Goal: Task Accomplishment & Management: Complete application form

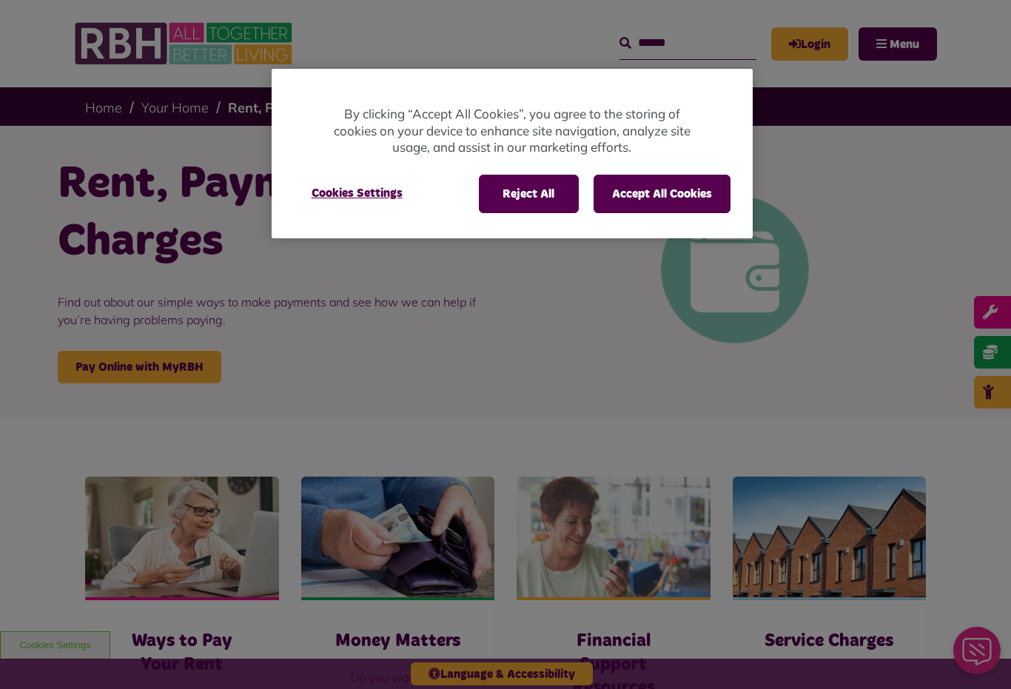
click at [537, 190] on button "Reject All" at bounding box center [529, 194] width 100 height 38
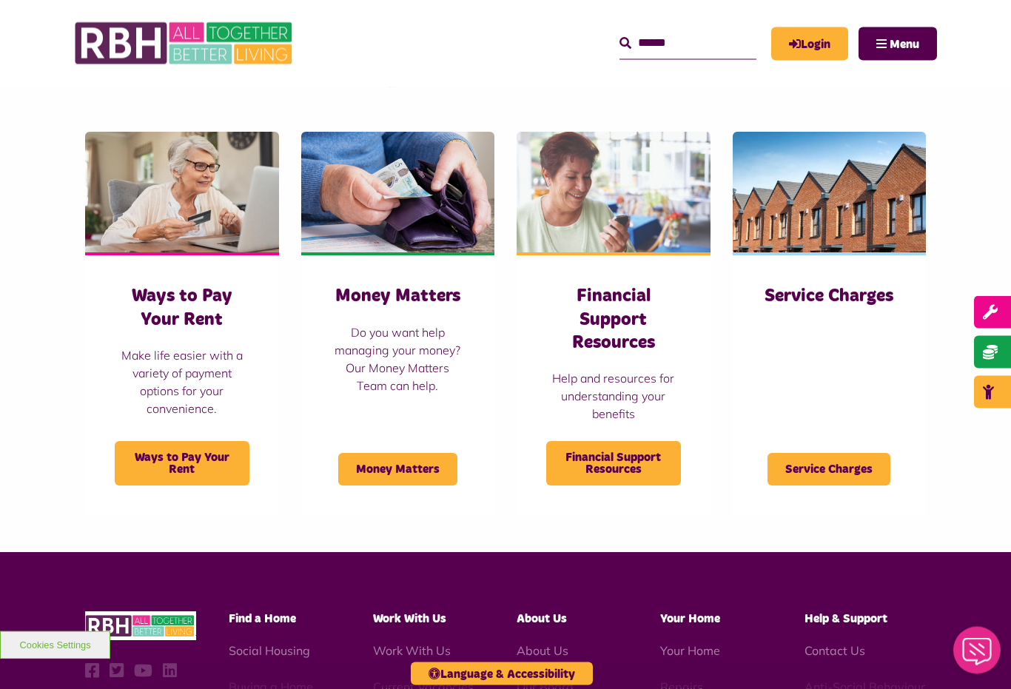
scroll to position [345, 0]
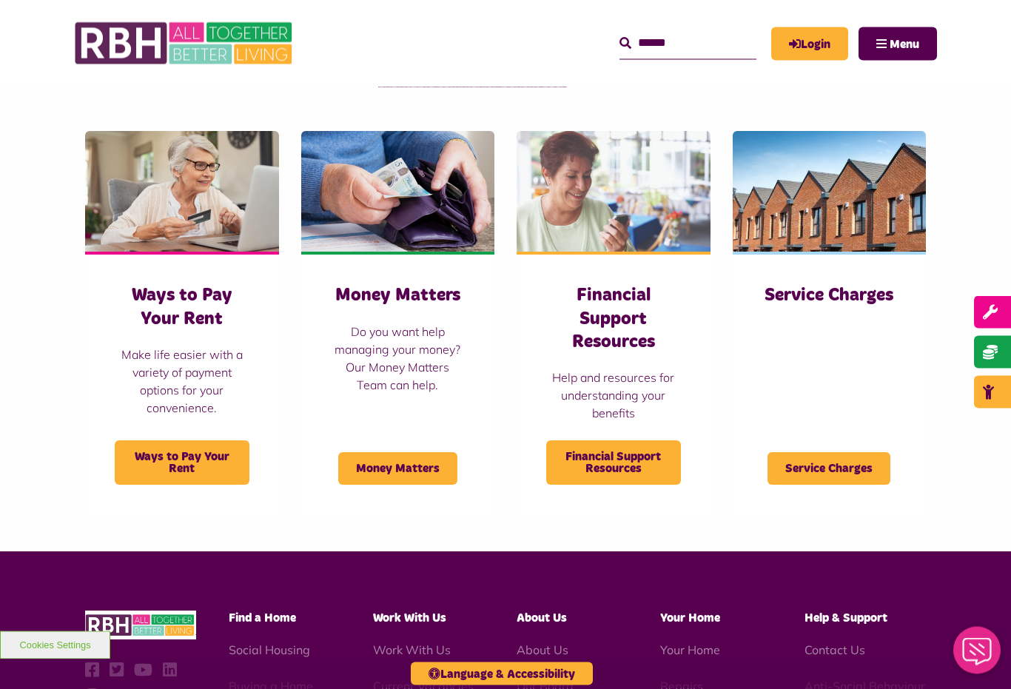
click at [636, 463] on span "Financial Support Resources" at bounding box center [613, 463] width 135 height 44
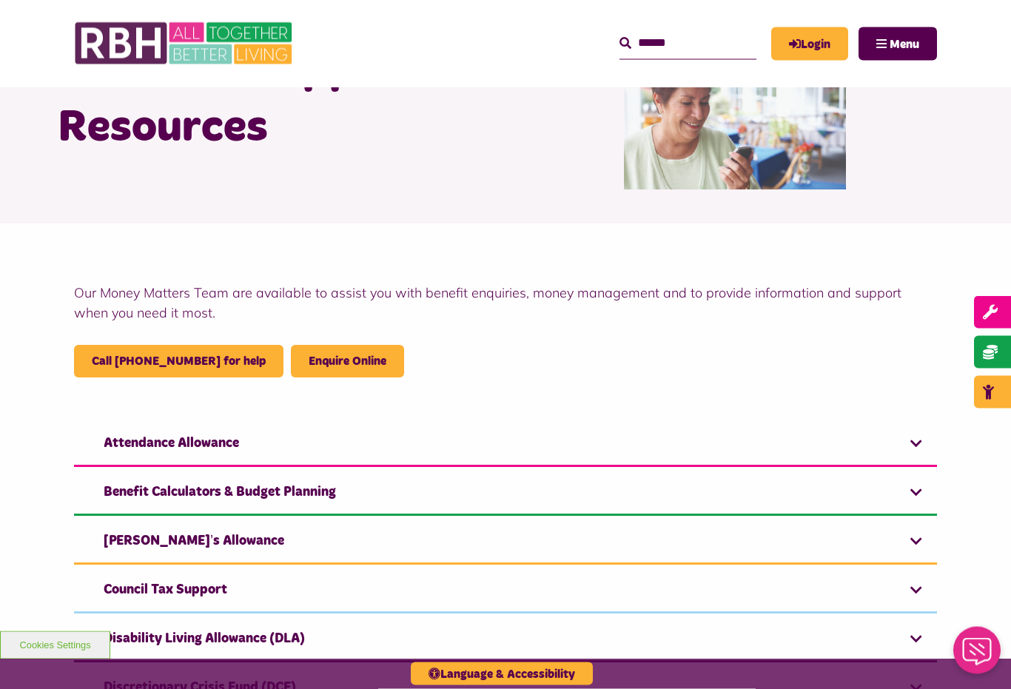
scroll to position [114, 0]
click at [915, 540] on link "Carer’s Allowance" at bounding box center [505, 542] width 863 height 45
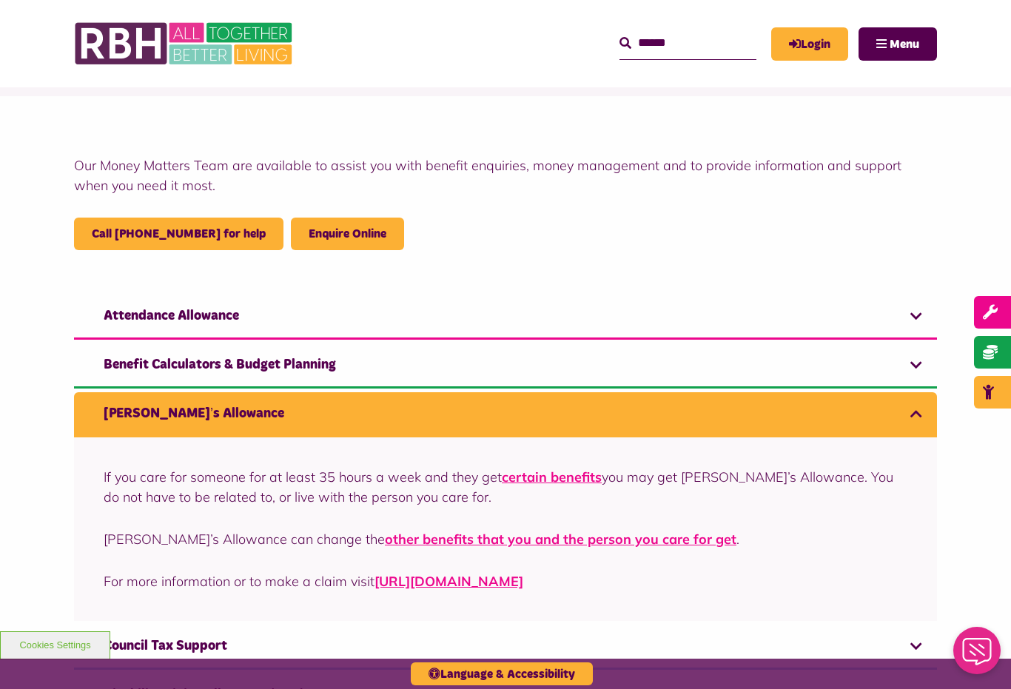
scroll to position [258, 0]
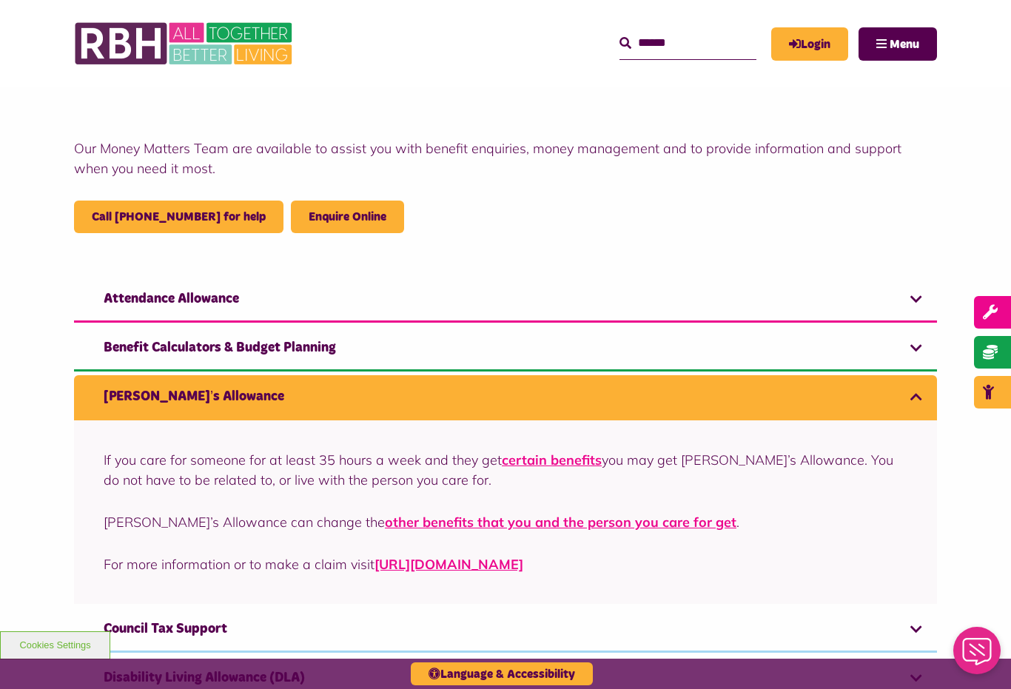
click at [915, 345] on link "Benefit Calculators & Budget Planning" at bounding box center [505, 348] width 863 height 45
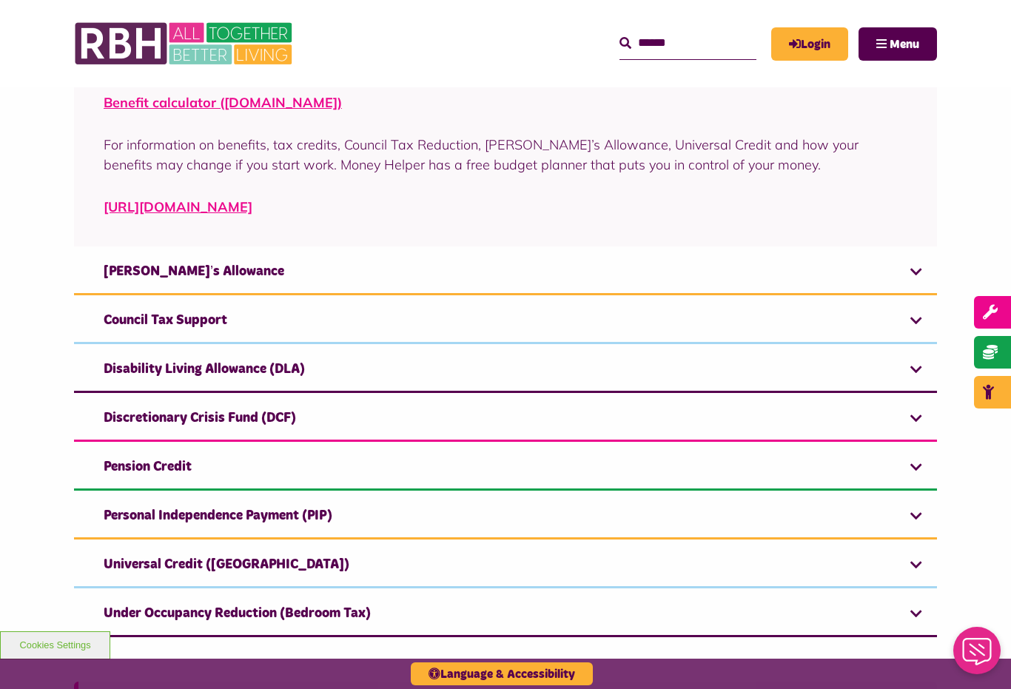
scroll to position [628, 0]
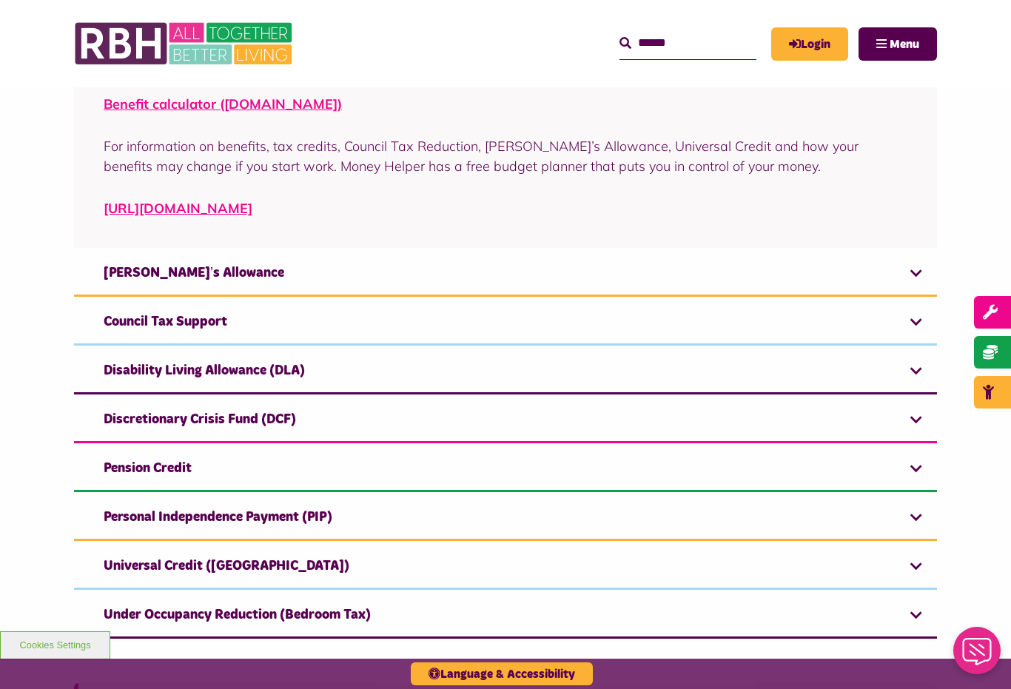
click at [908, 460] on link "Pension Credit" at bounding box center [505, 469] width 863 height 45
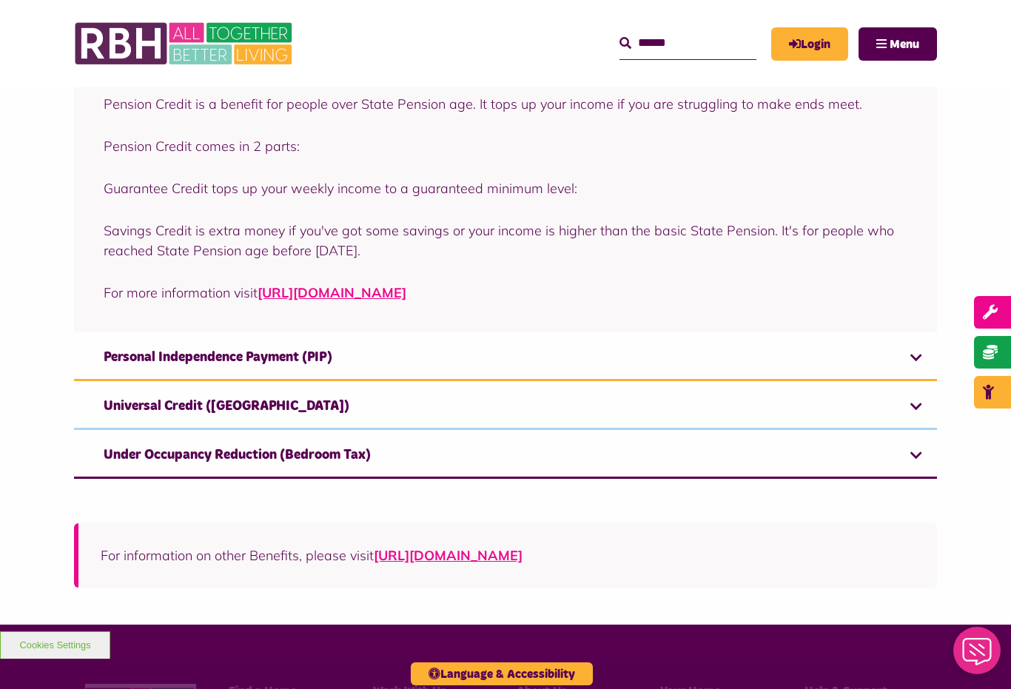
scroll to position [829, 0]
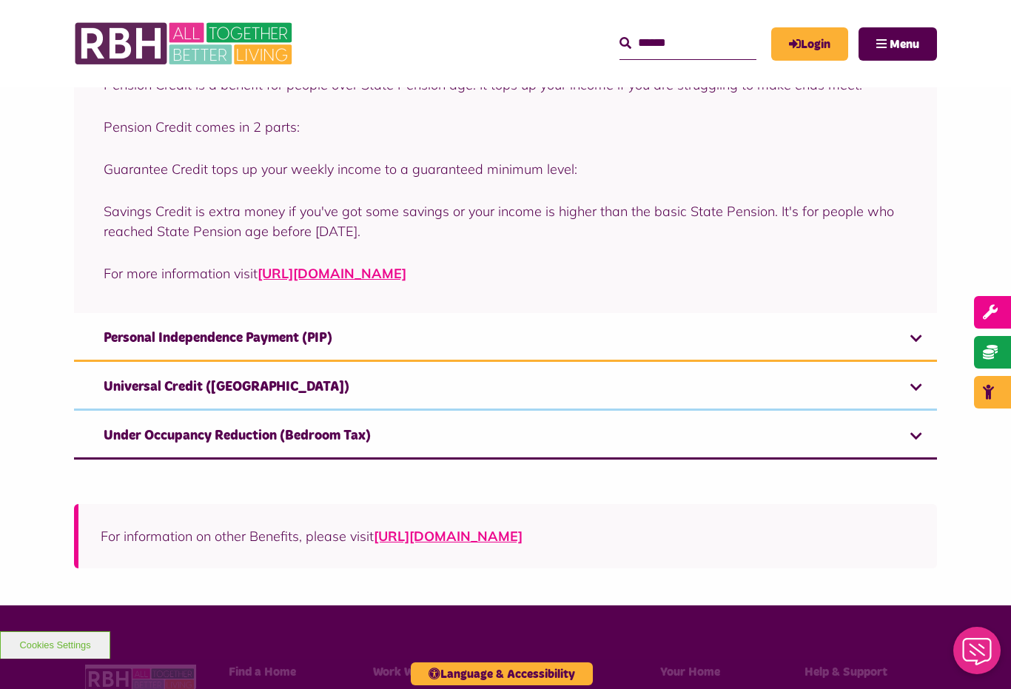
click at [406, 281] on link "https://www.ageuk.org.uk/information-advice/money-legal/benefits-entitlements/p…" at bounding box center [332, 273] width 149 height 17
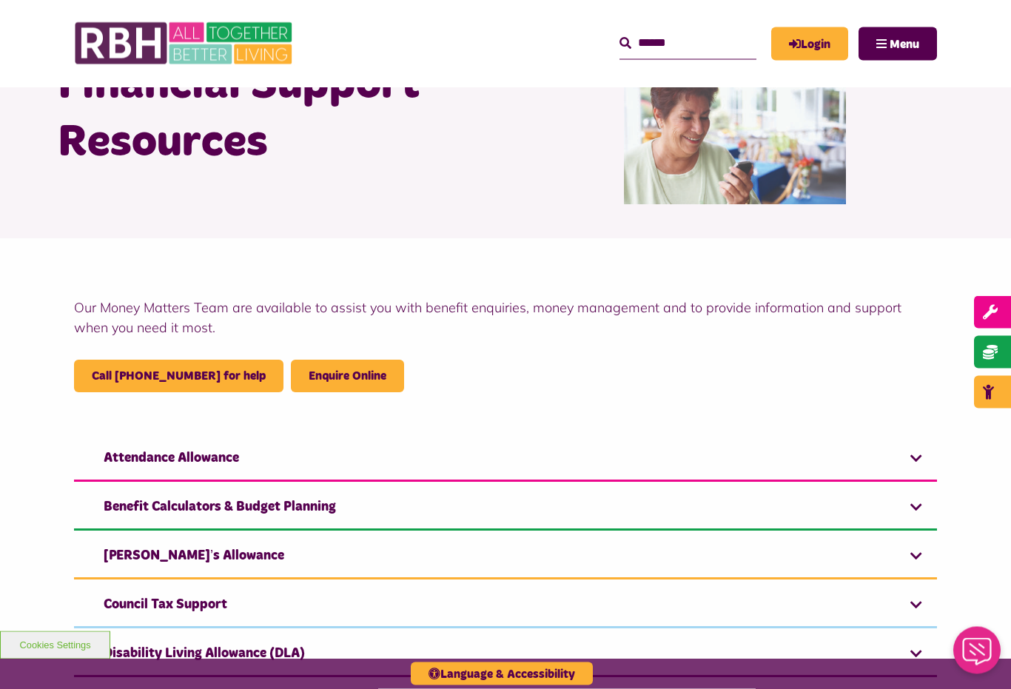
scroll to position [99, 0]
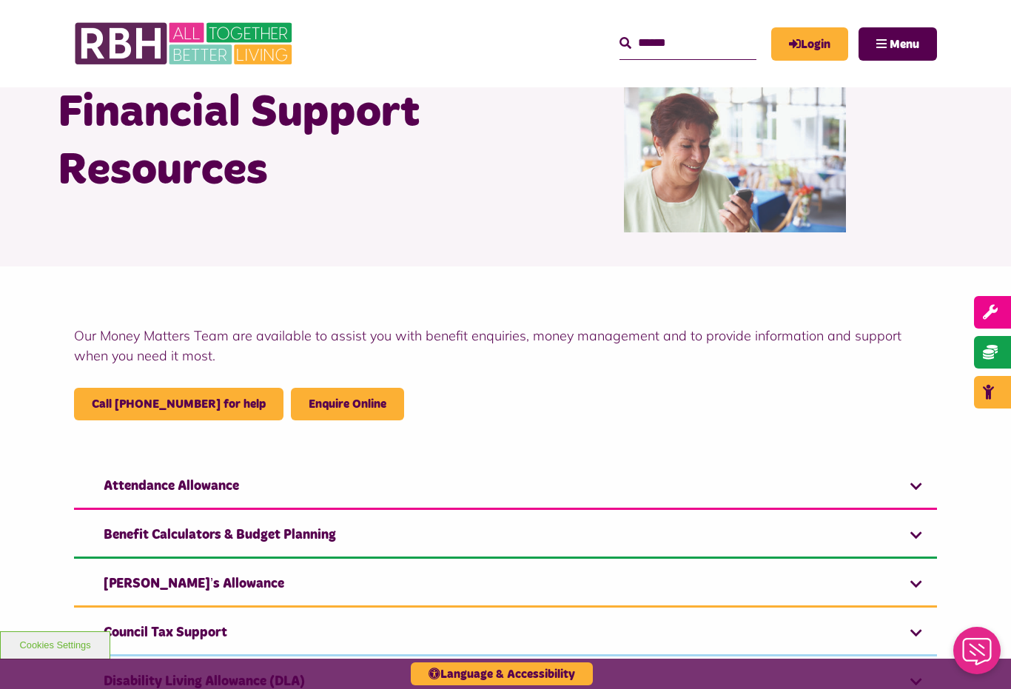
scroll to position [70, 0]
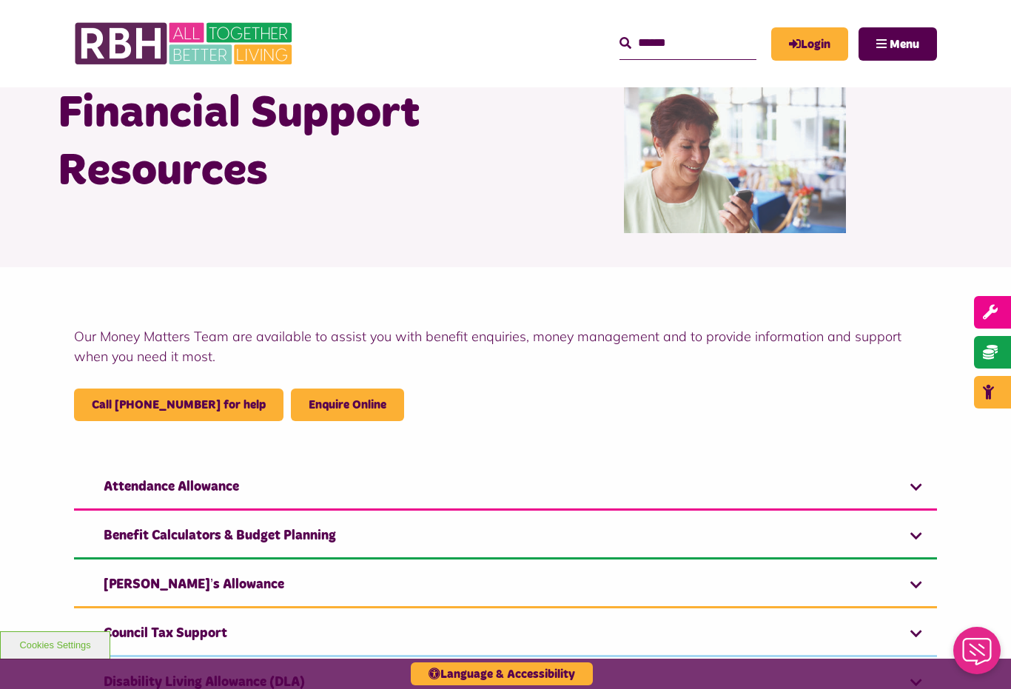
click at [831, 27] on link "Login" at bounding box center [809, 43] width 77 height 33
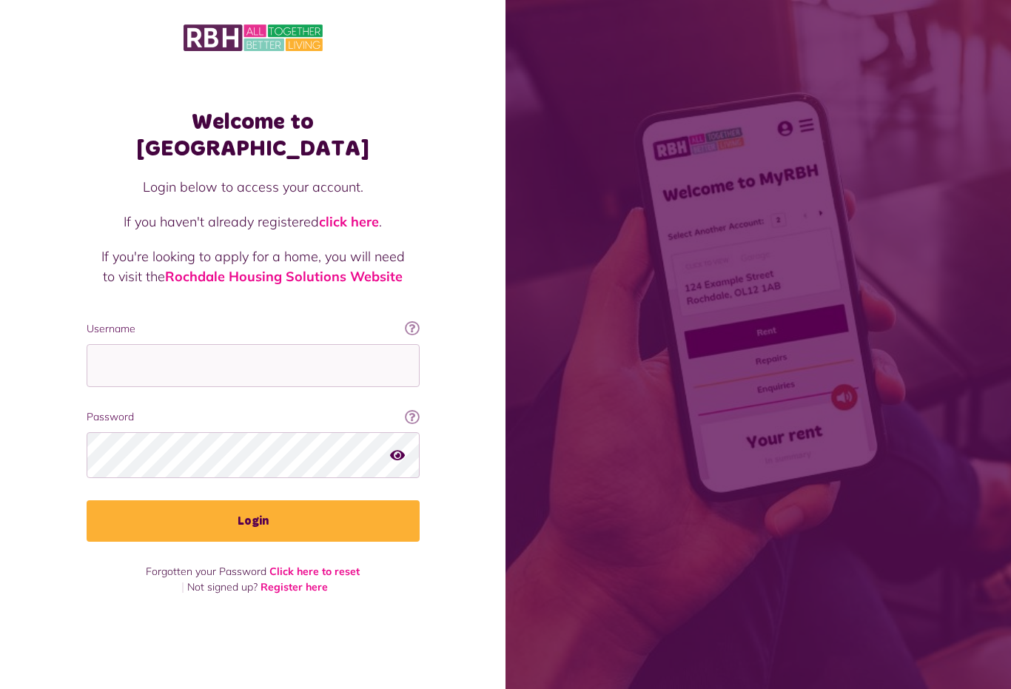
click at [409, 326] on icon at bounding box center [412, 328] width 15 height 15
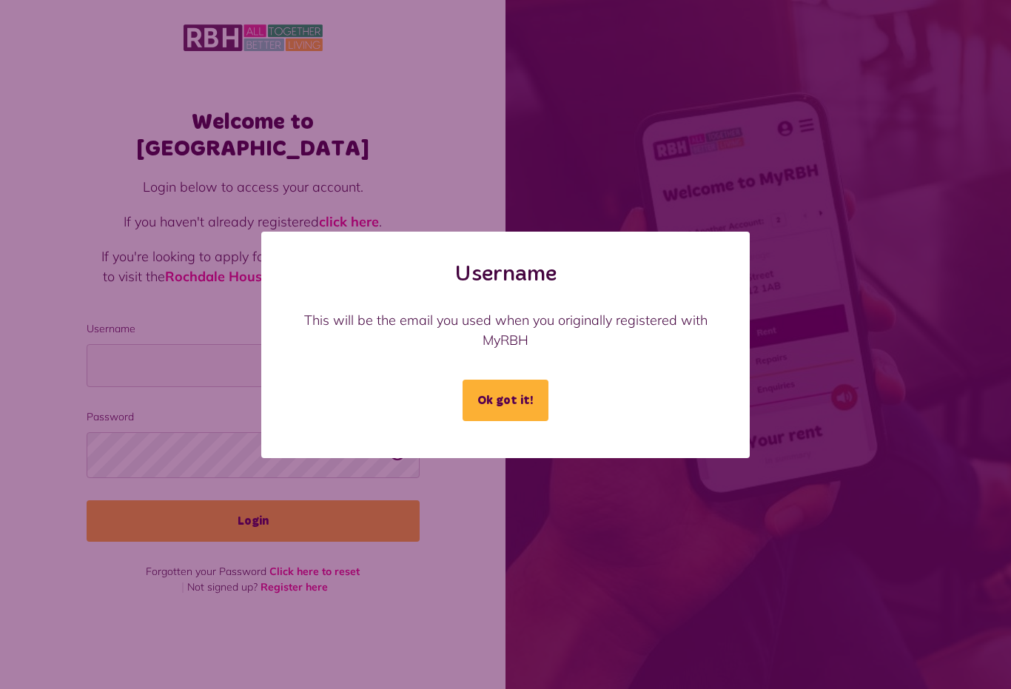
click at [530, 401] on button "Ok got it!" at bounding box center [506, 400] width 86 height 41
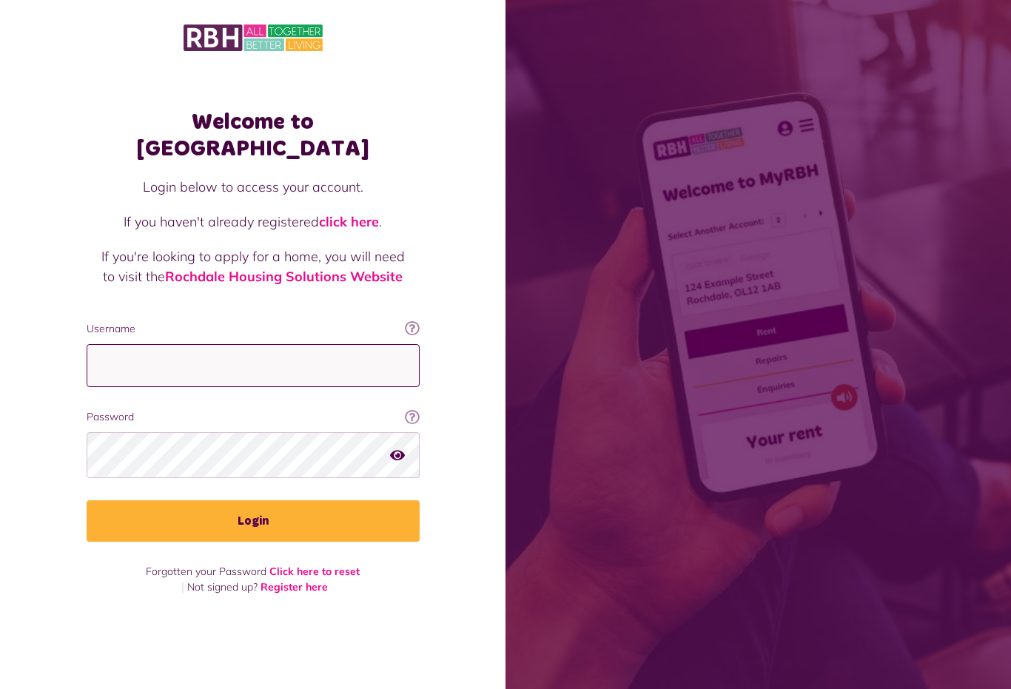
click at [223, 366] on input "Username" at bounding box center [253, 366] width 333 height 44
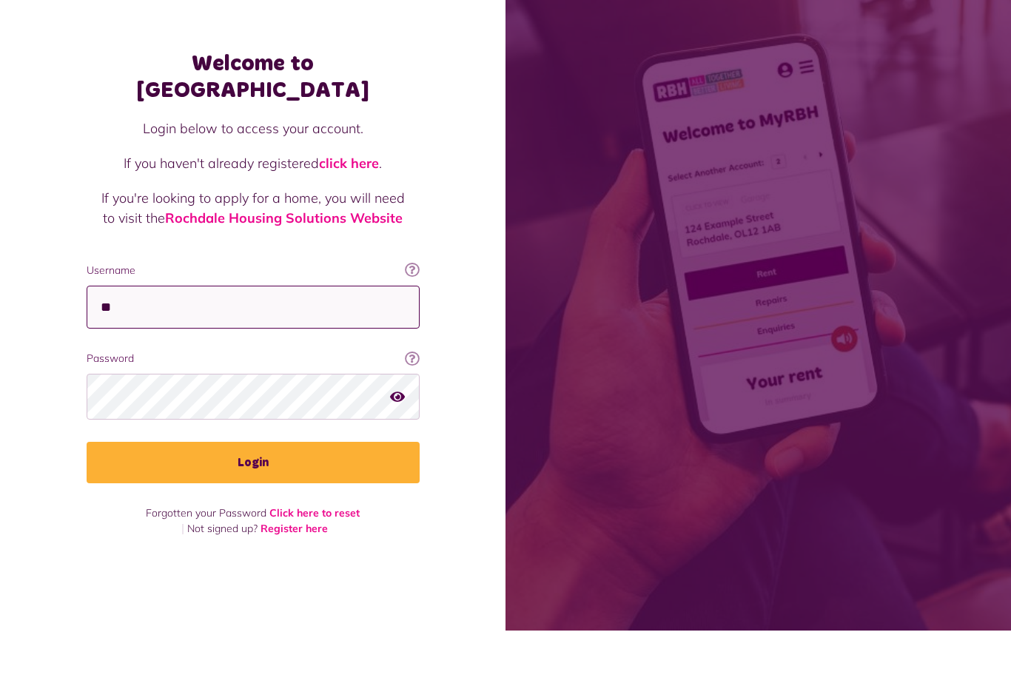
type input "*"
click at [355, 344] on input "Username" at bounding box center [253, 366] width 333 height 44
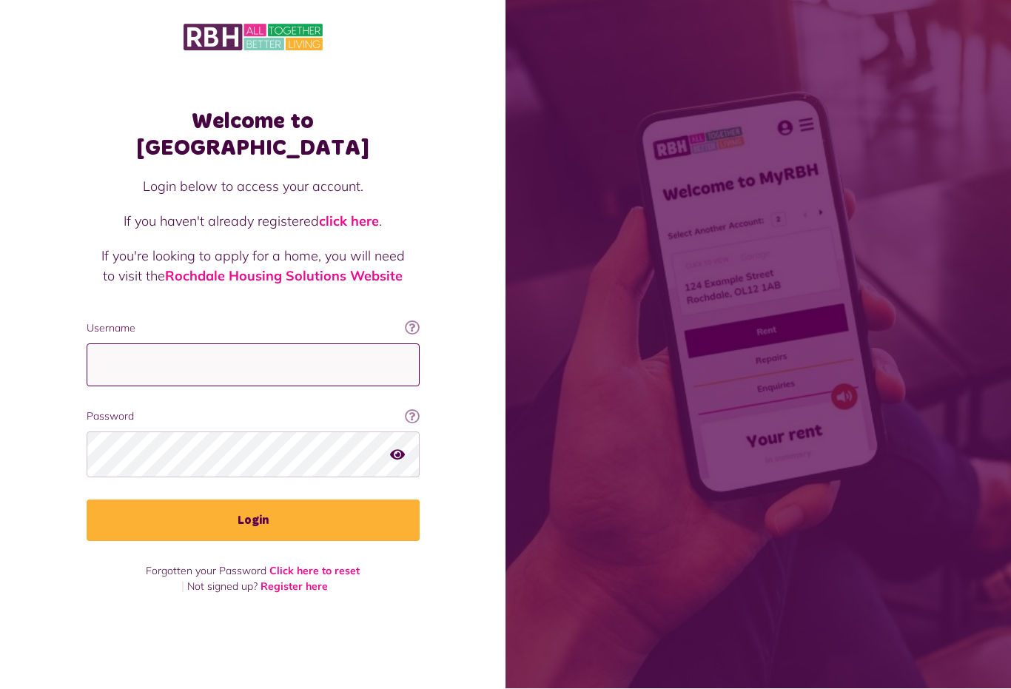
click at [303, 344] on input "Username" at bounding box center [253, 366] width 333 height 44
click at [284, 344] on input "Username" at bounding box center [253, 366] width 333 height 44
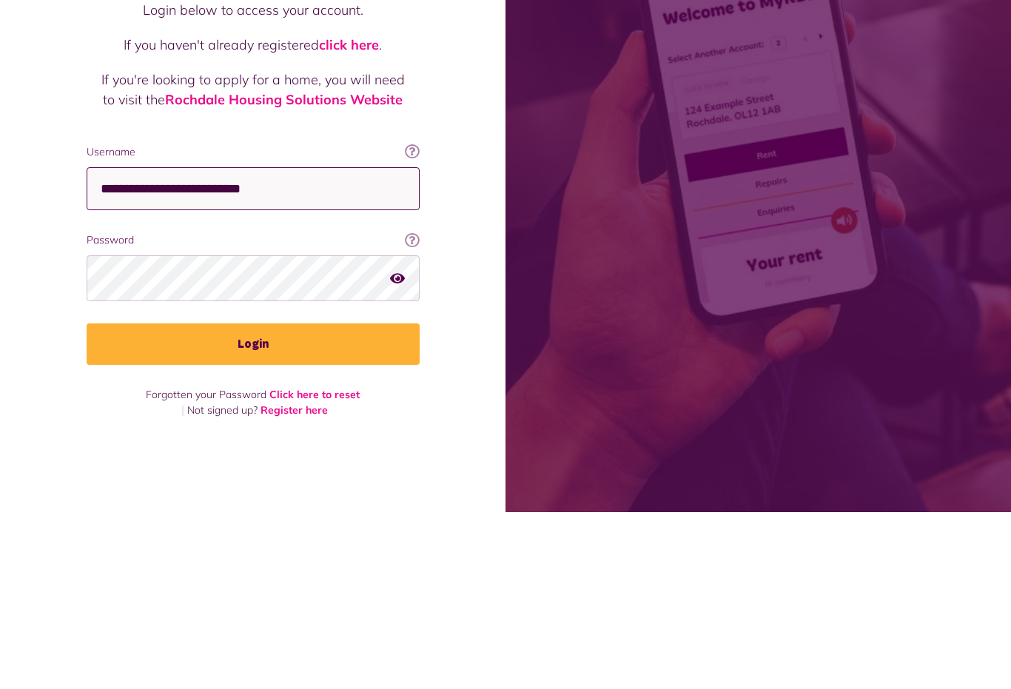
type input "**********"
click at [460, 267] on div "Welcome to MyRBH Login below to access your account. If you haven't already reg…" at bounding box center [253, 318] width 506 height 637
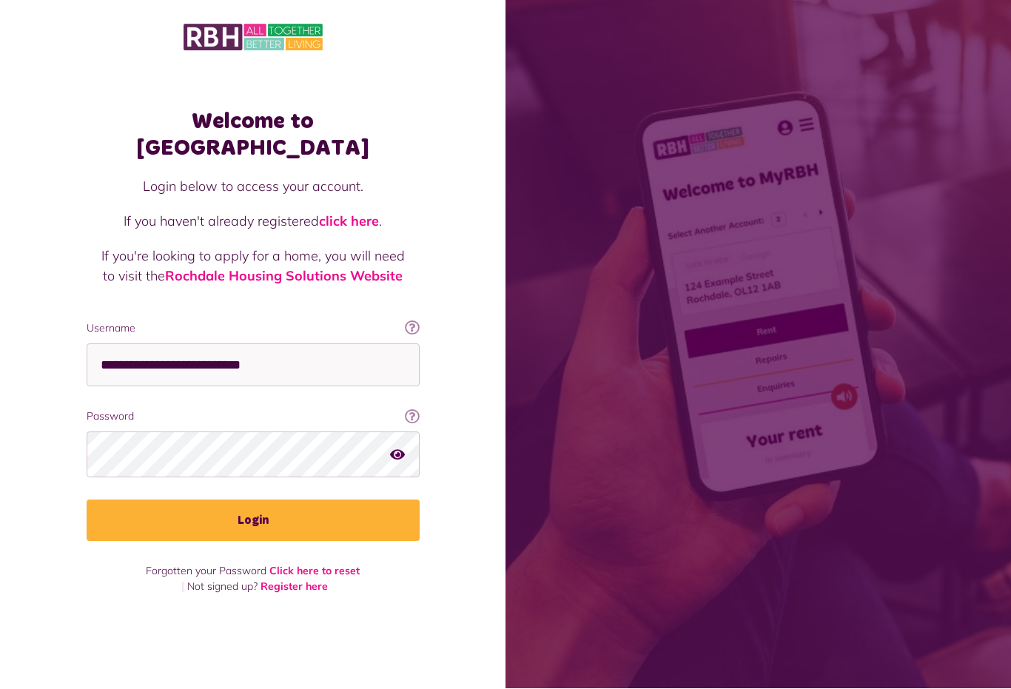
click at [344, 565] on link "Click here to reset" at bounding box center [314, 571] width 90 height 13
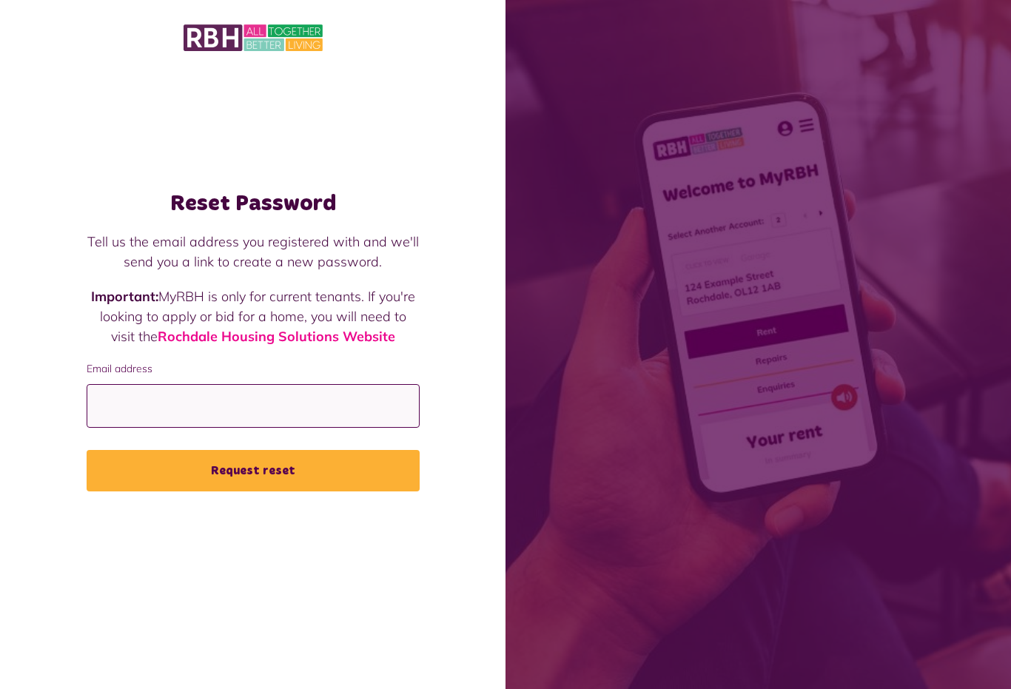
click at [353, 408] on input "Email address" at bounding box center [253, 406] width 333 height 44
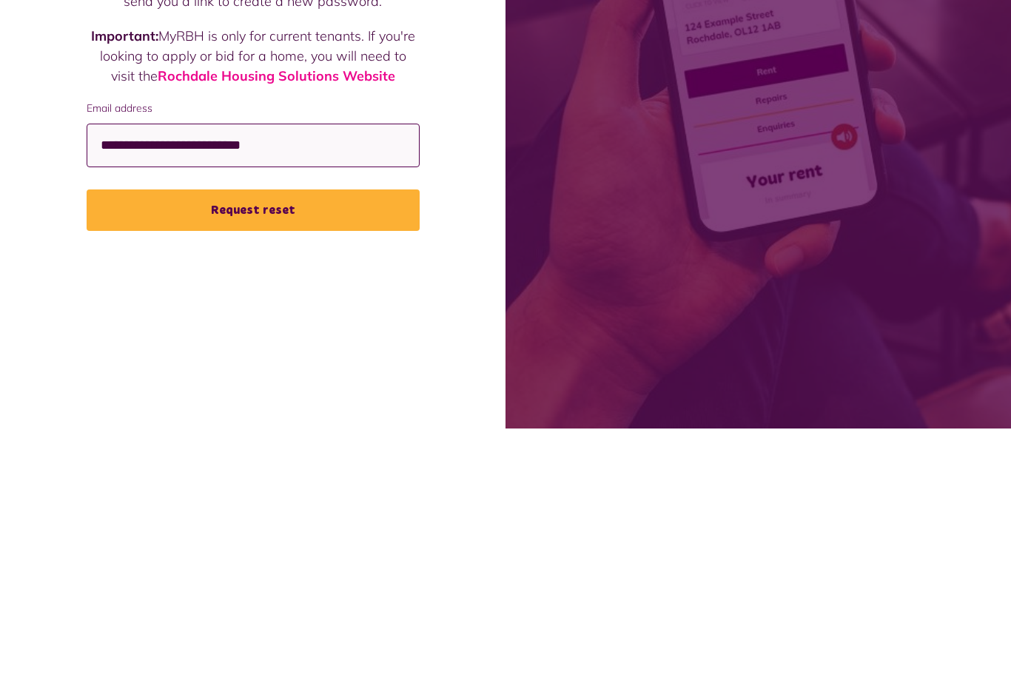
type input "**********"
click at [332, 450] on button "Request reset" at bounding box center [253, 470] width 333 height 41
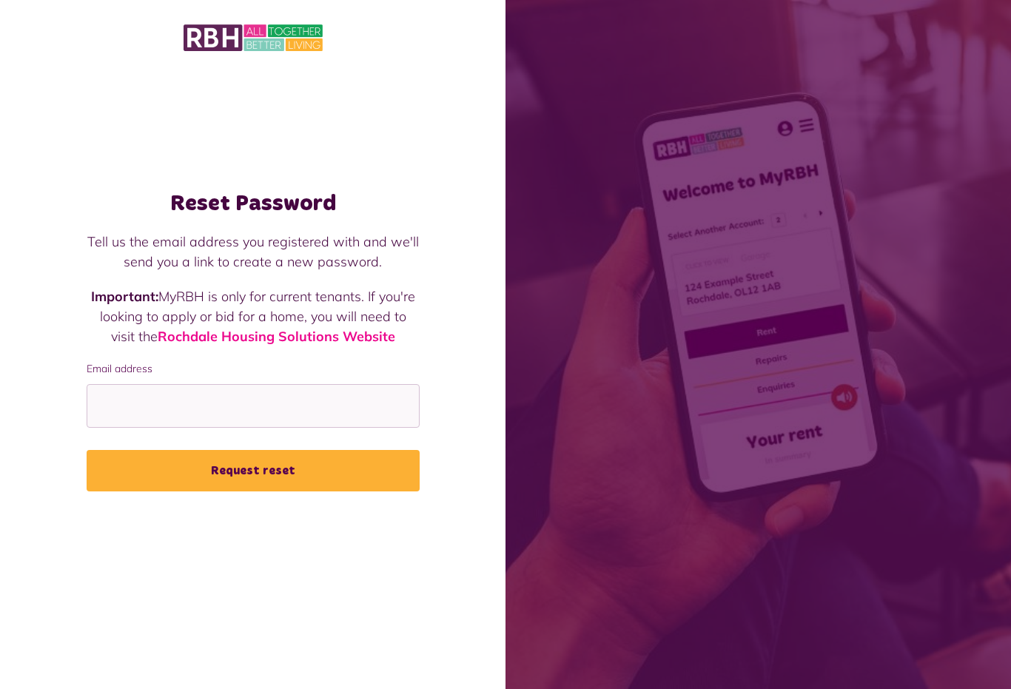
scroll to position [30, 0]
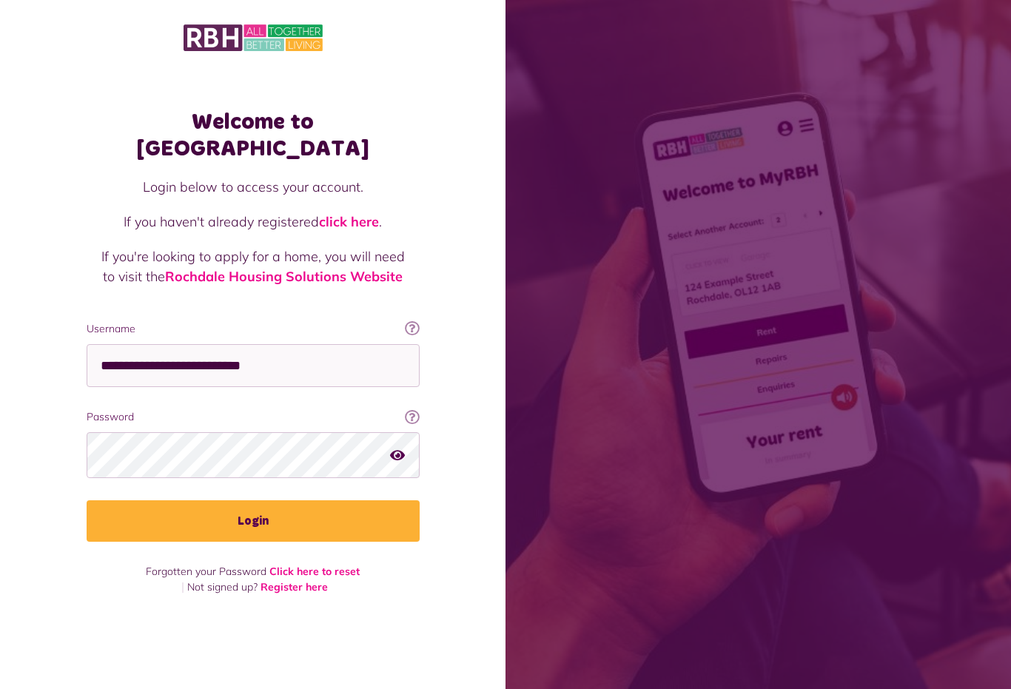
scroll to position [30, 0]
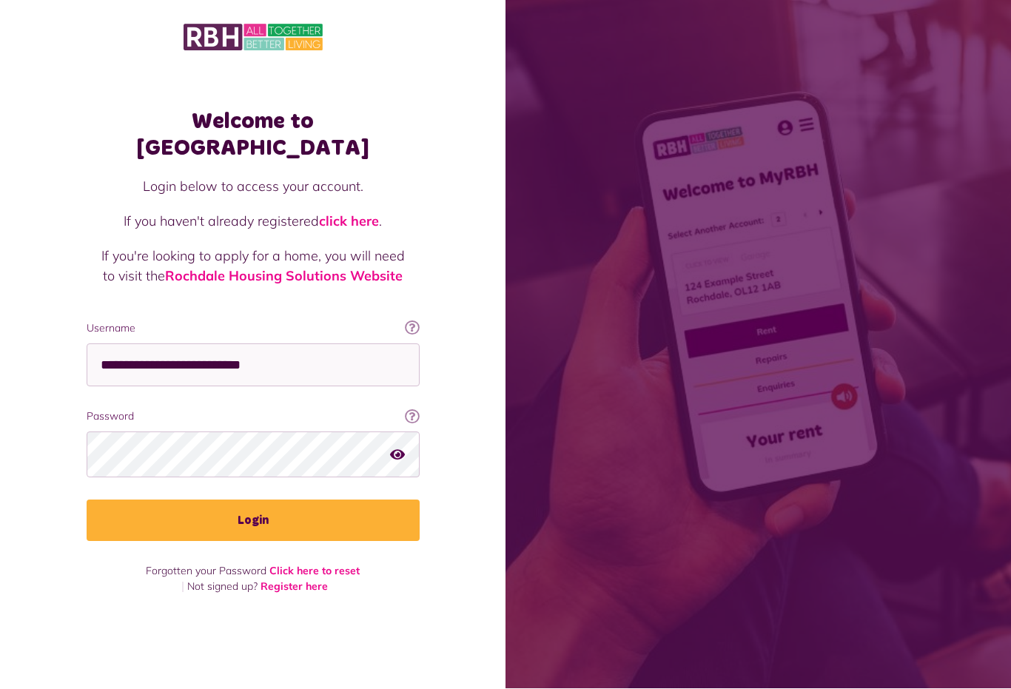
click at [304, 580] on link "Register here" at bounding box center [294, 586] width 67 height 13
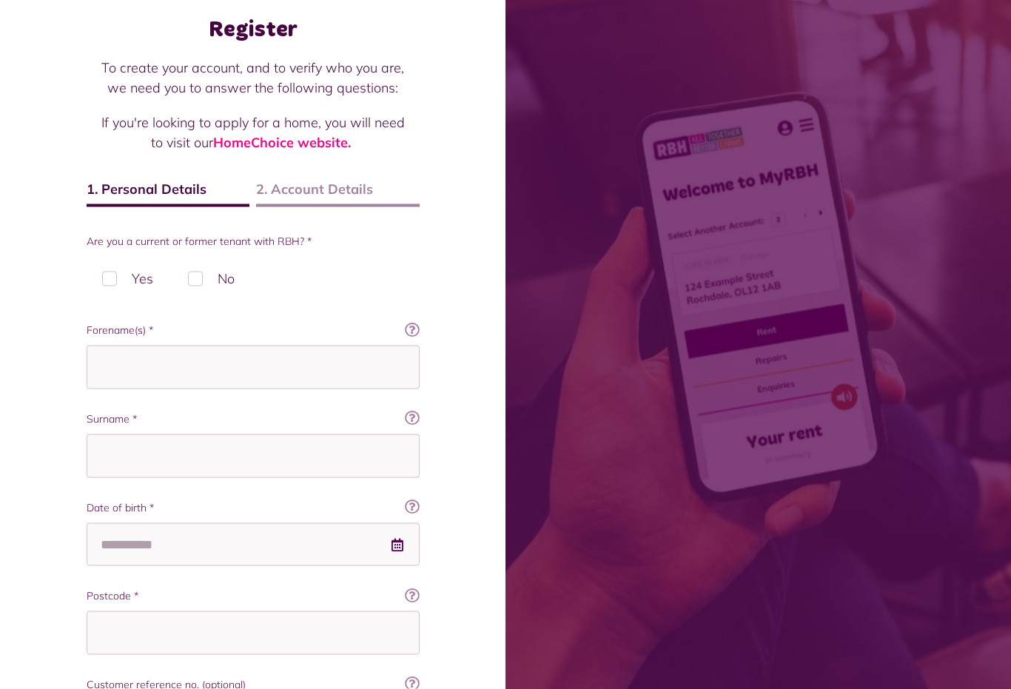
scroll to position [73, 0]
click at [102, 275] on label "Yes" at bounding box center [128, 278] width 82 height 44
click at [300, 369] on input "Forename(s) *" at bounding box center [253, 367] width 333 height 44
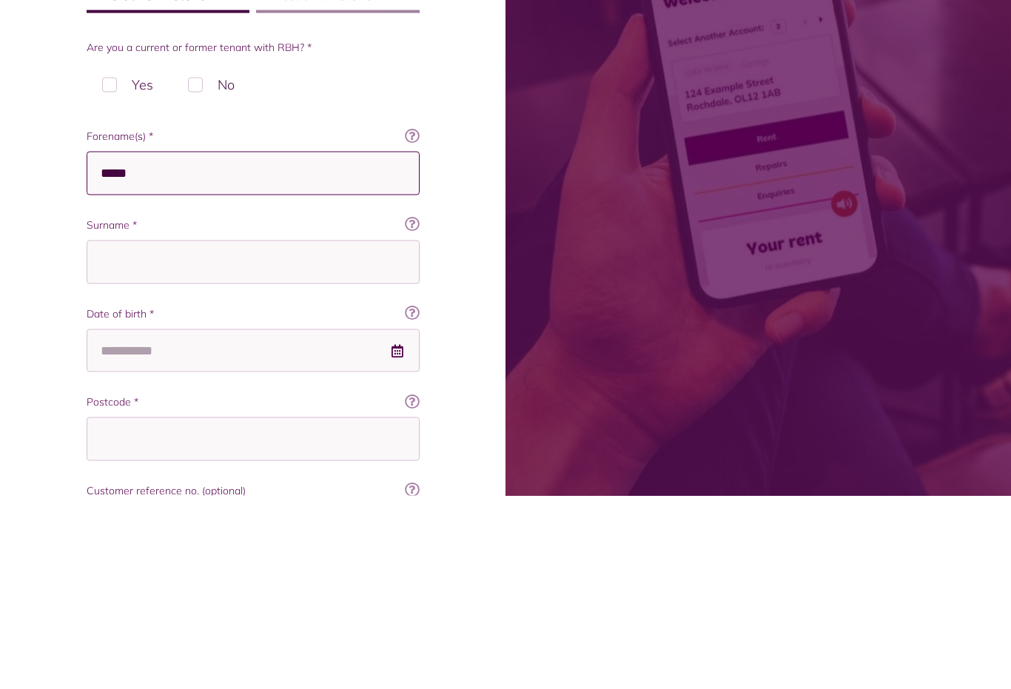
type input "*****"
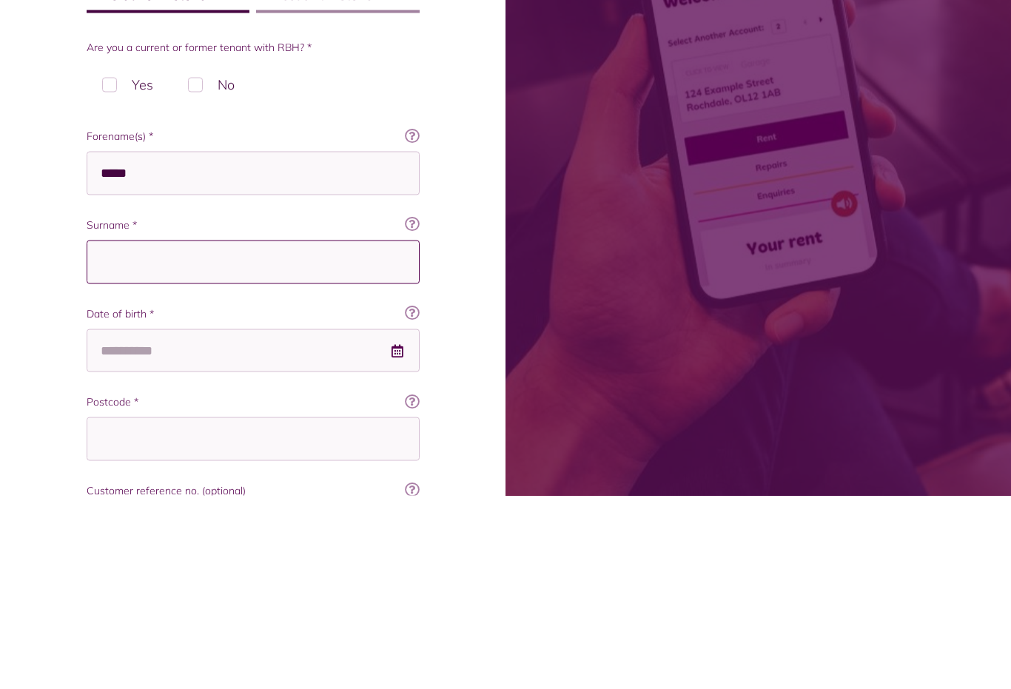
click at [301, 434] on input "Surname *" at bounding box center [253, 456] width 333 height 44
type input "***"
type input "********"
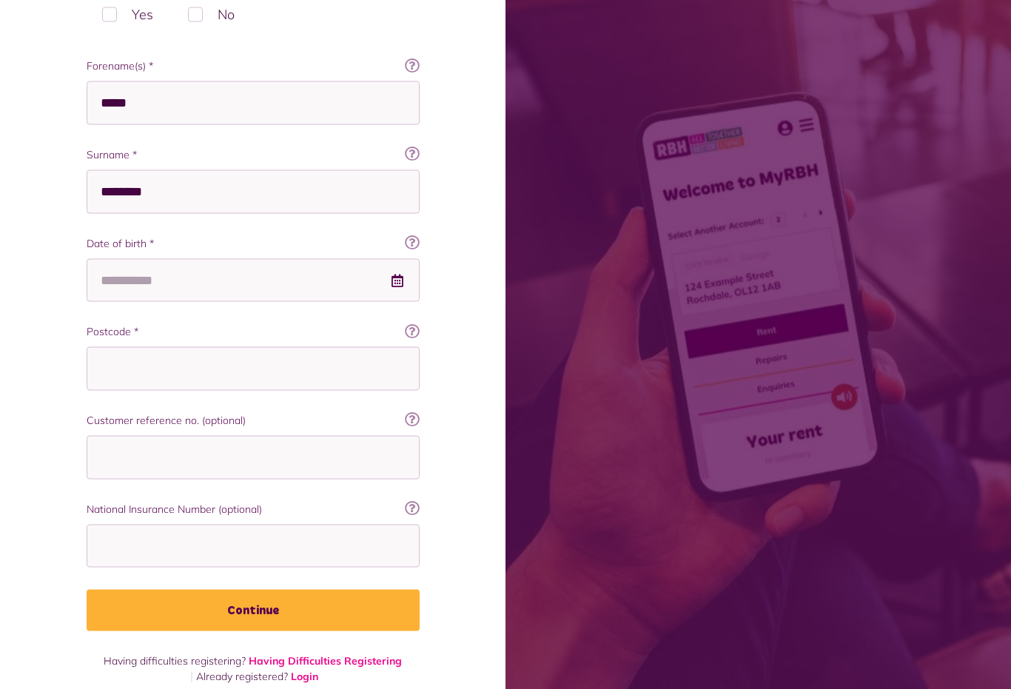
scroll to position [338, 0]
click at [281, 285] on input "Date of birth *" at bounding box center [253, 280] width 333 height 44
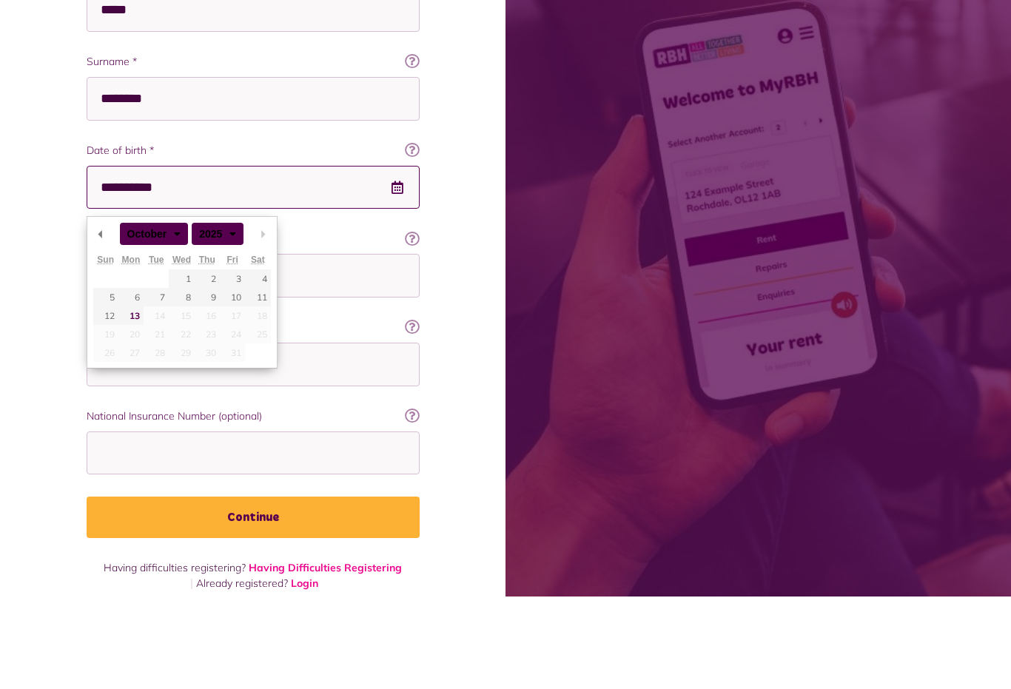
scroll to position [341, 0]
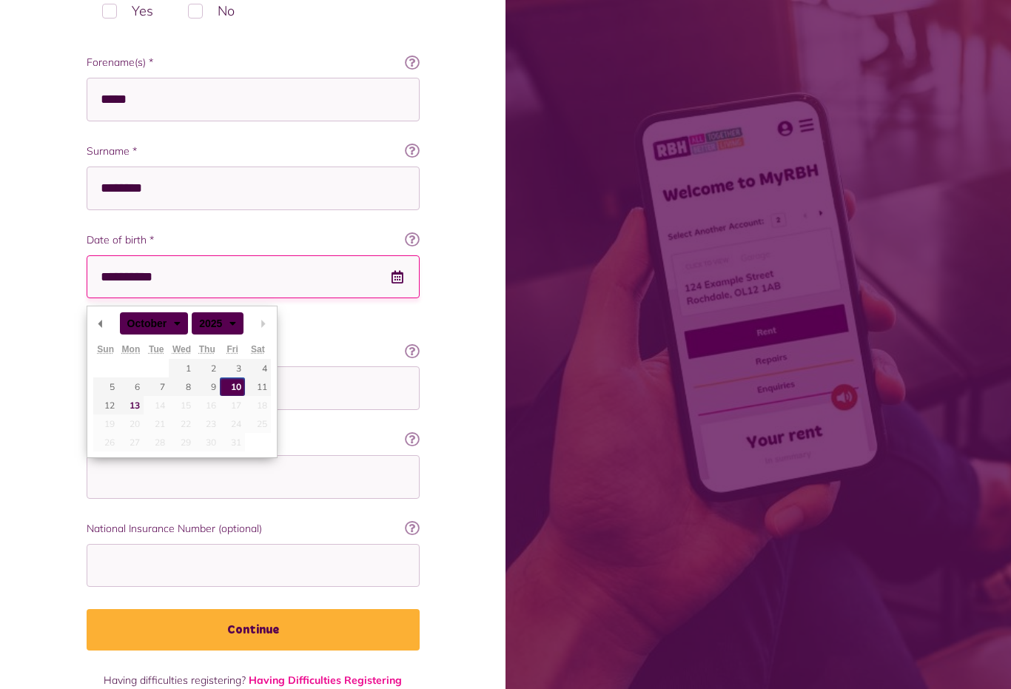
click at [157, 319] on select "******* ******** ***** ***** *** **** **** ****** ********* ******* ******** **…" at bounding box center [145, 322] width 51 height 13
click at [216, 328] on select "**** **** **** **** **** **** **** **** **** **** **** **** **** **** **** ****…" at bounding box center [200, 322] width 33 height 13
type input "**********"
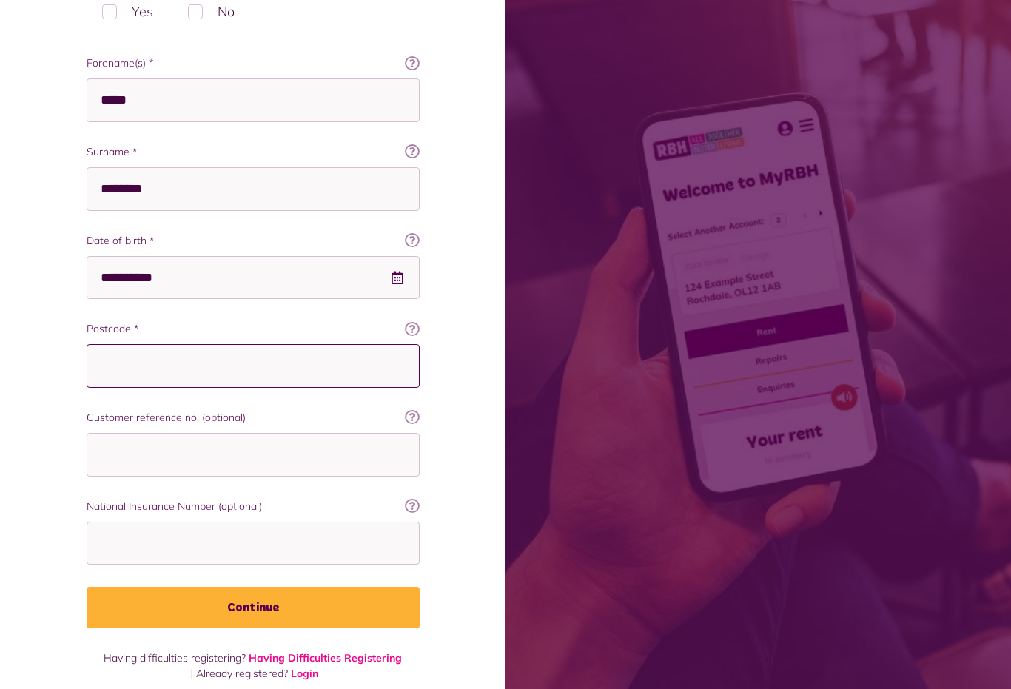
click at [363, 379] on input "Postcode *" at bounding box center [253, 366] width 333 height 44
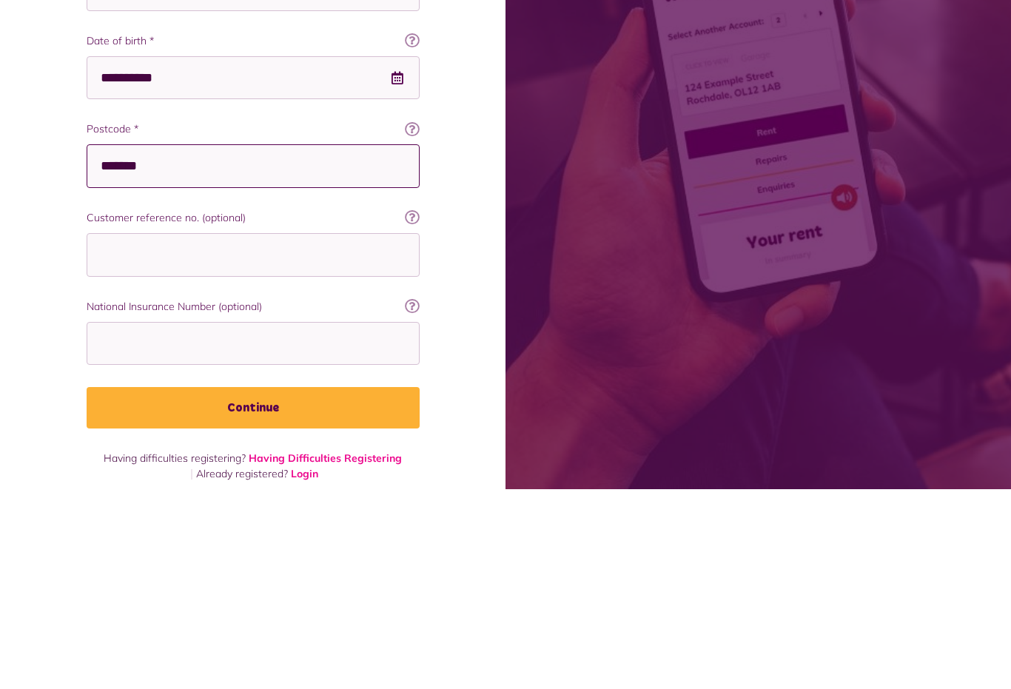
type input "*******"
click at [474, 261] on div "Register To create your account, and to verify who you are, we need you to answ…" at bounding box center [253, 182] width 506 height 1044
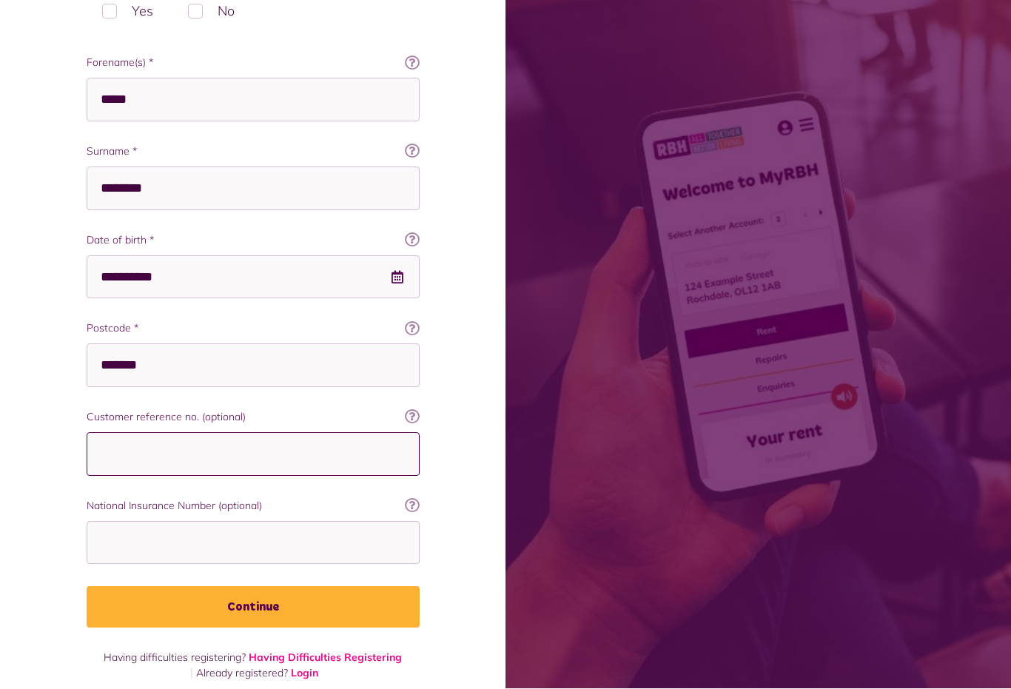
click at [332, 476] on input "Customer reference no. (optional)" at bounding box center [253, 455] width 333 height 44
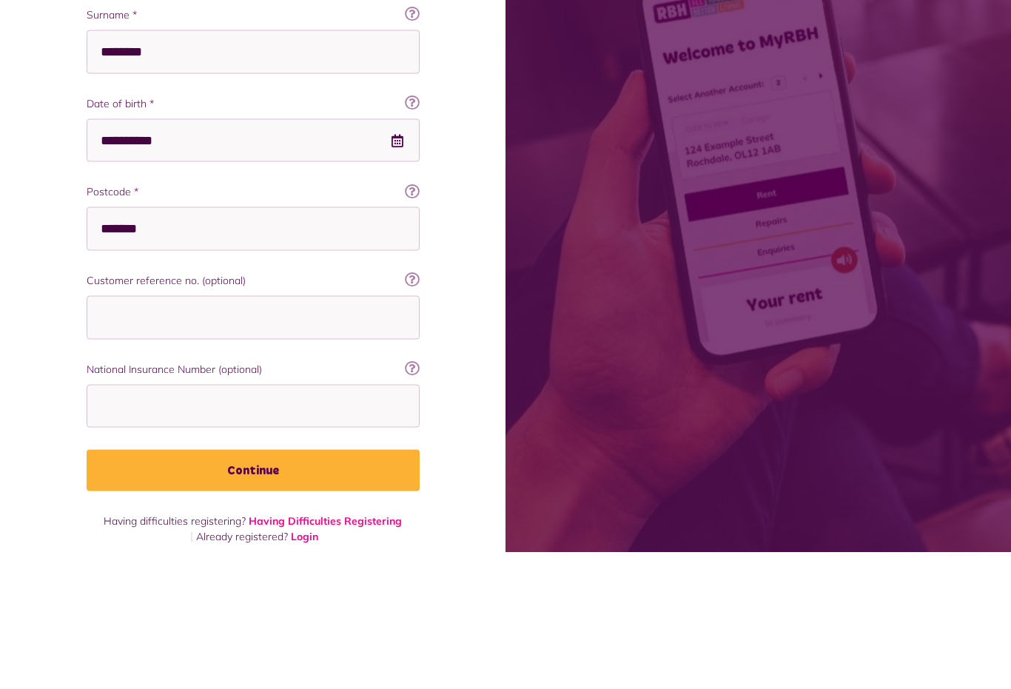
click at [411, 144] on icon at bounding box center [412, 151] width 15 height 15
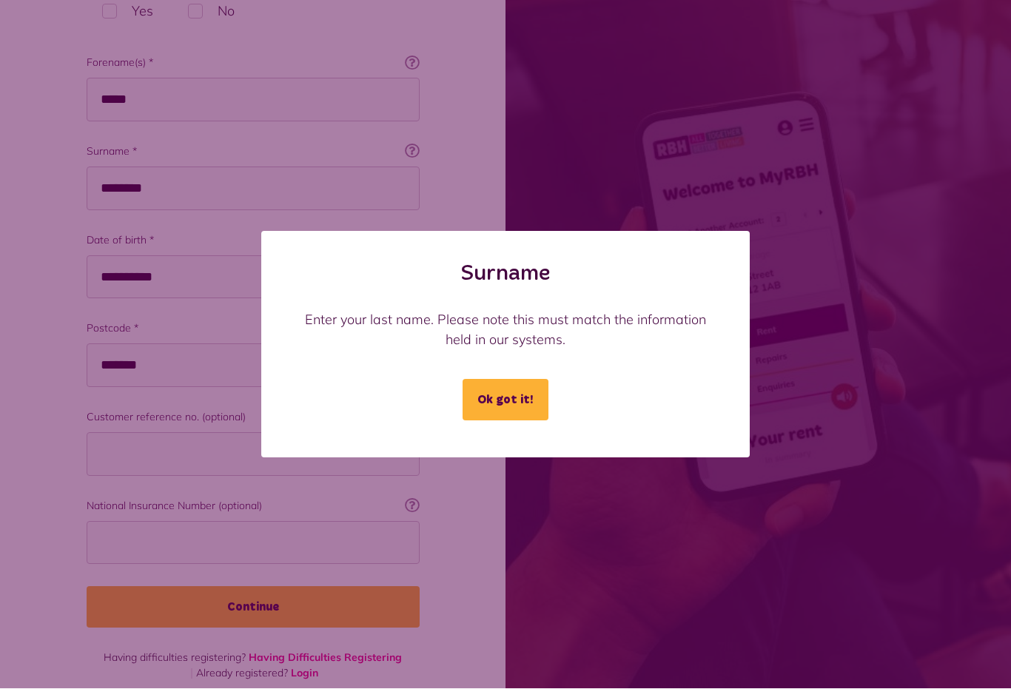
click at [543, 414] on button "Ok got it!" at bounding box center [506, 400] width 86 height 41
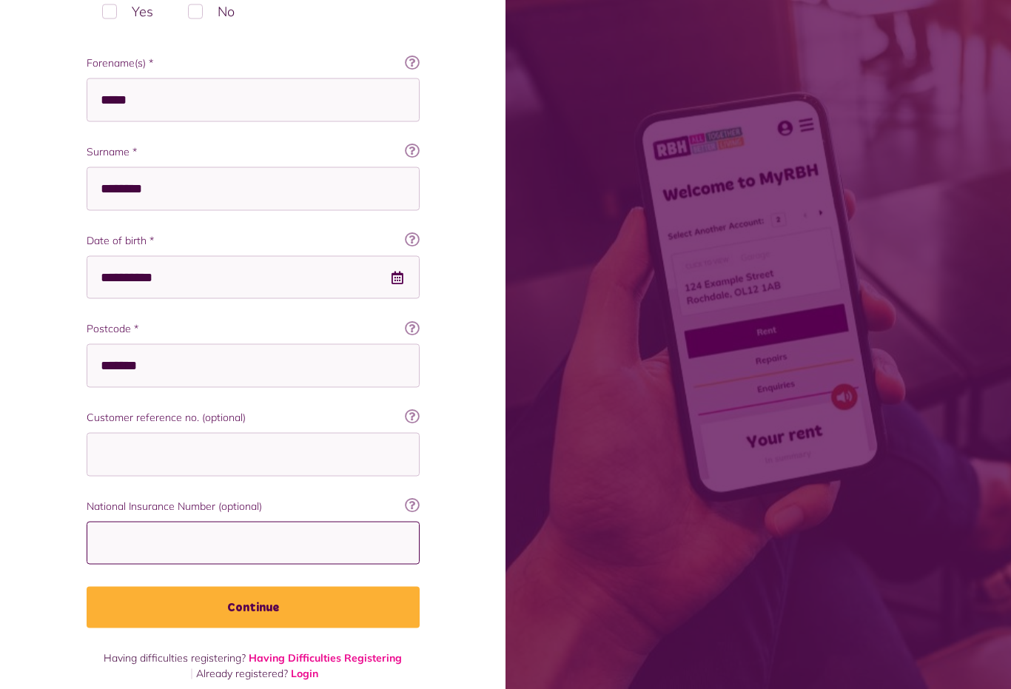
click at [349, 554] on input "National Insurance Number (optional)" at bounding box center [253, 544] width 333 height 44
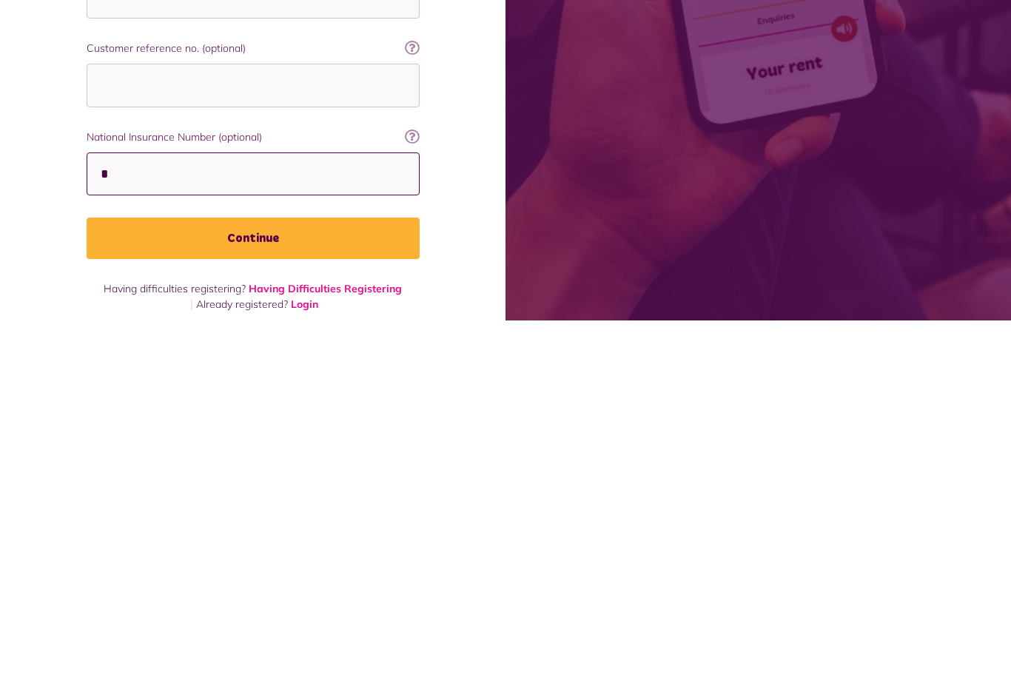
scroll to position [369, 0]
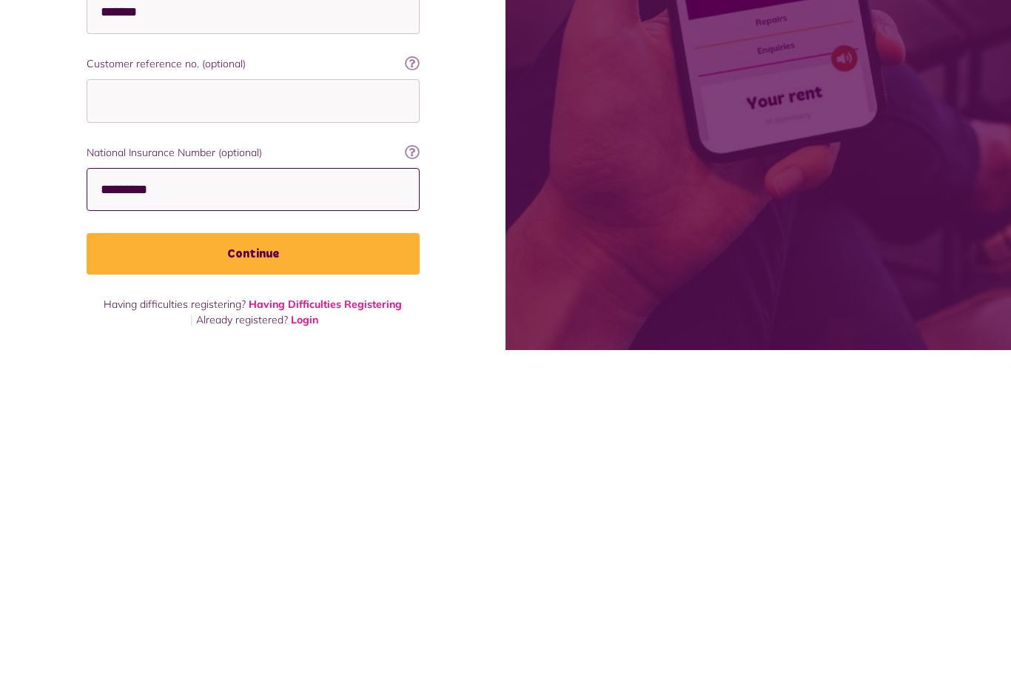
click at [109, 507] on input "*********" at bounding box center [253, 529] width 333 height 44
click at [122, 507] on input "*********" at bounding box center [253, 529] width 333 height 44
type input "*********"
click at [344, 572] on button "Continue" at bounding box center [253, 592] width 333 height 41
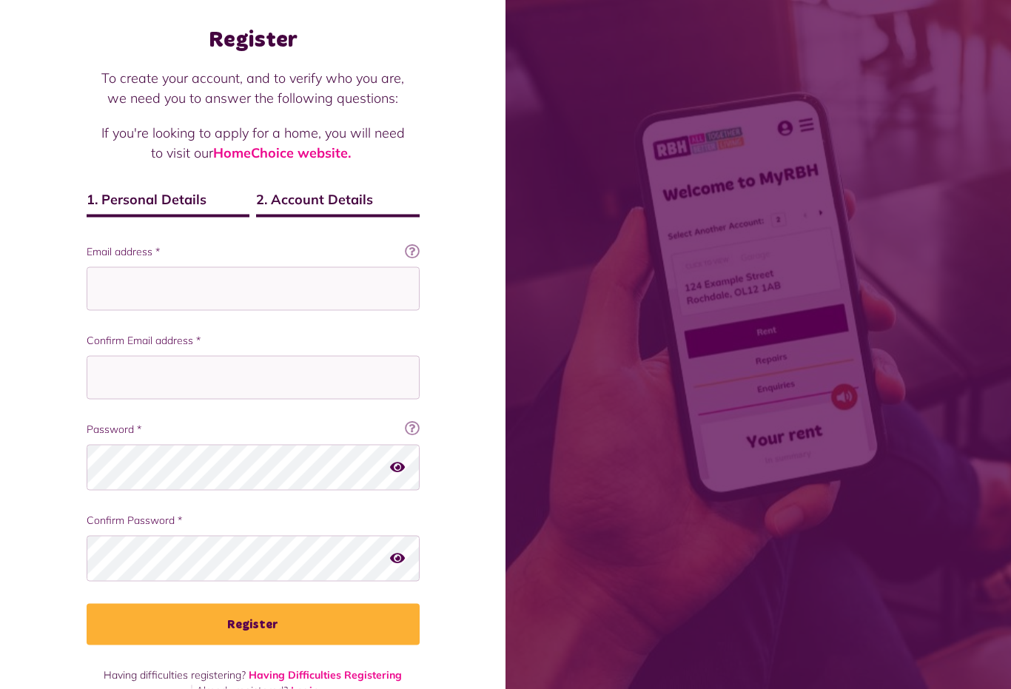
scroll to position [69, 0]
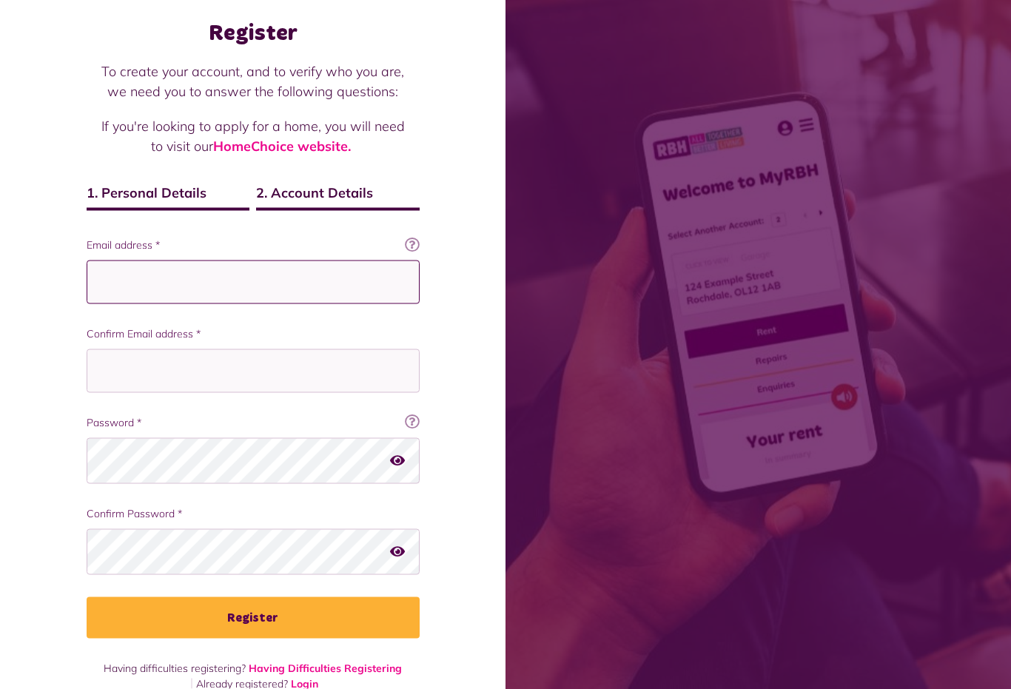
click at [312, 269] on input "Email address *" at bounding box center [253, 283] width 333 height 44
type input "**********"
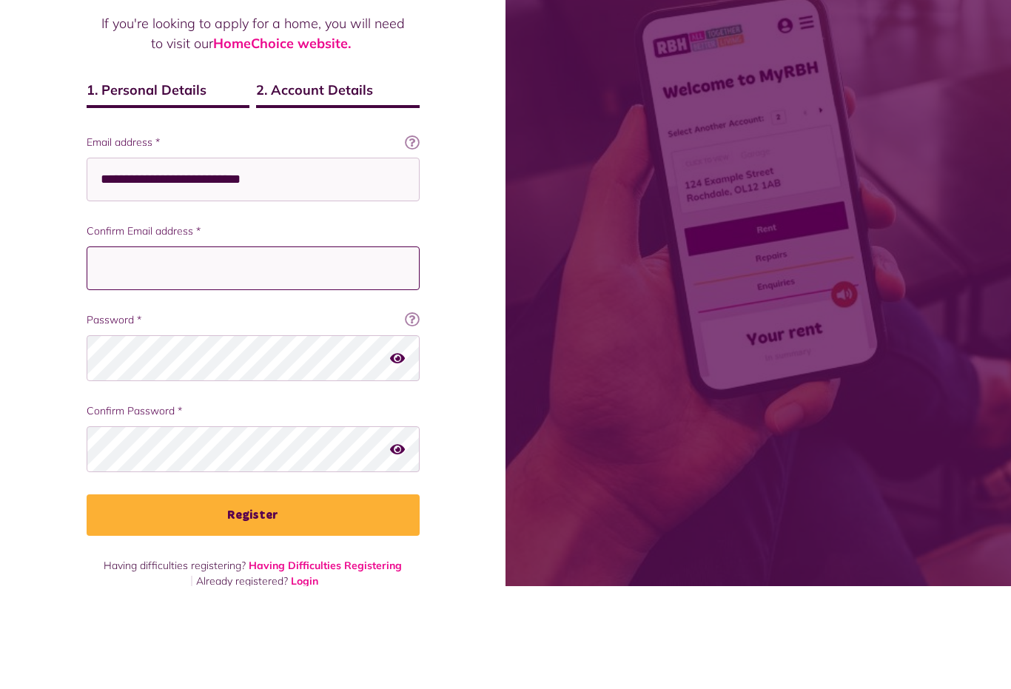
click at [323, 349] on input "Confirm Email address *" at bounding box center [253, 371] width 333 height 44
type input "**********"
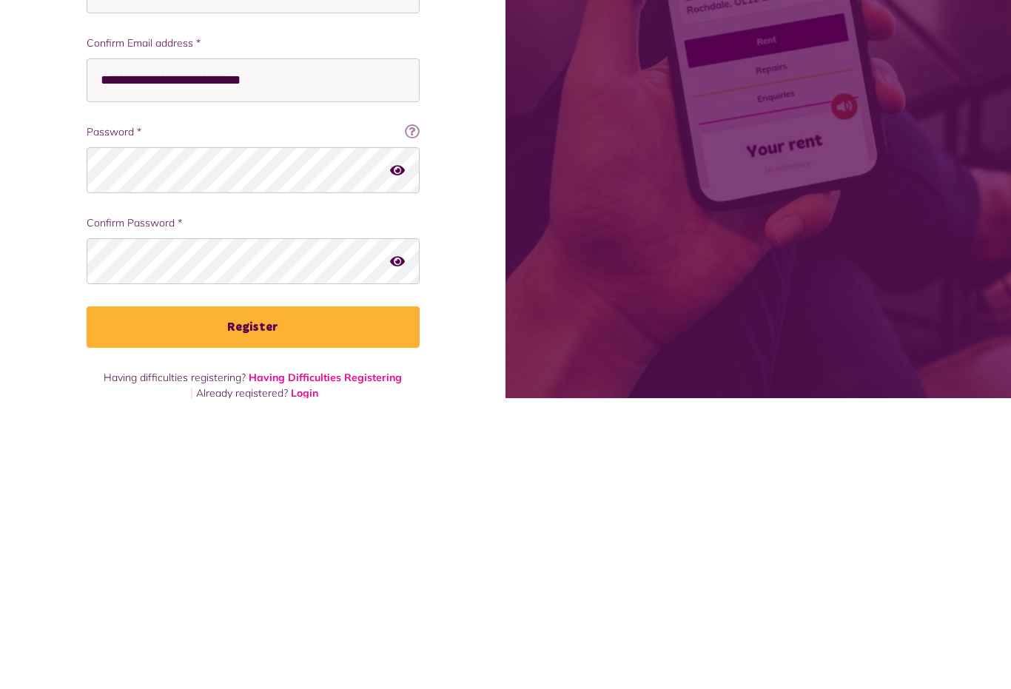
click at [403, 545] on icon "button" at bounding box center [397, 551] width 15 height 13
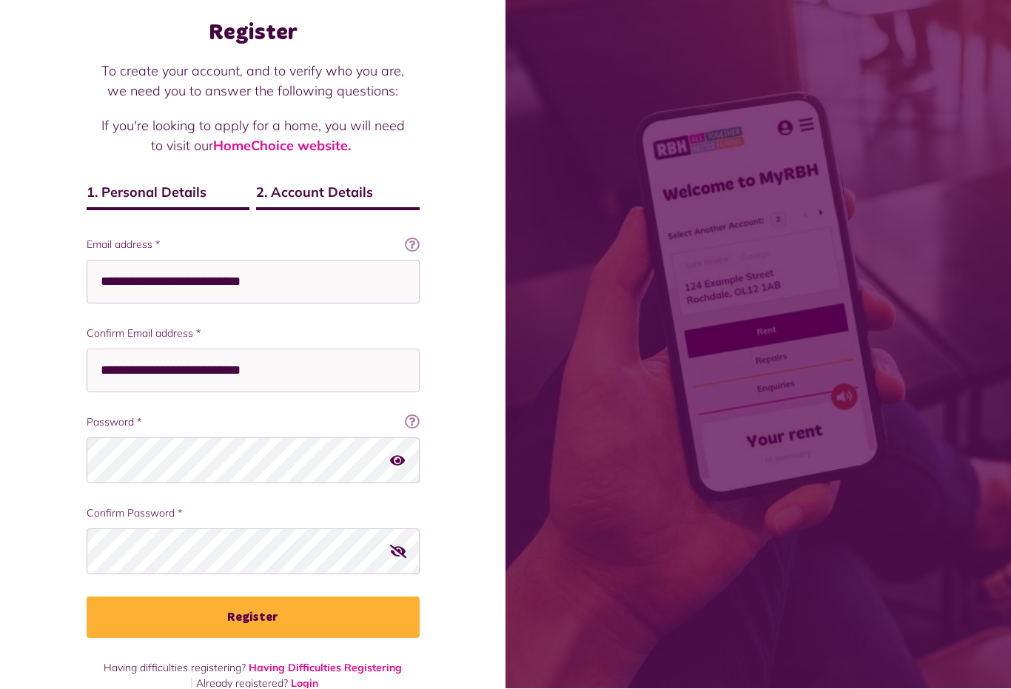
click at [403, 459] on icon "button" at bounding box center [397, 460] width 15 height 13
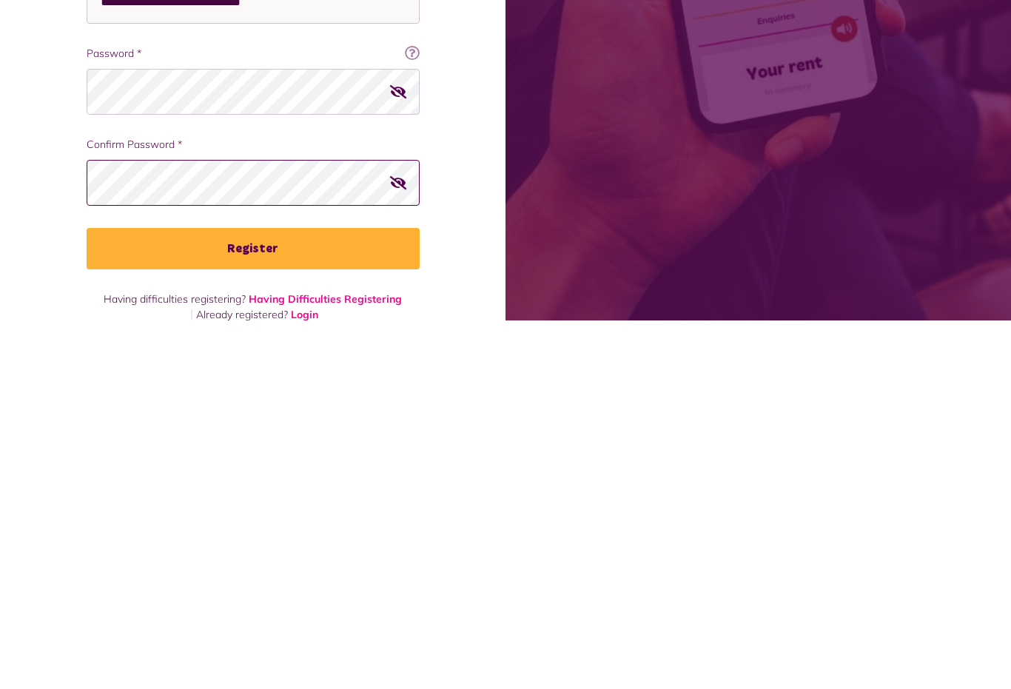
scroll to position [98, 0]
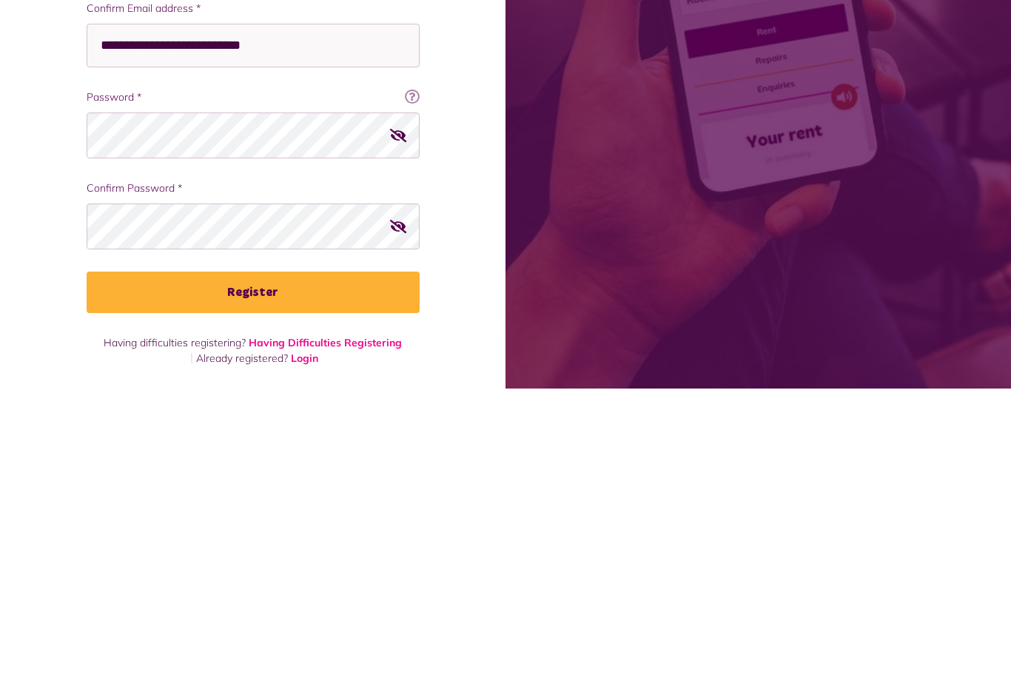
click at [341, 572] on button "Register" at bounding box center [253, 592] width 333 height 41
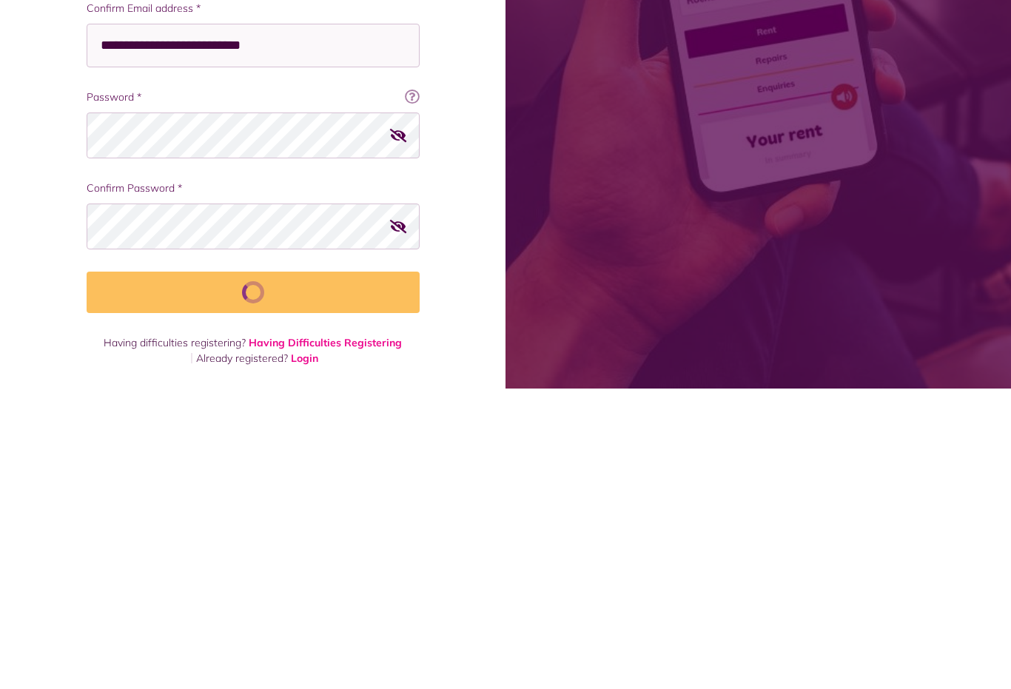
scroll to position [69, 0]
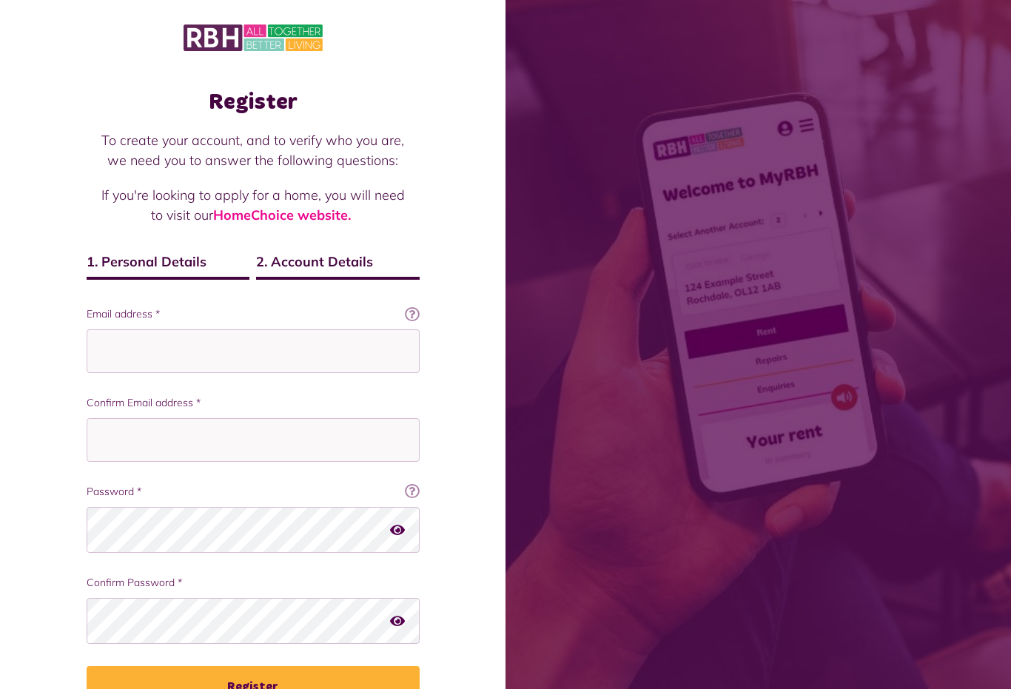
scroll to position [99, 0]
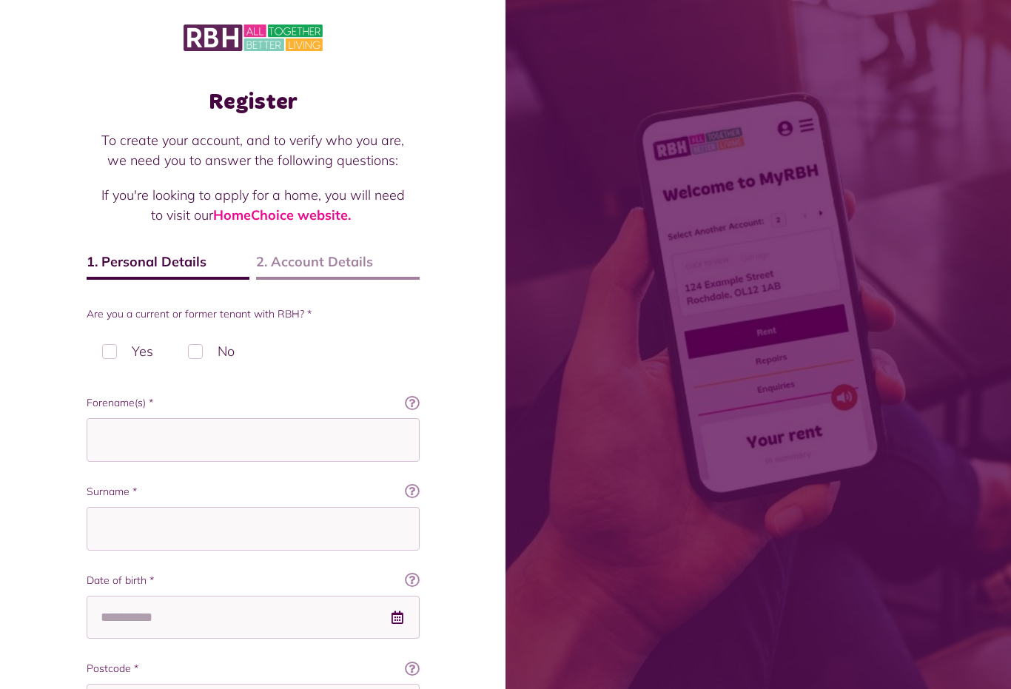
scroll to position [370, 0]
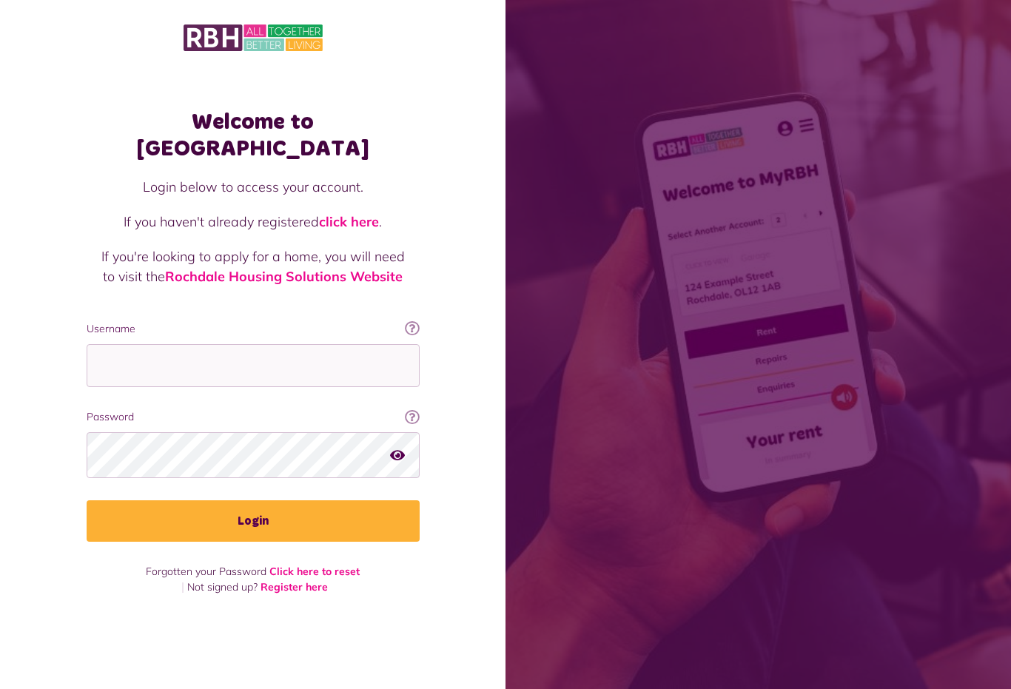
click at [317, 370] on input "Username" at bounding box center [253, 366] width 333 height 44
type input "**********"
click at [252, 523] on button "Login" at bounding box center [253, 520] width 333 height 41
click at [321, 521] on button "Login" at bounding box center [253, 520] width 333 height 41
click at [281, 523] on button "Login" at bounding box center [253, 520] width 333 height 41
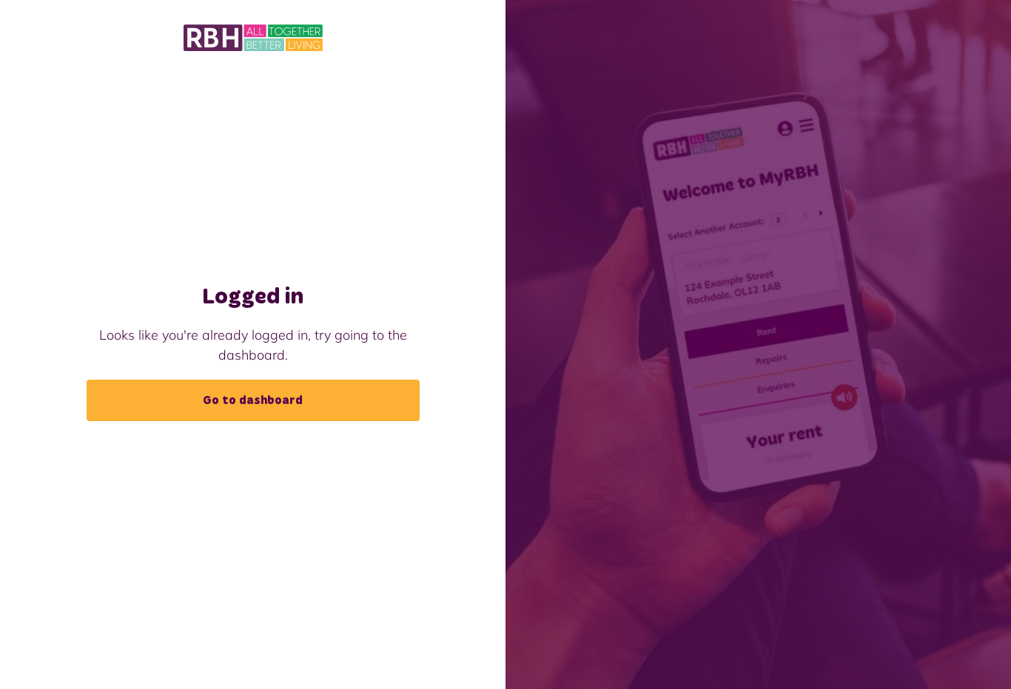
click at [350, 403] on link "Go to dashboard" at bounding box center [253, 400] width 333 height 41
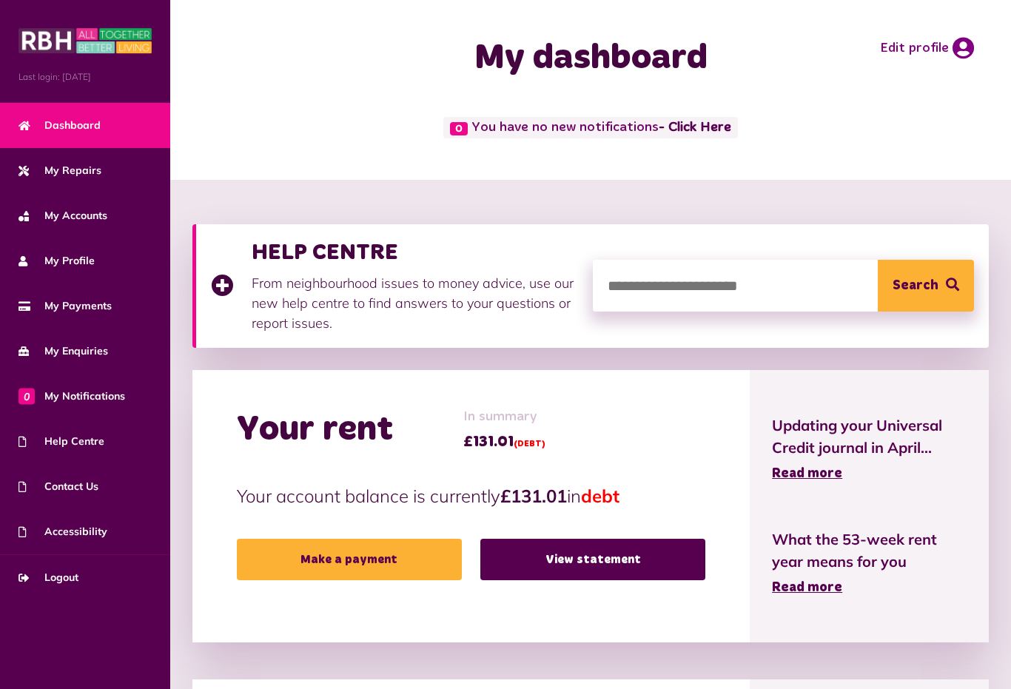
click at [71, 484] on span "Contact Us" at bounding box center [59, 487] width 80 height 16
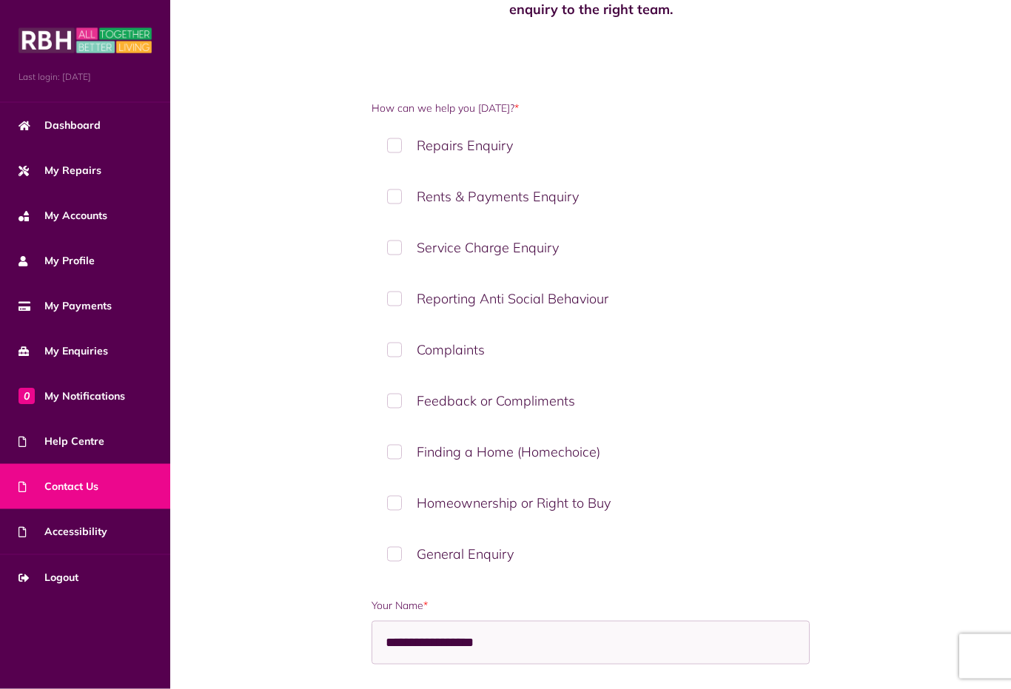
scroll to position [158, 0]
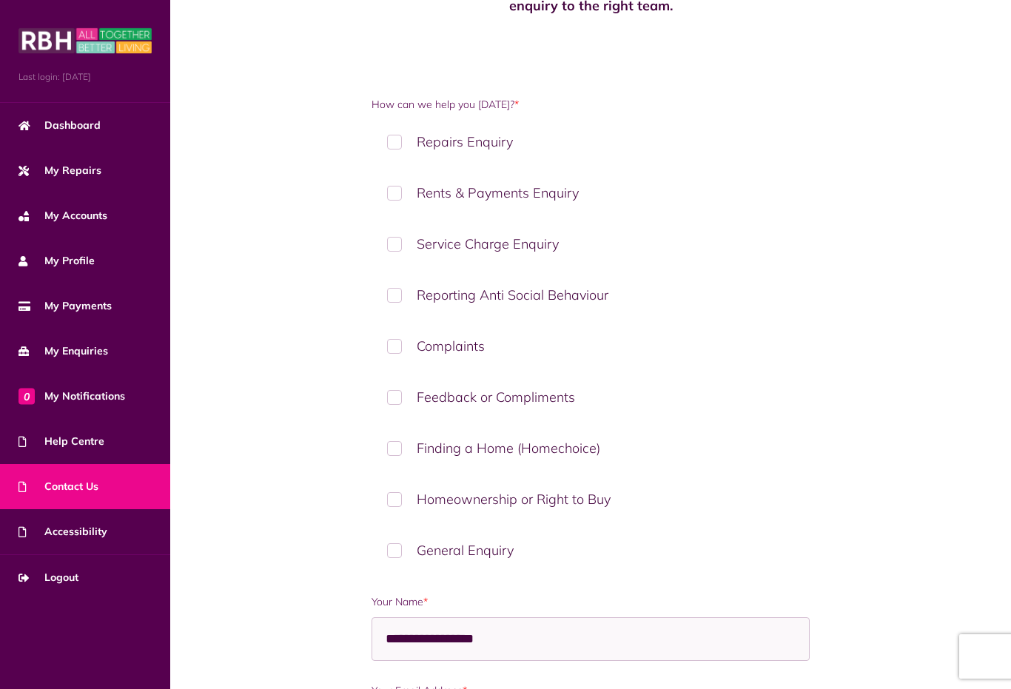
click at [405, 188] on label "Rents & Payments Enquiry" at bounding box center [591, 193] width 438 height 44
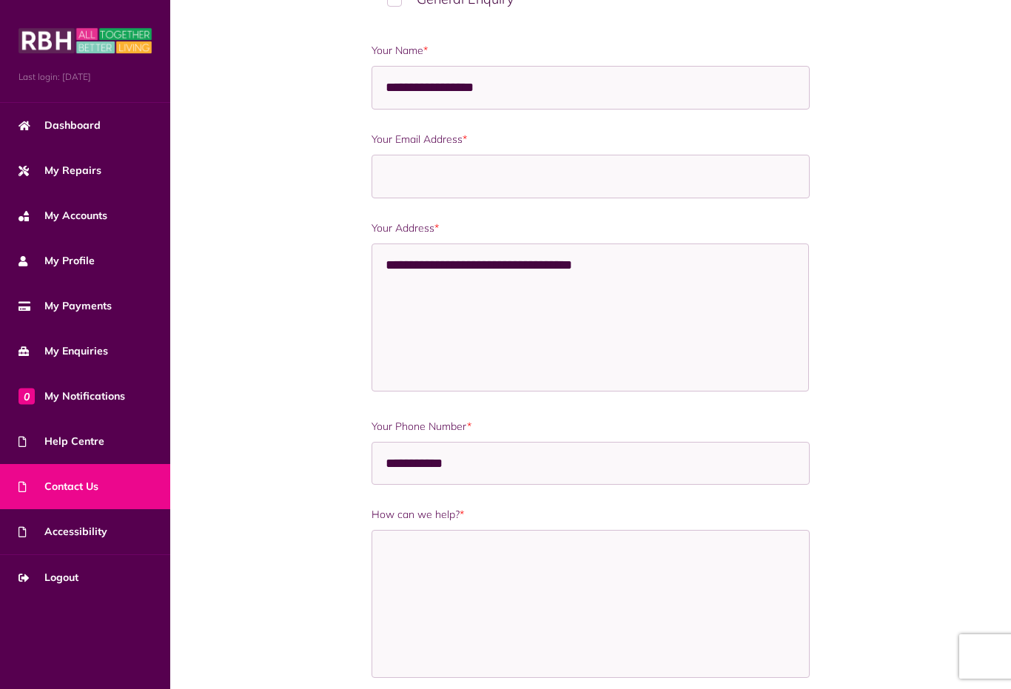
scroll to position [708, 0]
click at [78, 124] on span "Dashboard" at bounding box center [60, 126] width 82 height 16
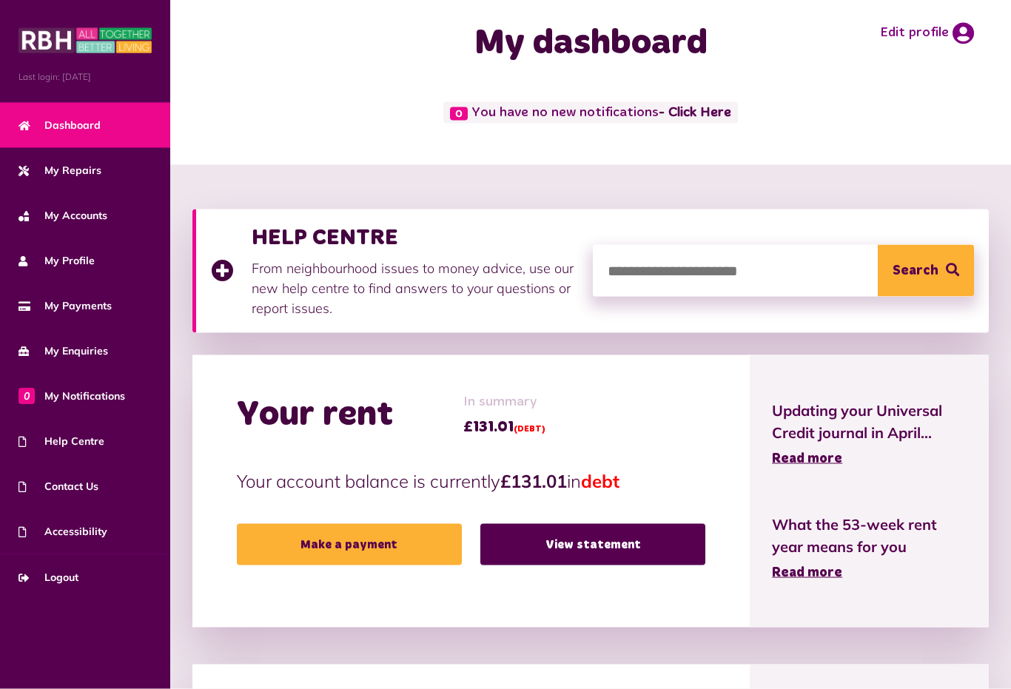
scroll to position [13, 0]
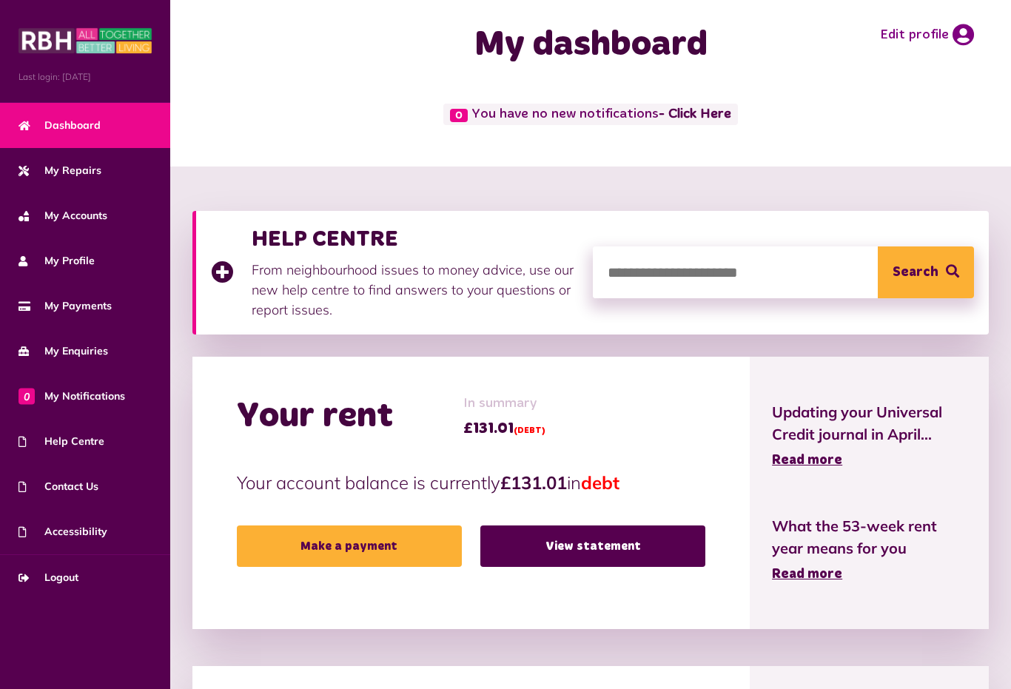
click at [805, 452] on link "Updating your Universal Credit journal in April... Read more" at bounding box center [869, 436] width 195 height 70
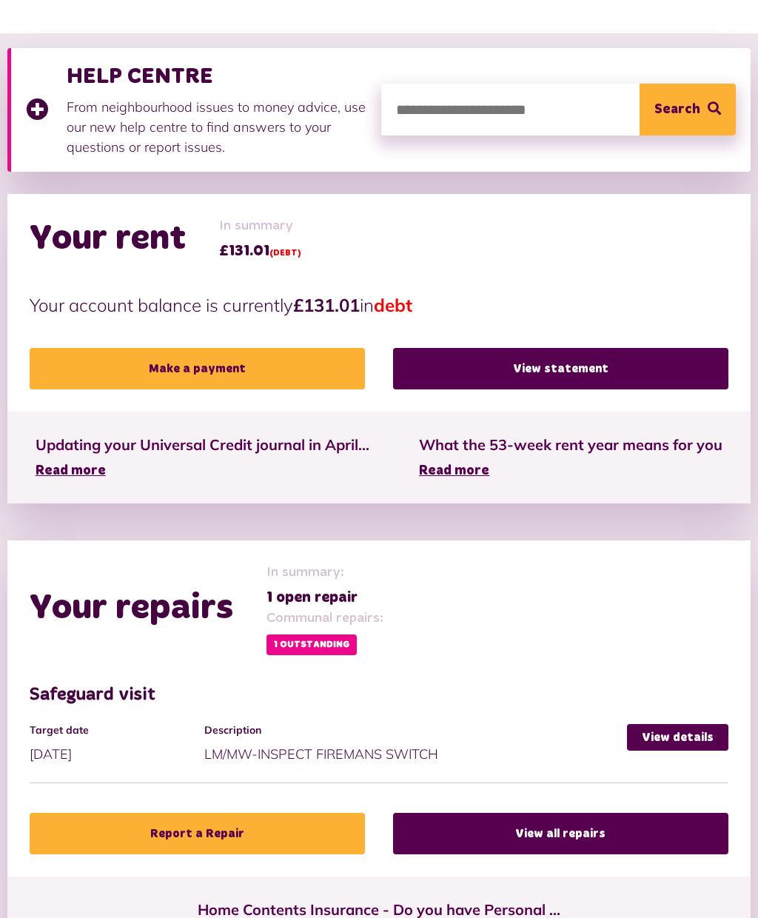
scroll to position [194, 0]
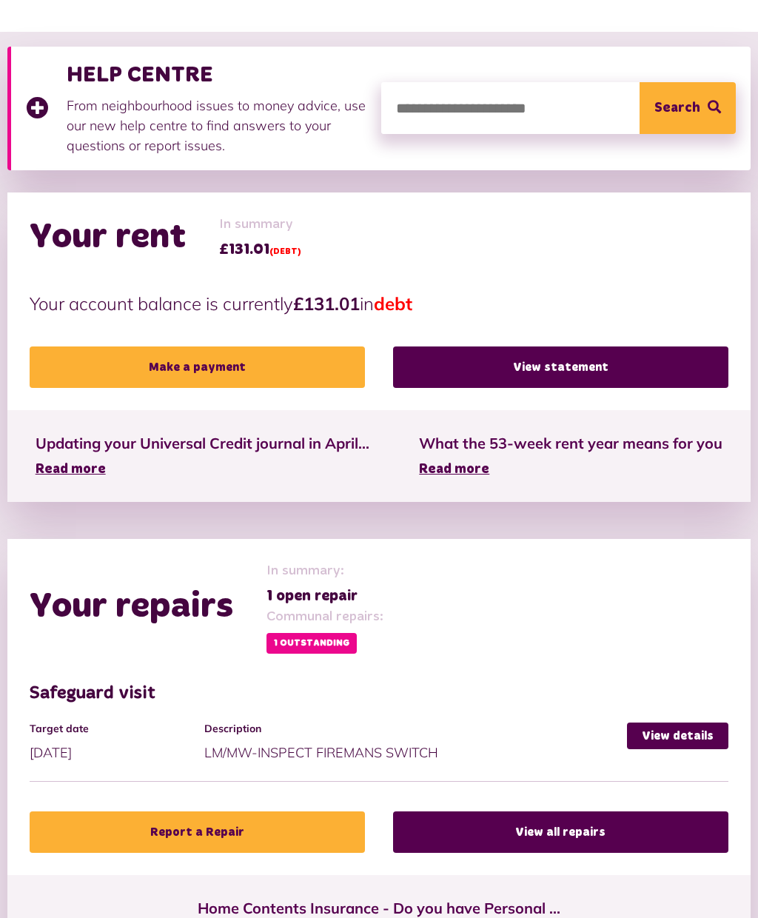
click at [57, 470] on span "Read more" at bounding box center [71, 469] width 70 height 13
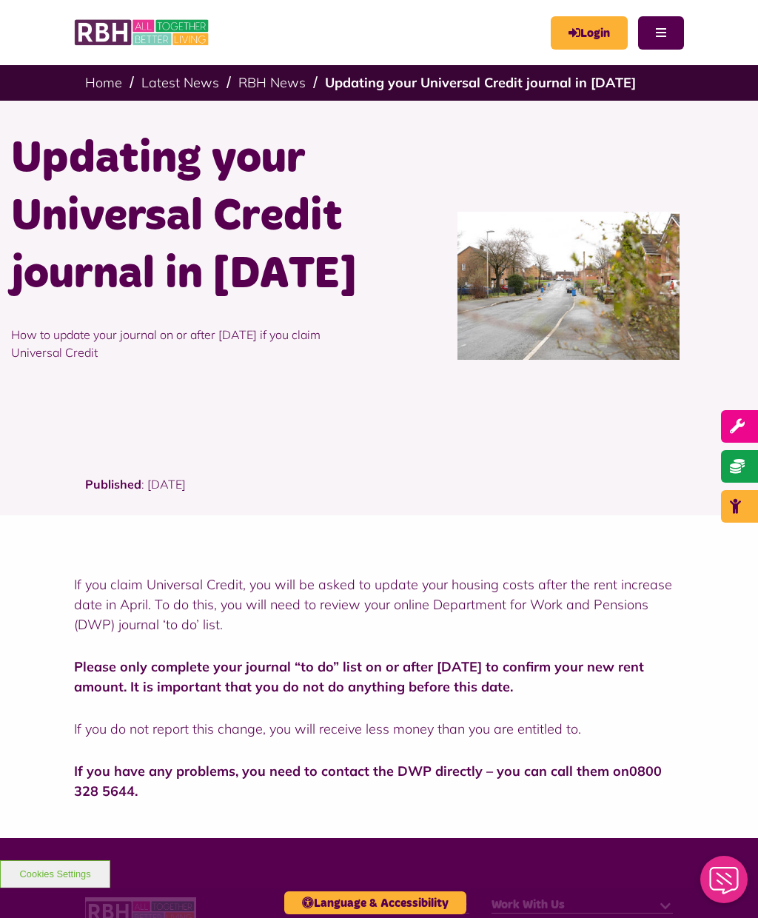
click at [580, 31] on link "Login" at bounding box center [589, 32] width 77 height 33
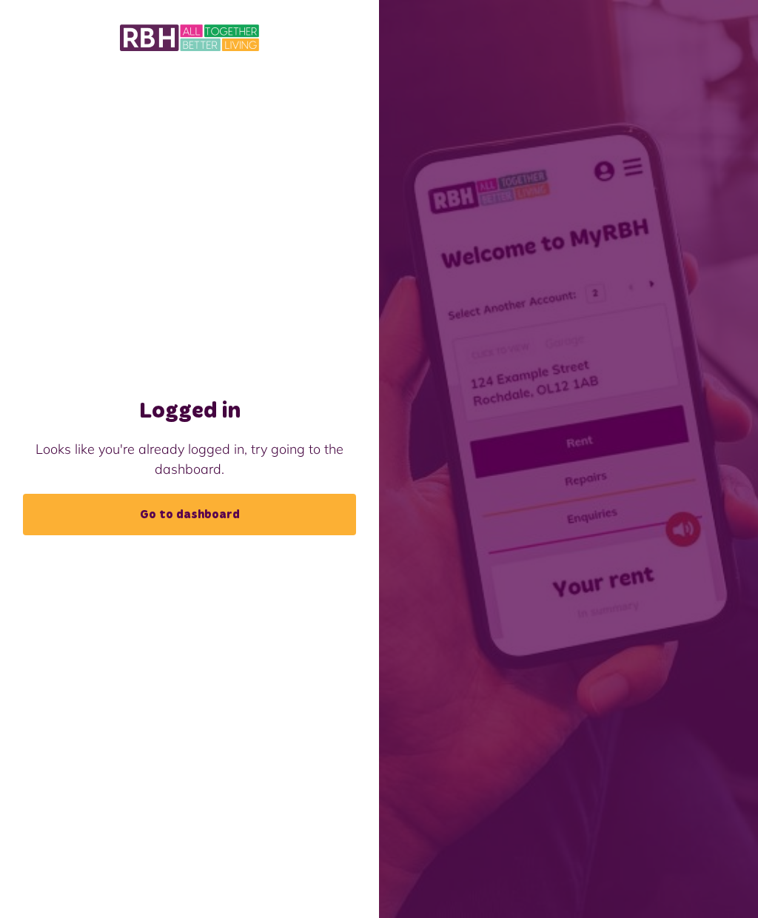
click at [265, 534] on link "Go to dashboard" at bounding box center [189, 514] width 333 height 41
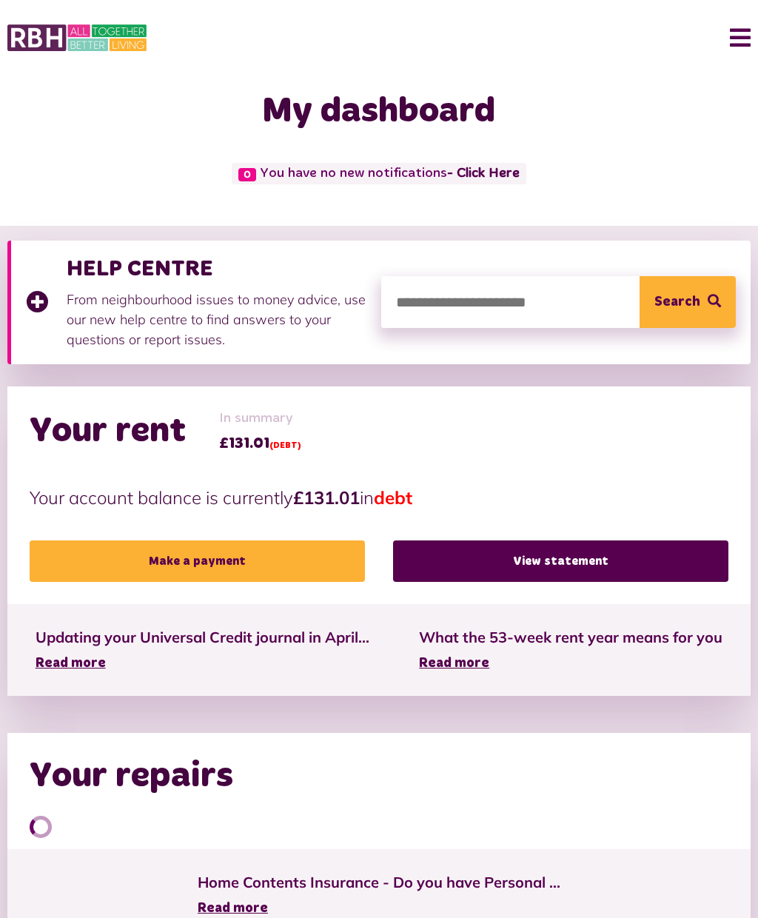
click at [469, 664] on span "Read more" at bounding box center [454, 663] width 70 height 13
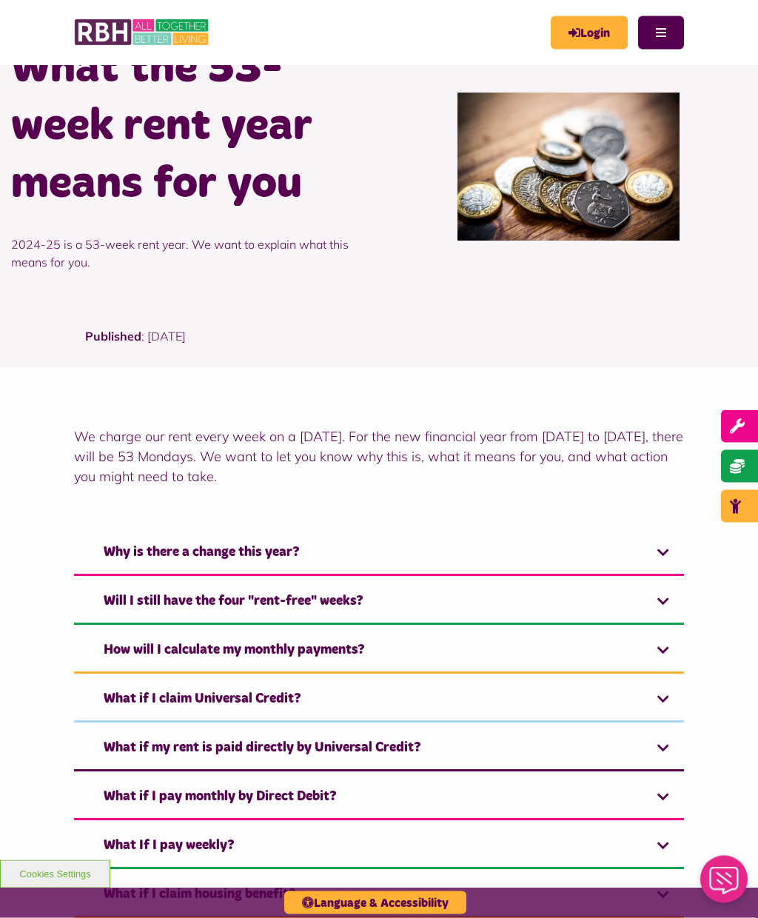
scroll to position [90, 0]
click at [666, 549] on link "Why is there a change this year?" at bounding box center [379, 553] width 610 height 45
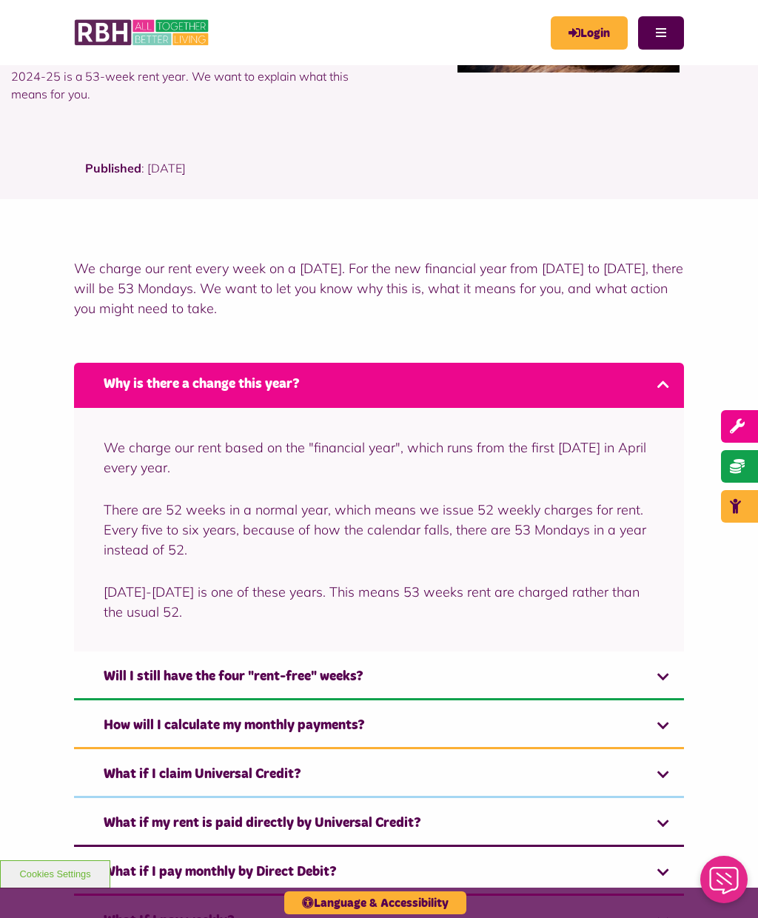
scroll to position [258, 0]
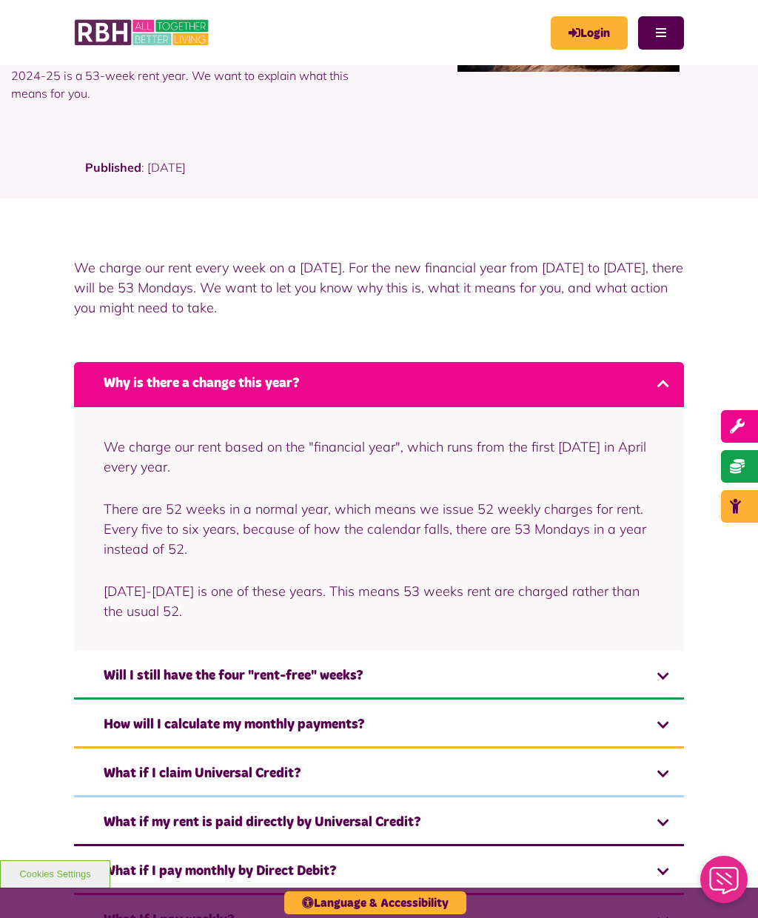
click at [649, 670] on link "Will I still have the four "rent-free" weeks?" at bounding box center [379, 676] width 610 height 45
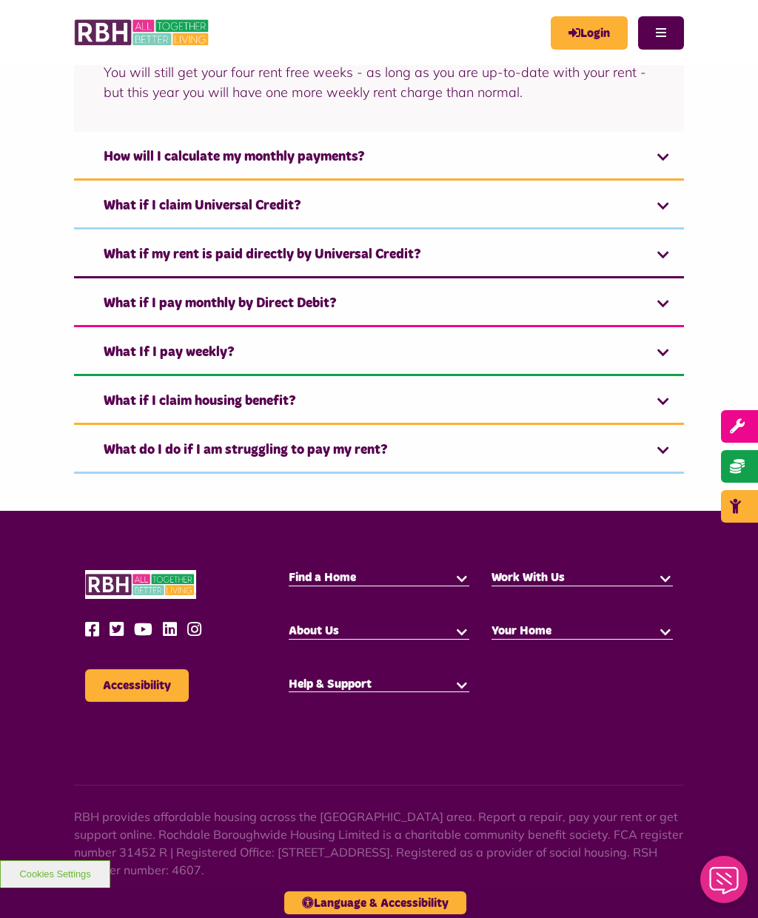
scroll to position [686, 0]
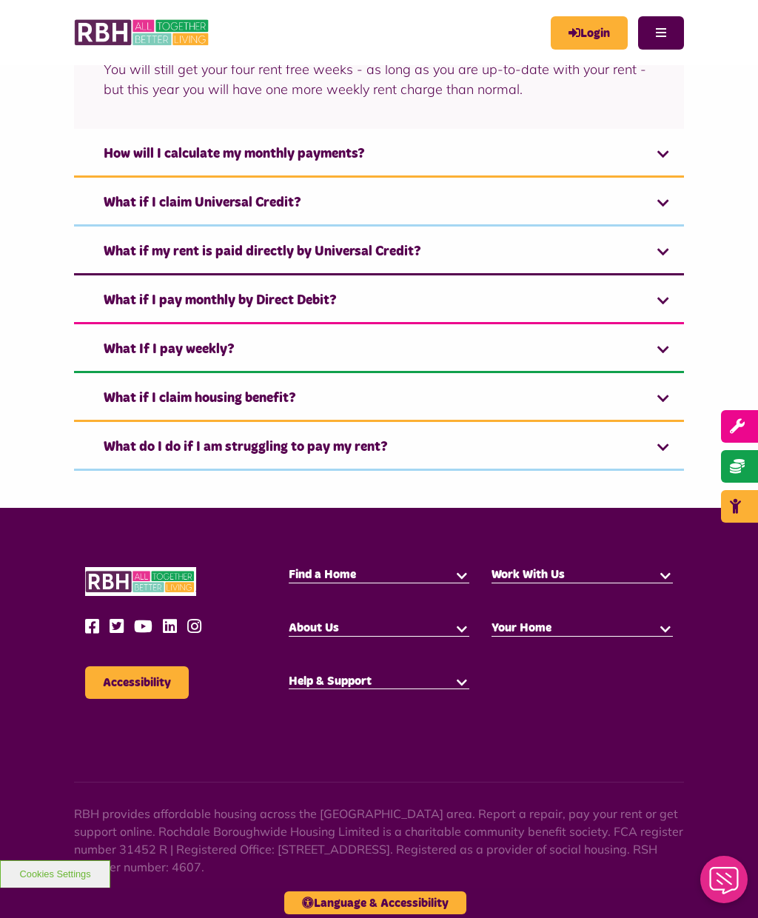
click at [671, 253] on link "What if my rent is paid directly by Universal Credit?" at bounding box center [379, 252] width 610 height 45
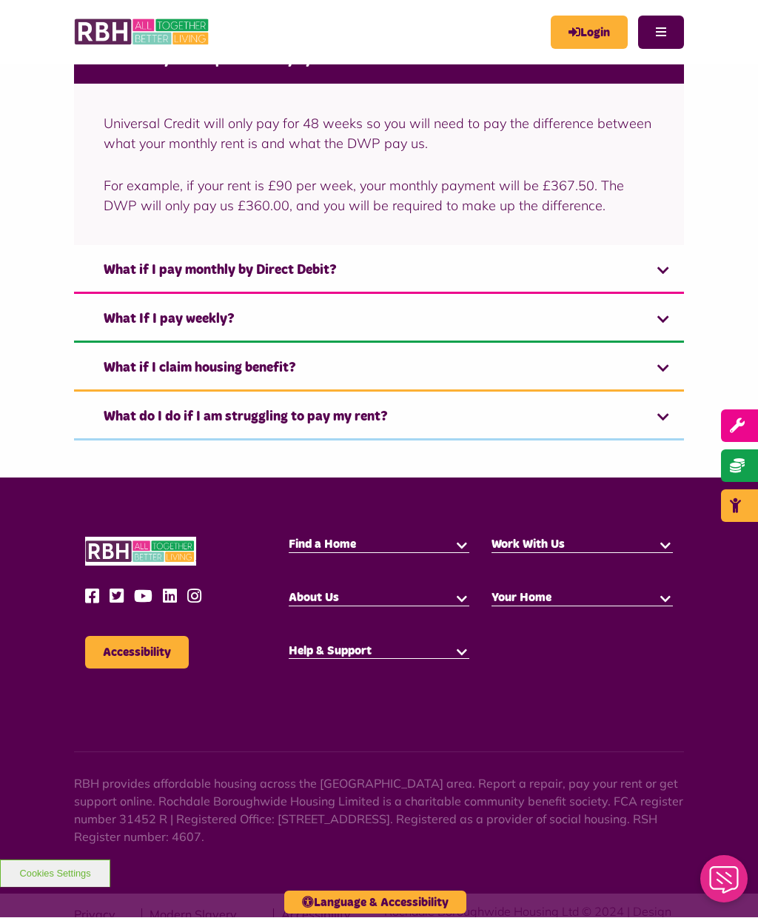
scroll to position [777, 0]
click at [668, 264] on link "What if I pay monthly by Direct Debit?" at bounding box center [379, 271] width 610 height 45
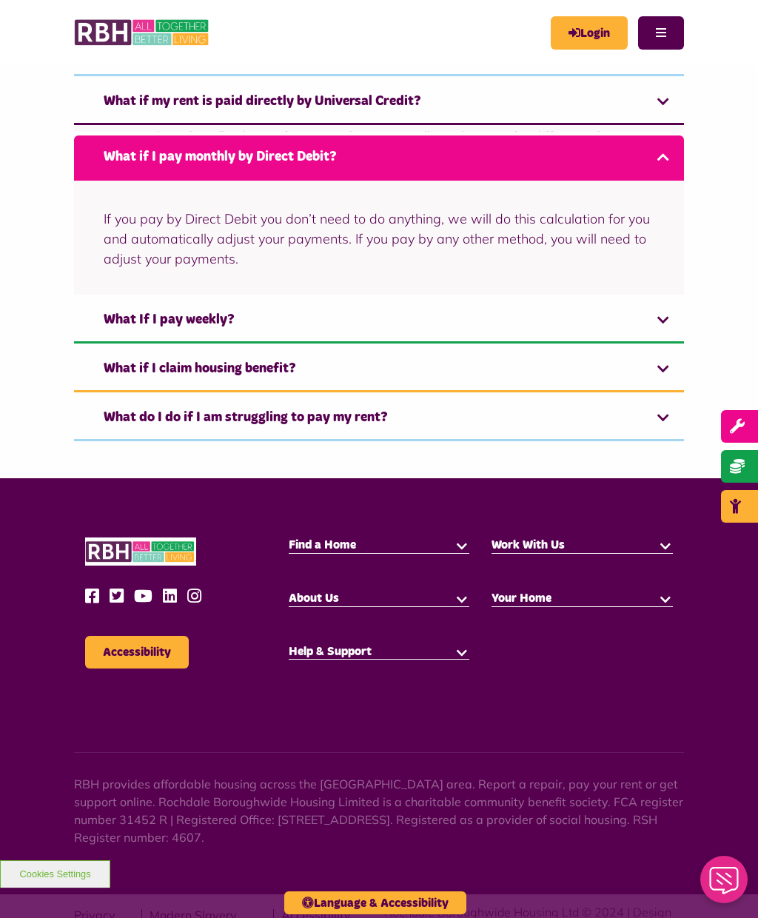
scroll to position [735, 0]
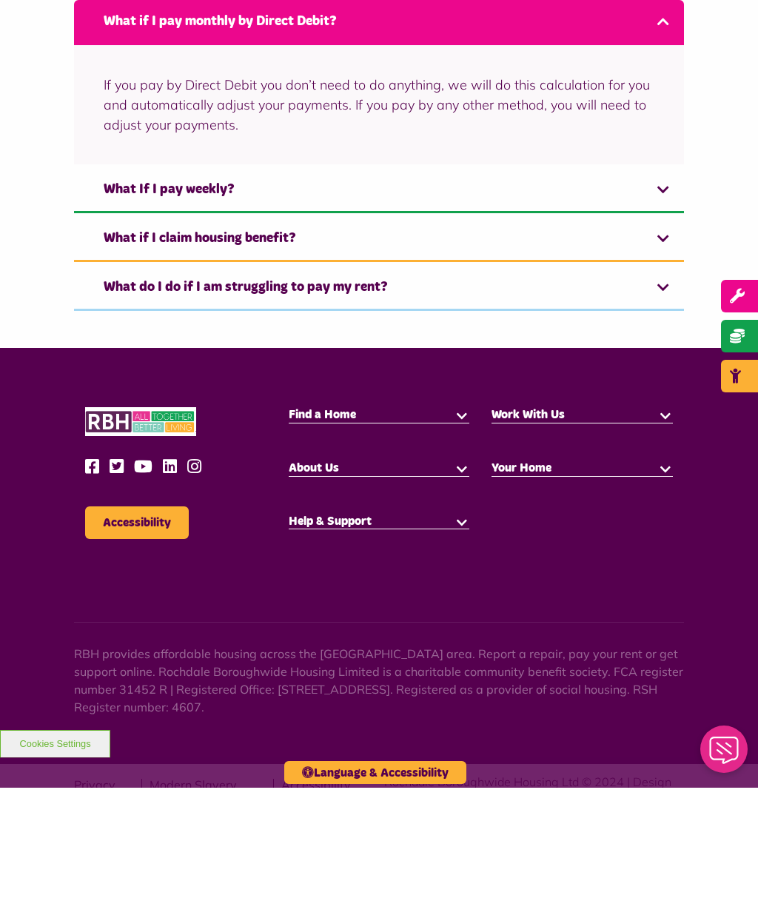
click at [665, 318] on link "What If I pay weekly?" at bounding box center [379, 320] width 610 height 45
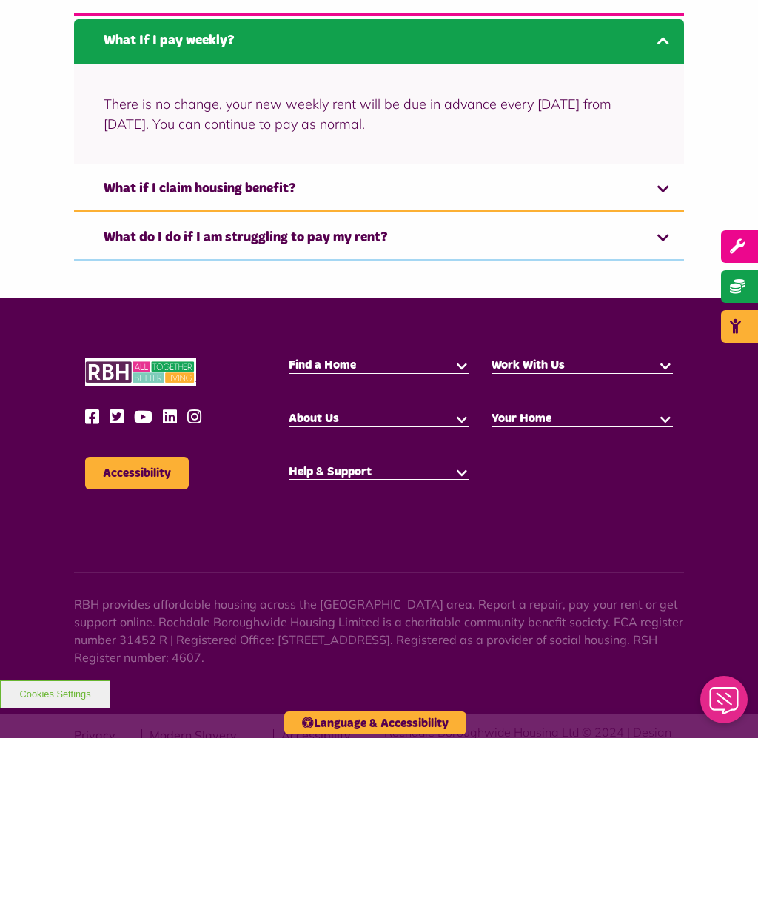
click at [663, 369] on link "What if I claim housing benefit?" at bounding box center [379, 369] width 610 height 45
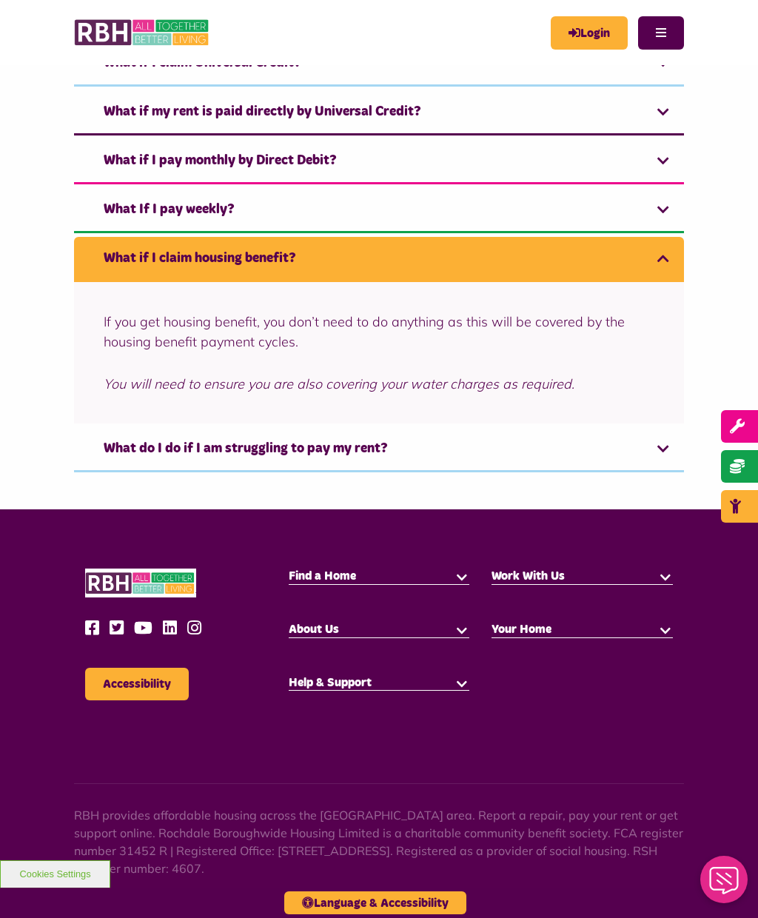
scroll to position [757, 0]
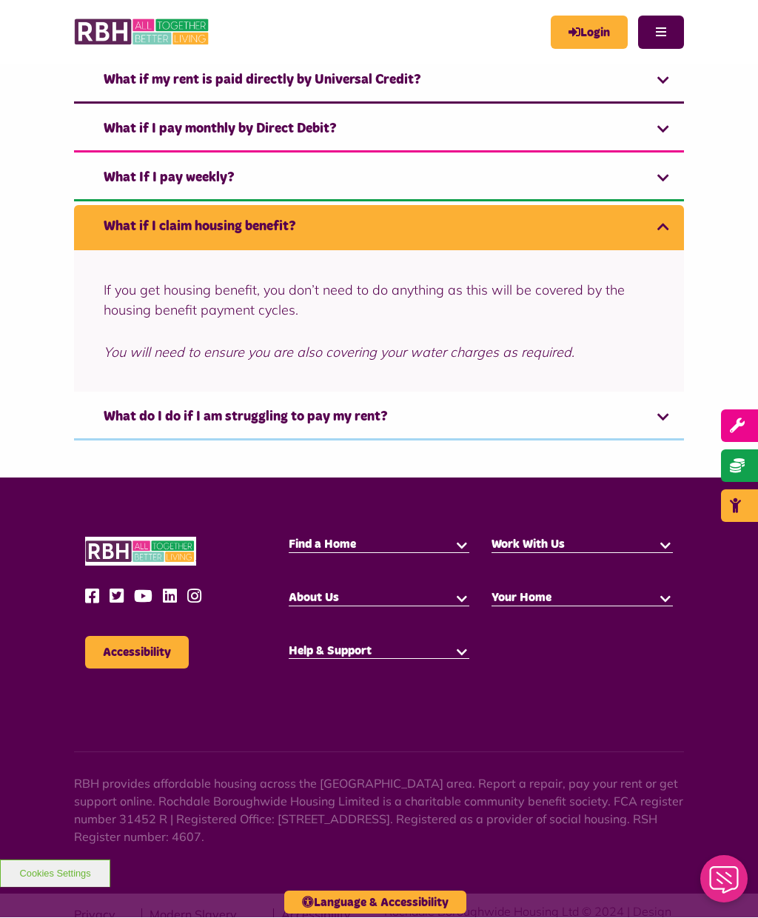
click at [670, 409] on link "What do I do if I am struggling to pay my rent?" at bounding box center [379, 418] width 610 height 45
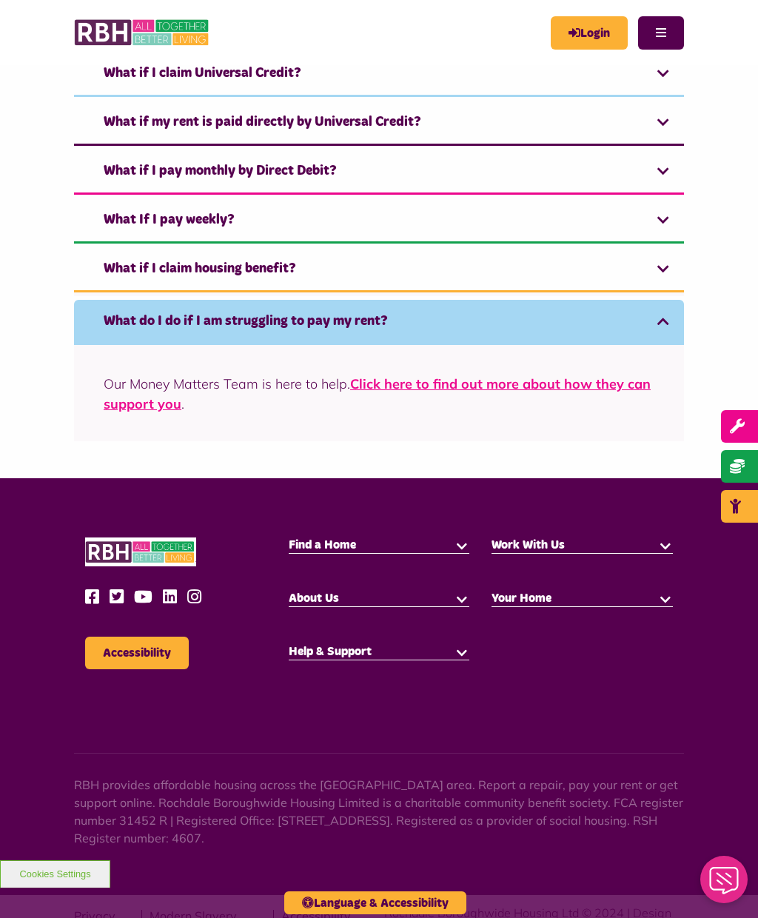
scroll to position [715, 0]
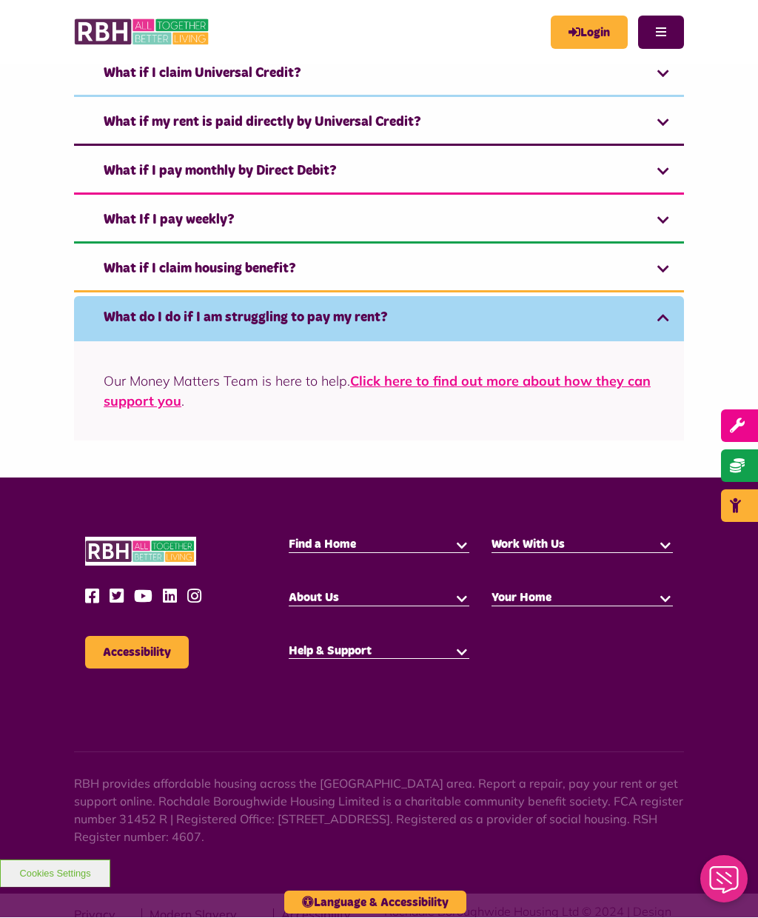
click at [613, 383] on link "Click here to find out more about how they can support you" at bounding box center [377, 391] width 547 height 37
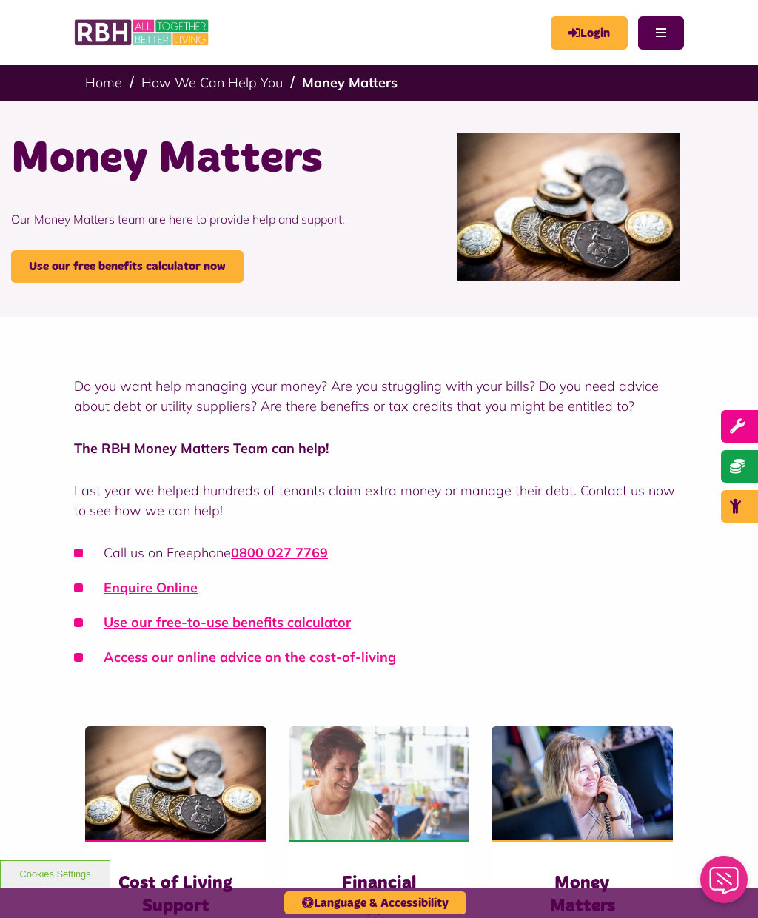
click at [155, 584] on link "Enquire Online" at bounding box center [151, 587] width 94 height 17
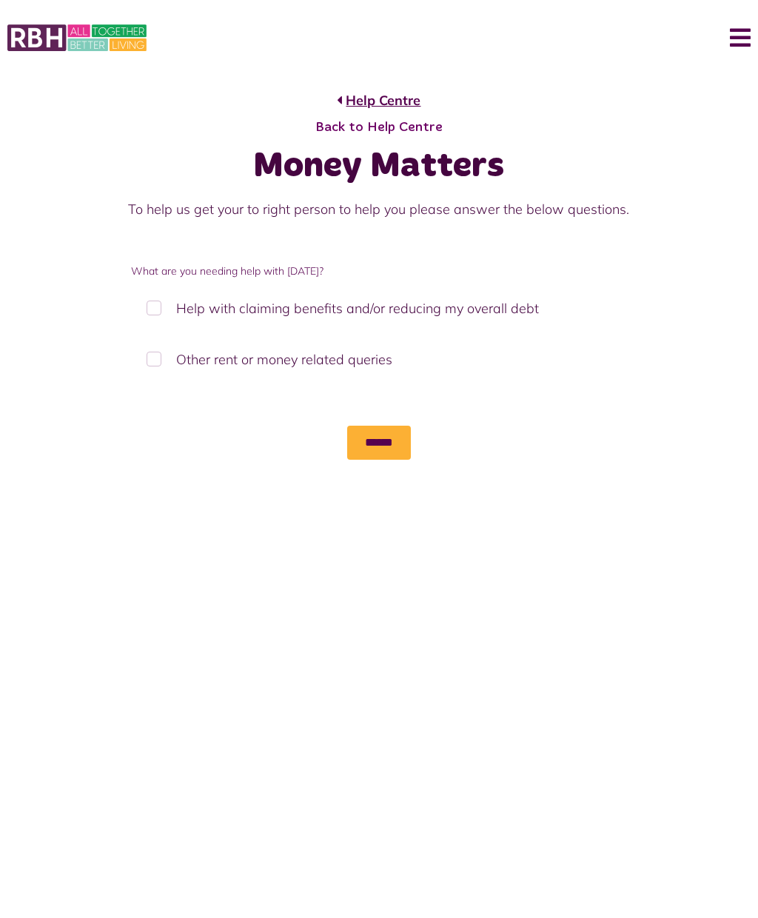
click at [153, 305] on label "Help with claiming benefits and/or reducing my overall debt" at bounding box center [378, 308] width 495 height 44
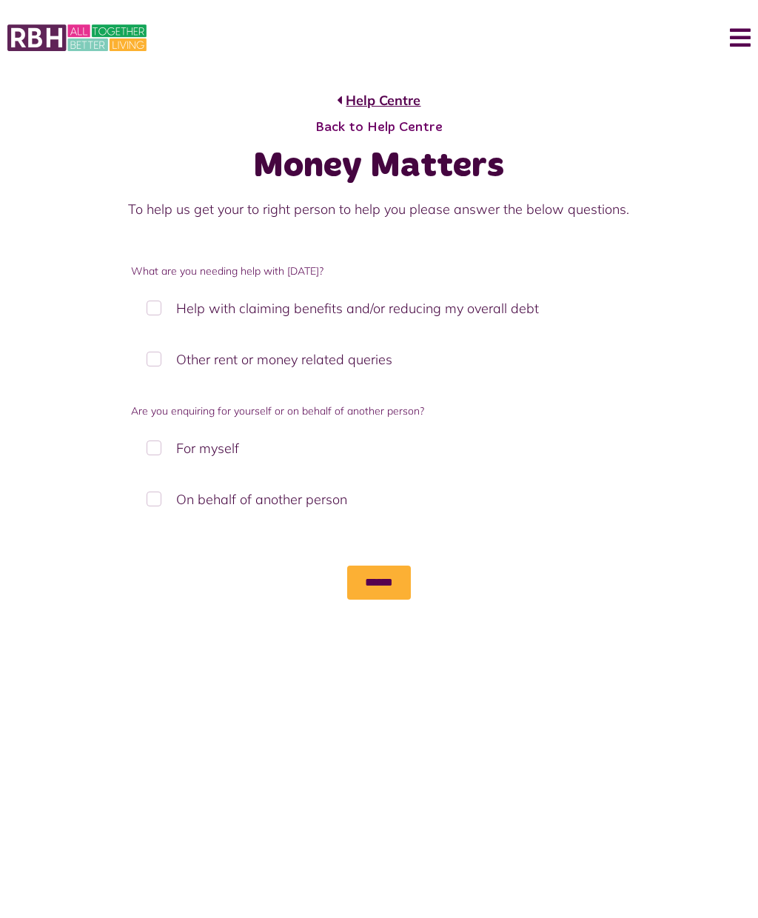
click at [150, 500] on label "On behalf of another person" at bounding box center [378, 499] width 495 height 44
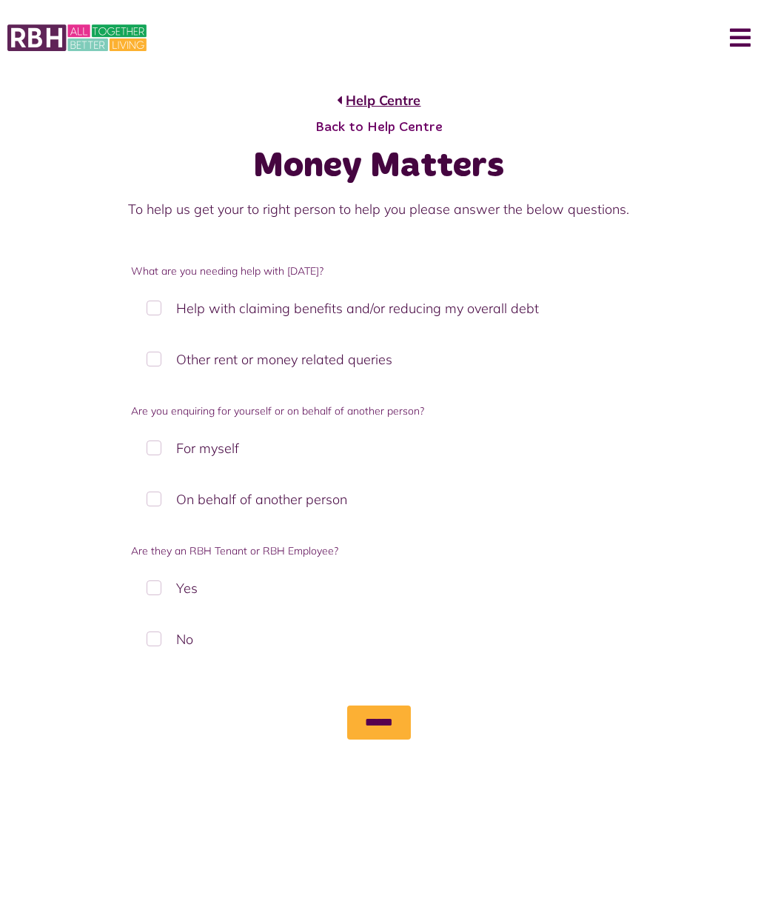
click at [149, 588] on label "Yes" at bounding box center [378, 588] width 495 height 44
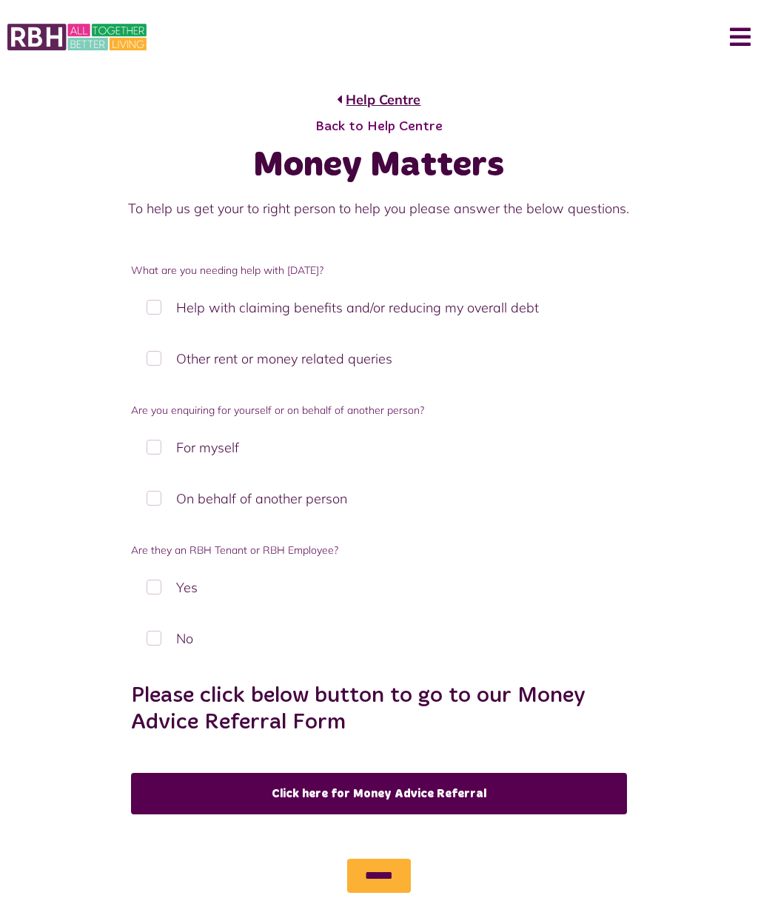
click at [395, 862] on input "******" at bounding box center [379, 876] width 64 height 34
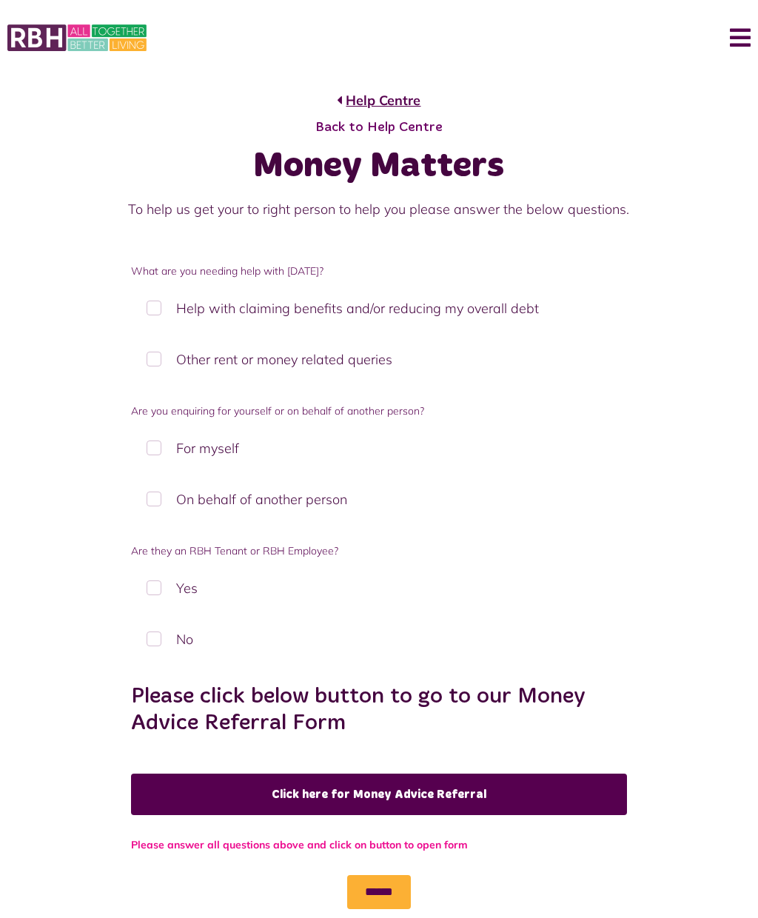
scroll to position [6, 0]
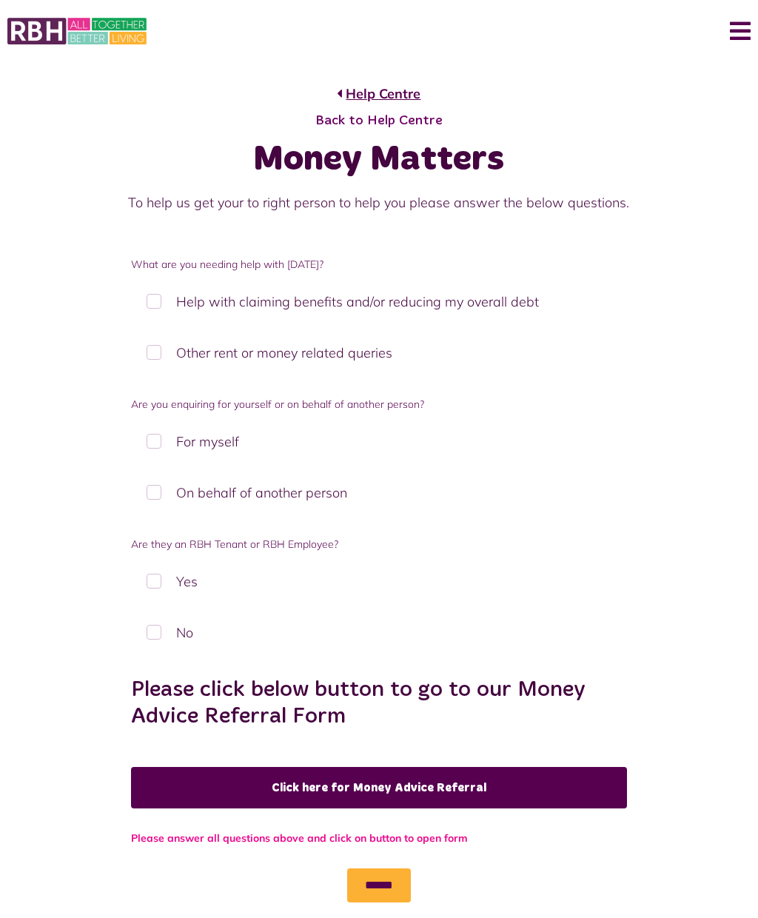
click at [514, 783] on link "Click here for Money Advice Referral" at bounding box center [378, 788] width 495 height 41
click at [565, 779] on link "Click here for Money Advice Referral" at bounding box center [378, 788] width 495 height 41
click at [170, 438] on label "For myself" at bounding box center [378, 442] width 495 height 44
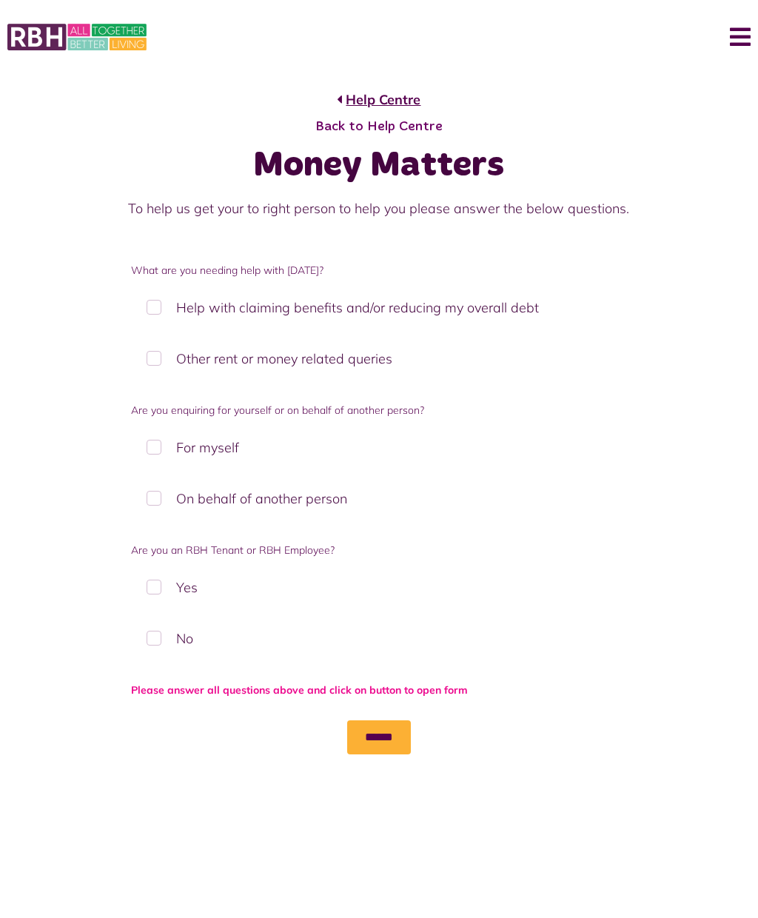
click at [185, 573] on label "Yes" at bounding box center [378, 588] width 495 height 44
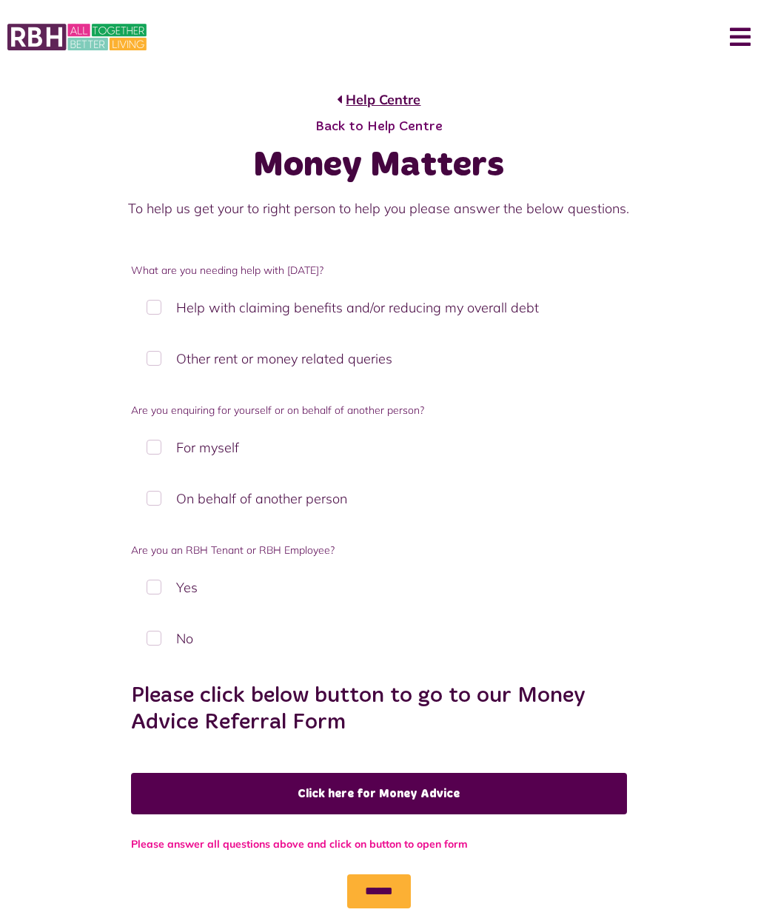
click at [484, 796] on link "Click here for Money Advice" at bounding box center [378, 793] width 495 height 41
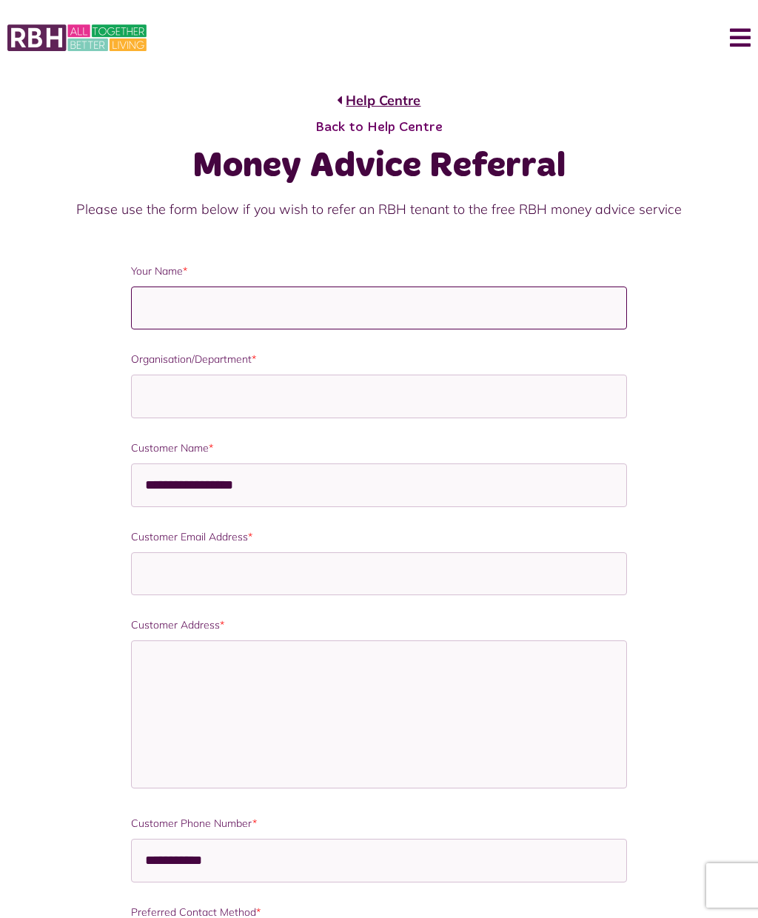
click at [370, 303] on input "Your Name *" at bounding box center [378, 308] width 495 height 44
type input "*****"
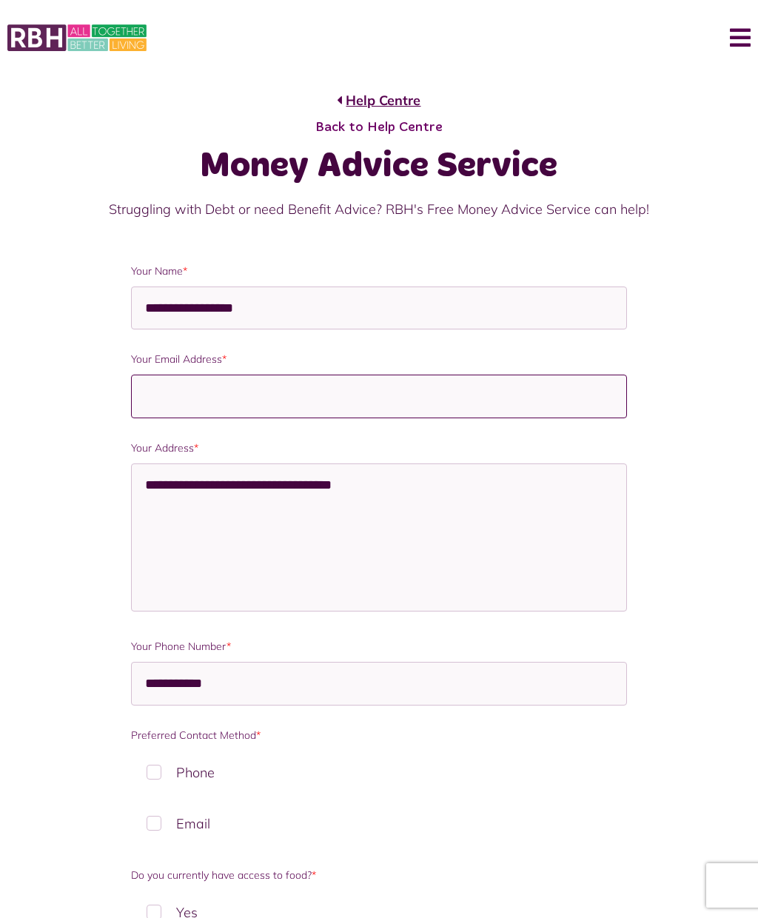
click at [438, 385] on input "Your Email Address *" at bounding box center [378, 397] width 495 height 44
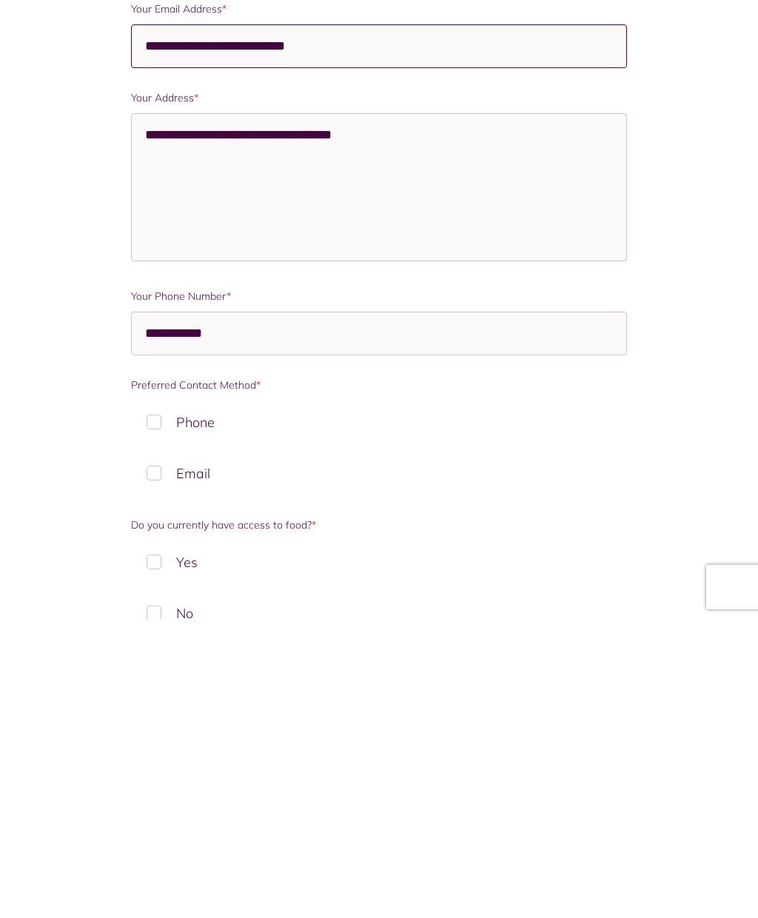
scroll to position [81, 0]
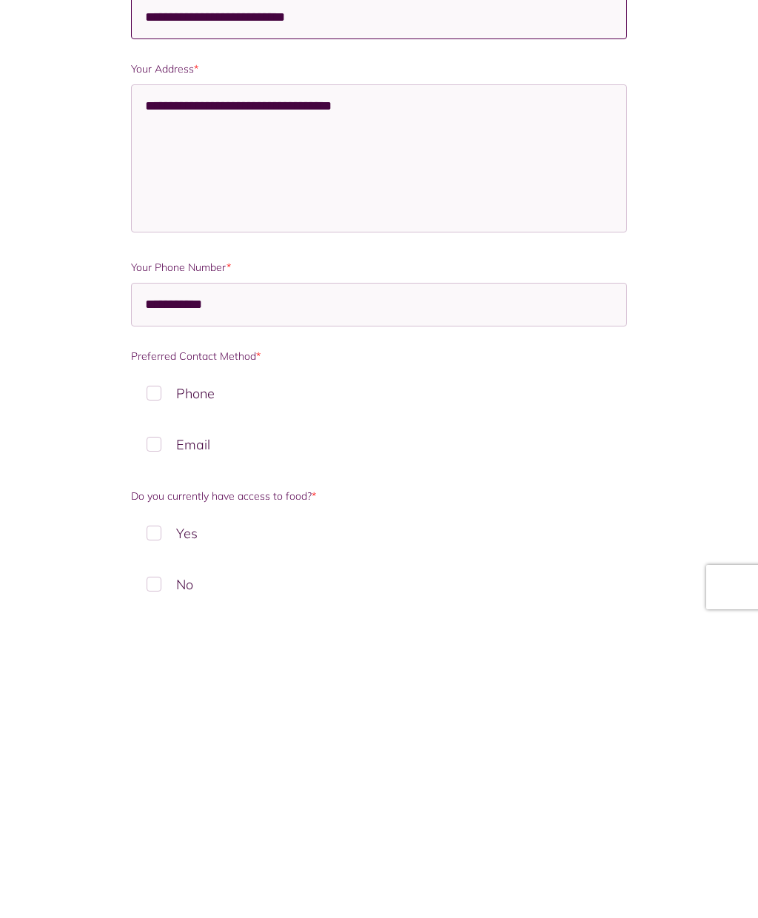
type input "**********"
click at [161, 670] on label "Phone" at bounding box center [378, 692] width 495 height 44
click at [155, 446] on label "Email" at bounding box center [378, 445] width 495 height 44
click at [198, 518] on label "Yes" at bounding box center [378, 534] width 495 height 44
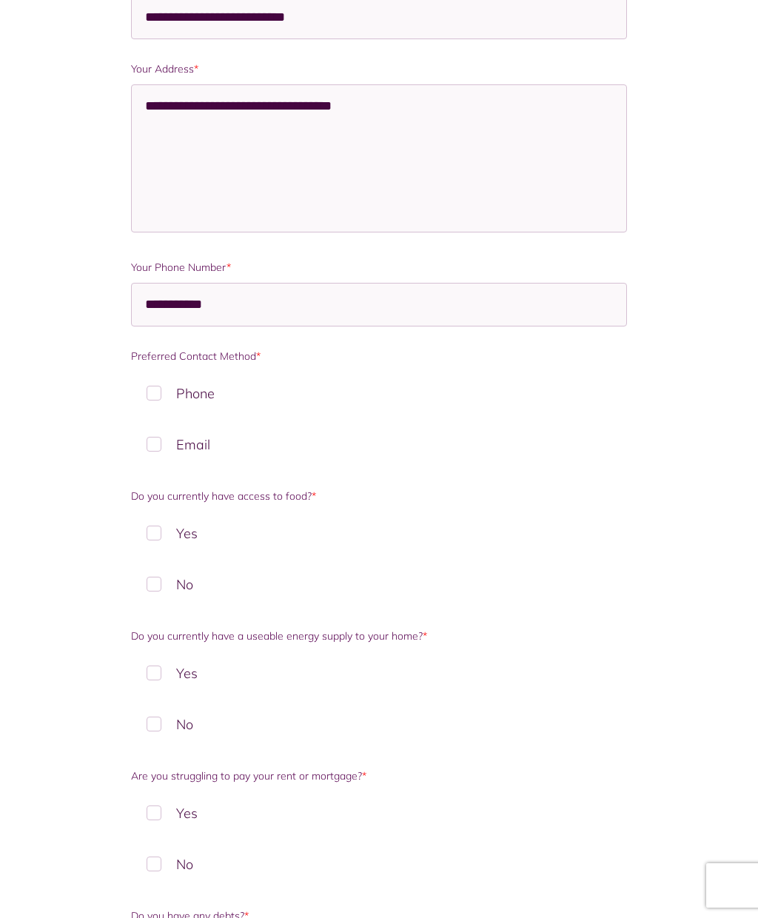
click at [195, 671] on label "Yes" at bounding box center [378, 673] width 495 height 44
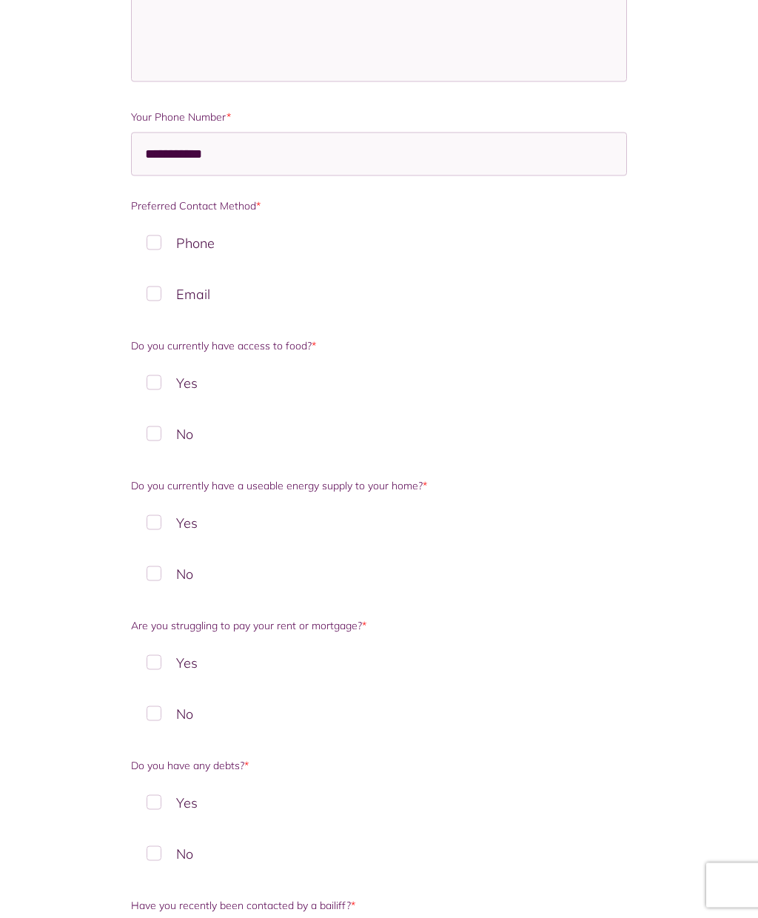
scroll to position [530, 0]
click at [213, 800] on label "Yes" at bounding box center [378, 802] width 495 height 44
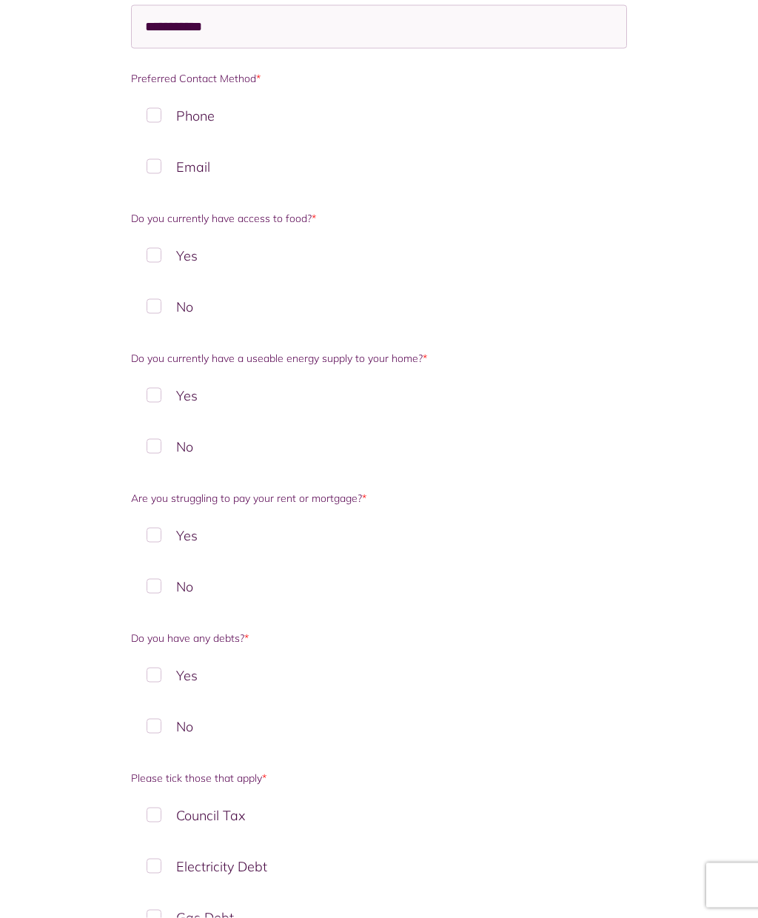
scroll to position [659, 0]
click at [193, 538] on label "Yes" at bounding box center [378, 534] width 495 height 44
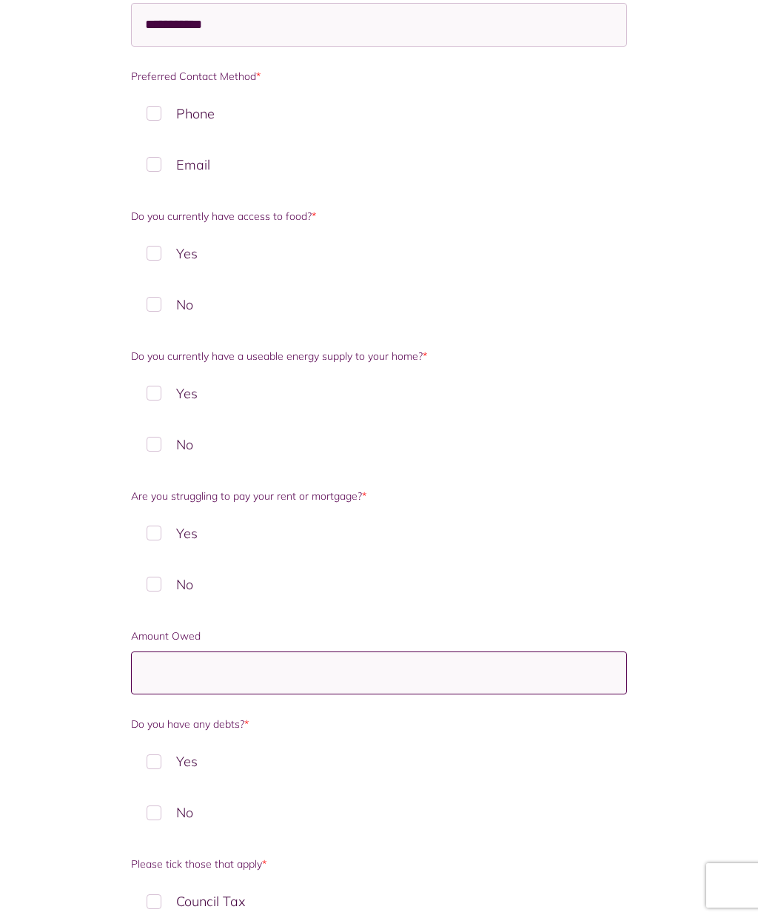
click at [350, 668] on input "Amount Owed" at bounding box center [378, 673] width 495 height 44
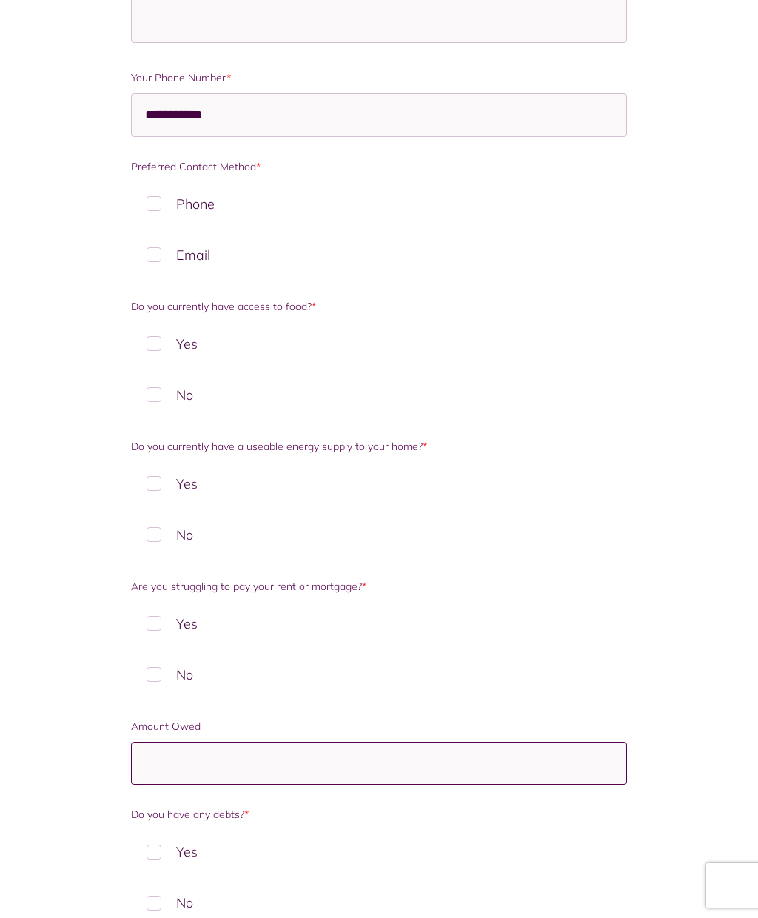
scroll to position [561, 0]
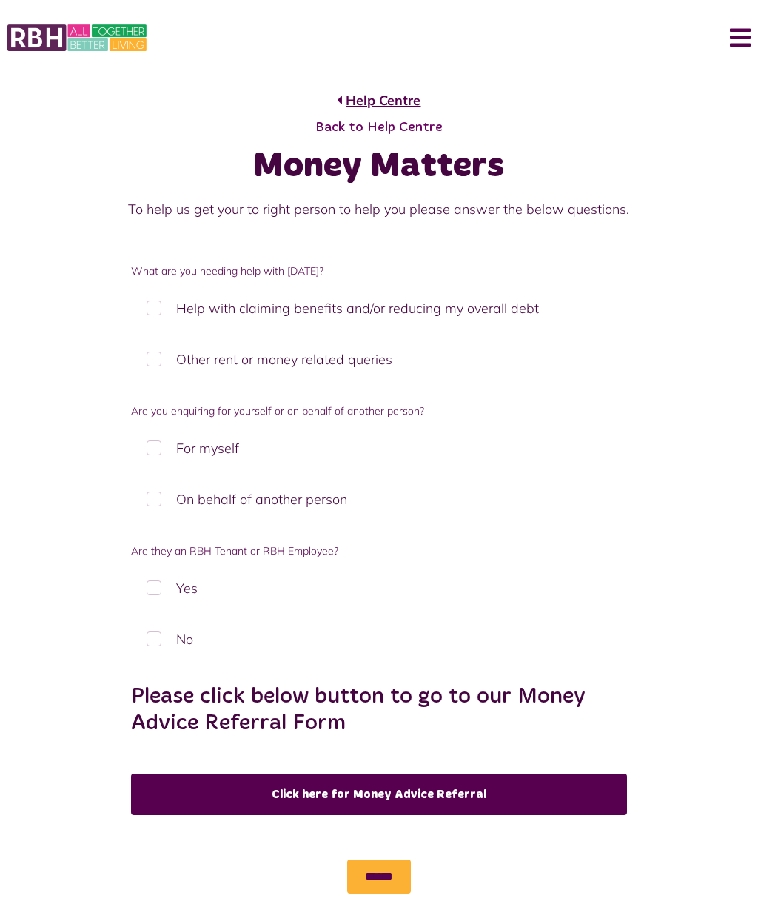
scroll to position [1, 0]
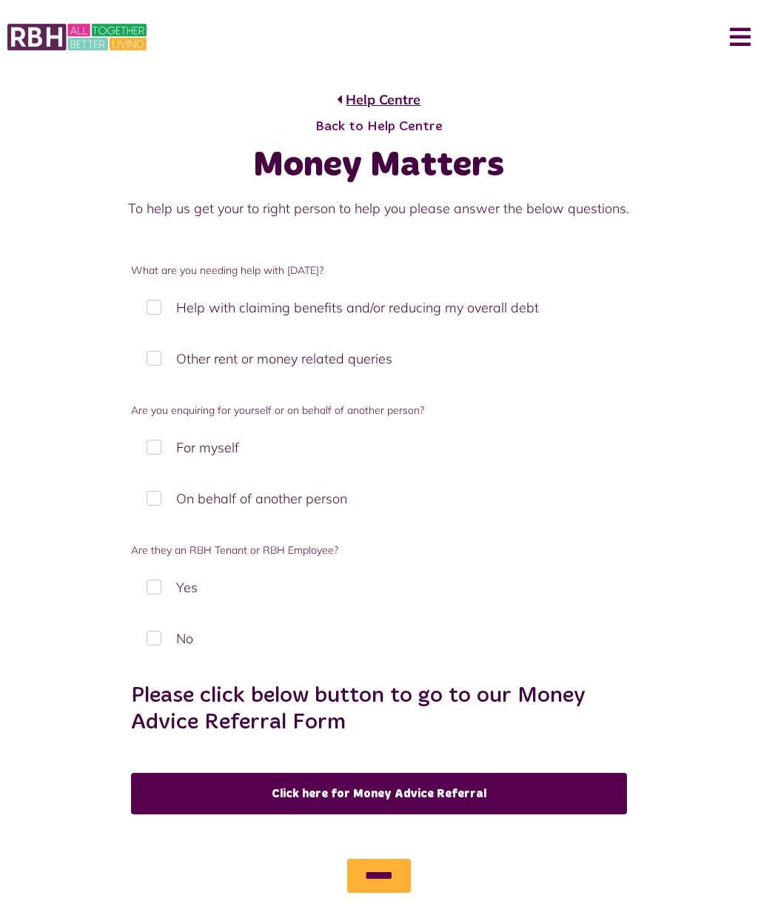
click at [400, 102] on link "Help Centre" at bounding box center [379, 100] width 84 height 20
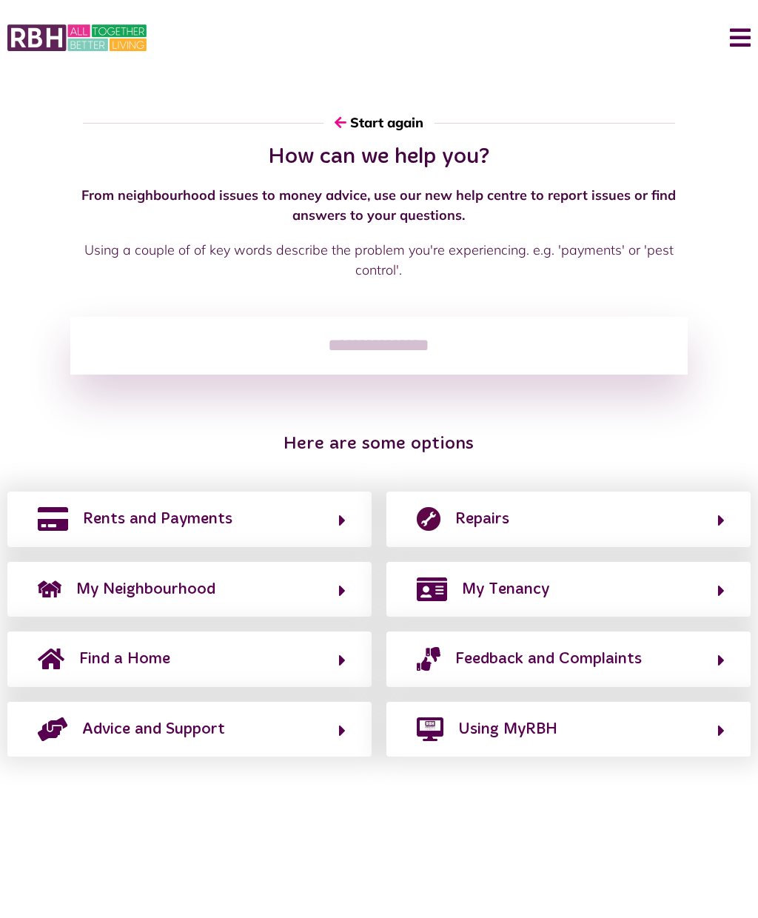
click at [332, 512] on button "Rents and Payments" at bounding box center [189, 518] width 312 height 25
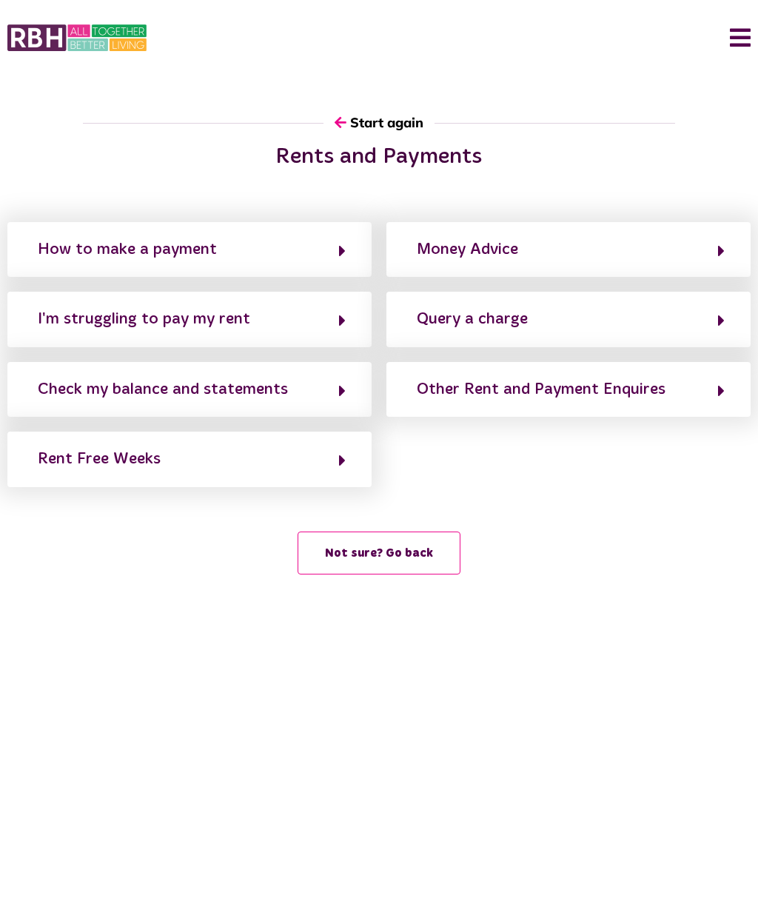
click at [714, 380] on button "Other Rent and Payment Enquires" at bounding box center [568, 389] width 312 height 25
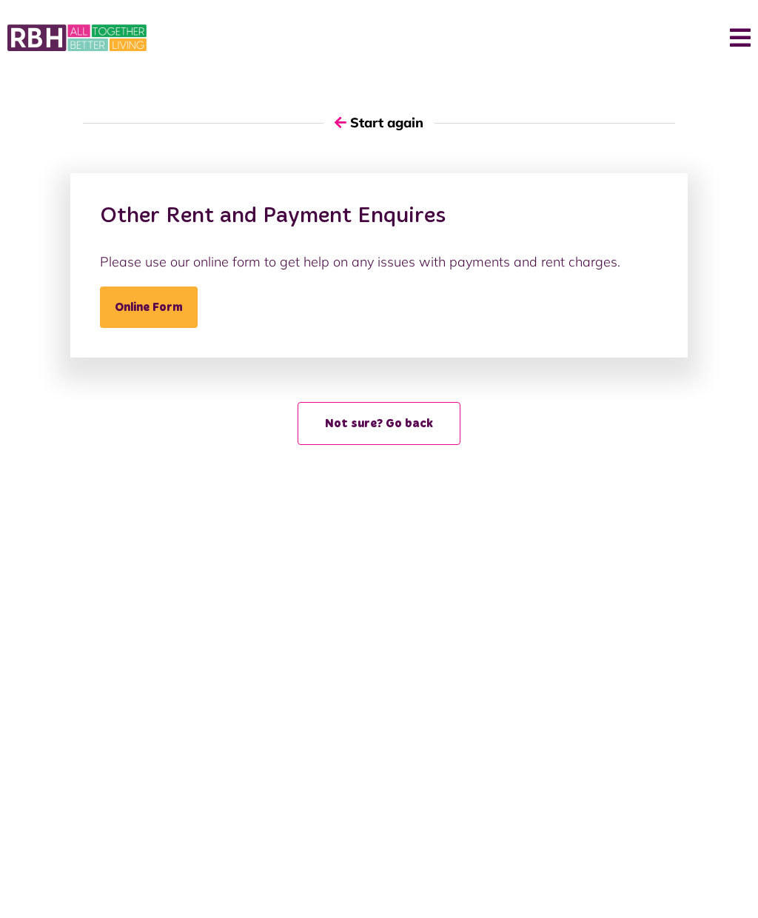
click at [147, 297] on link "Online Form" at bounding box center [149, 306] width 98 height 41
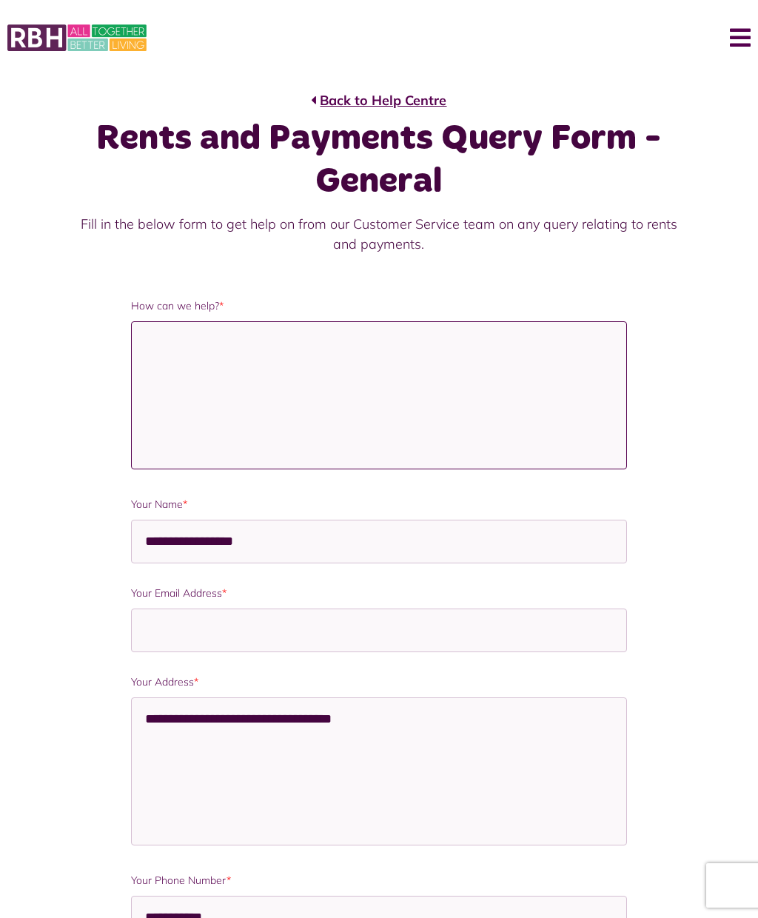
click at [432, 355] on textarea "How can we help? *" at bounding box center [378, 395] width 495 height 148
click at [265, 370] on textarea "**********" at bounding box center [378, 395] width 495 height 148
click at [239, 390] on textarea "**********" at bounding box center [378, 395] width 495 height 148
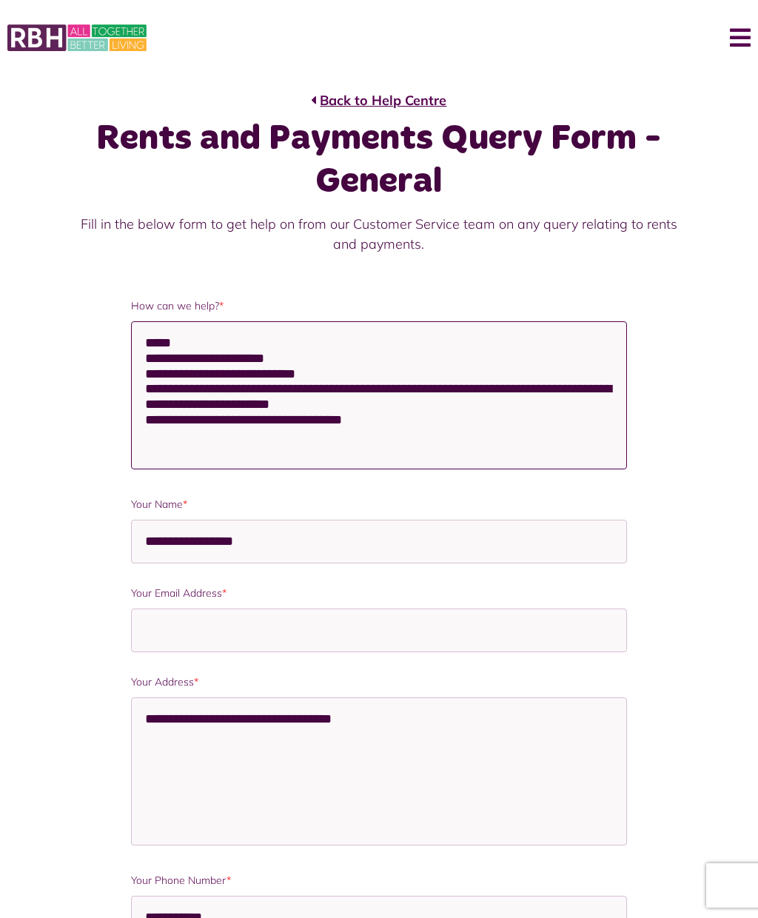
click at [335, 373] on textarea "**********" at bounding box center [378, 395] width 495 height 148
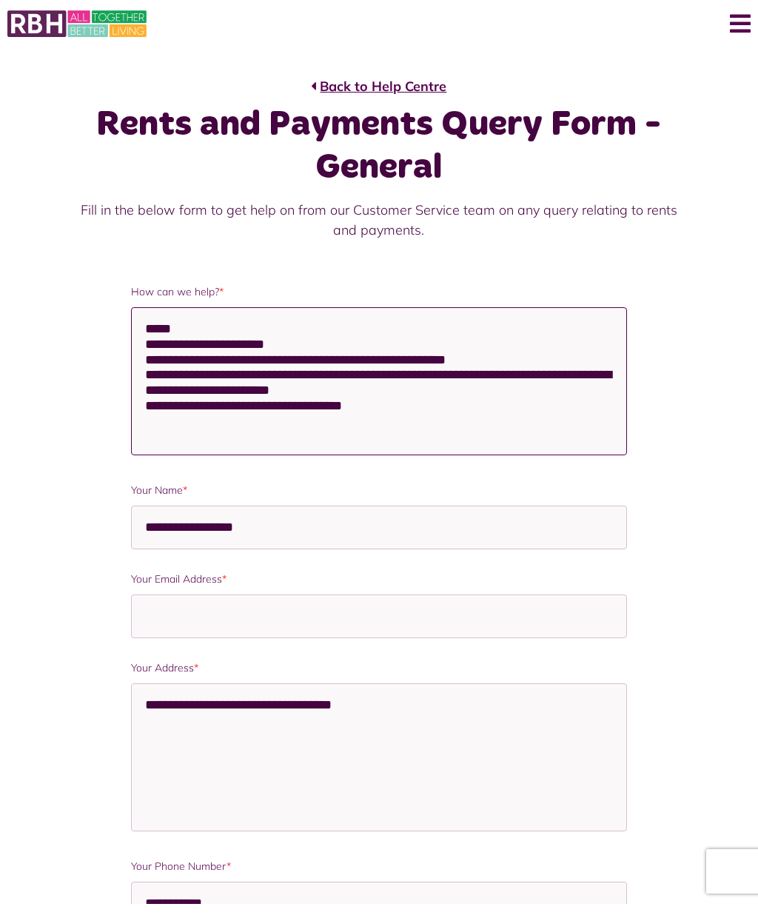
click at [432, 394] on textarea "**********" at bounding box center [378, 395] width 495 height 148
click at [420, 412] on textarea "**********" at bounding box center [378, 395] width 495 height 148
click at [440, 417] on textarea "**********" at bounding box center [378, 395] width 495 height 148
click at [323, 436] on textarea "**********" at bounding box center [378, 395] width 495 height 148
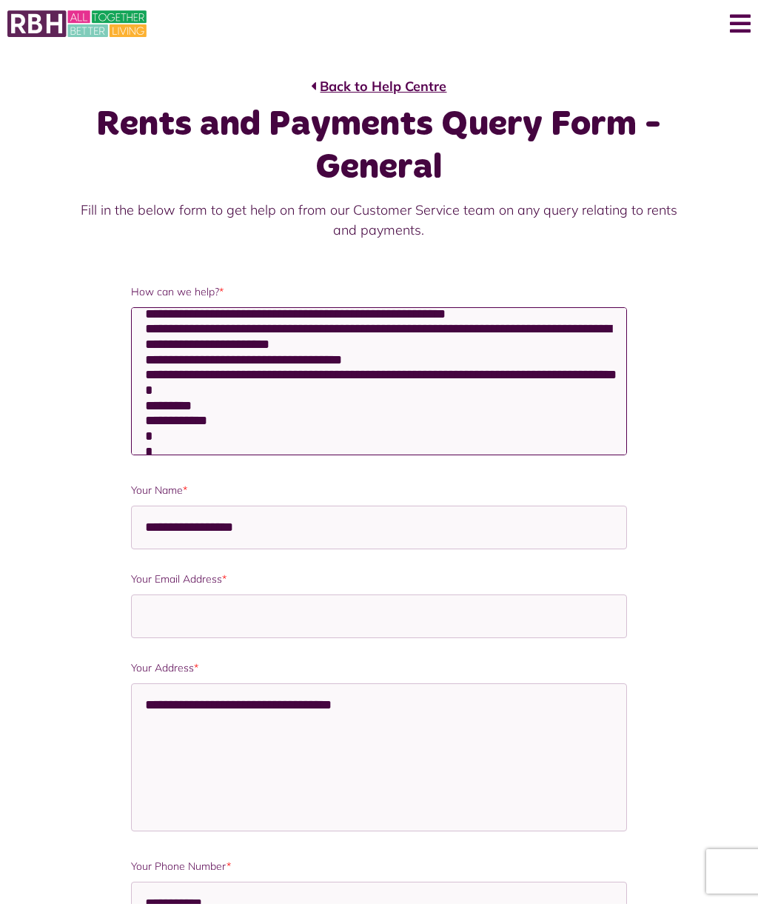
scroll to position [46, 0]
click at [178, 433] on textarea "**********" at bounding box center [378, 395] width 495 height 148
click at [213, 438] on textarea "**********" at bounding box center [378, 395] width 495 height 148
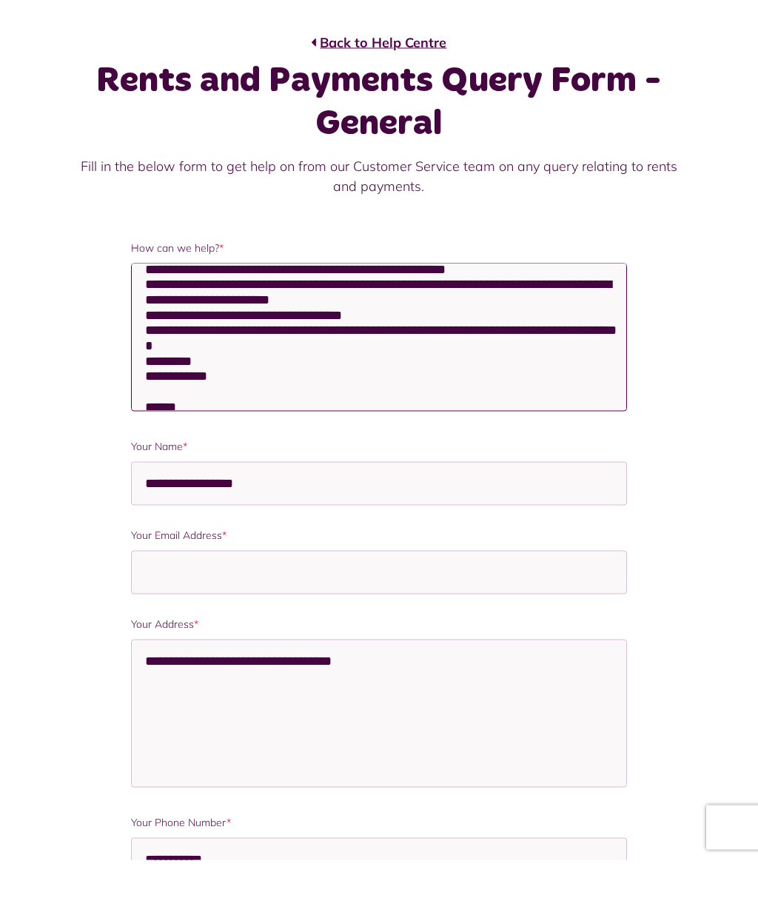
type textarea "**********"
click at [355, 609] on input "Your Email Address *" at bounding box center [378, 631] width 495 height 44
type input "**********"
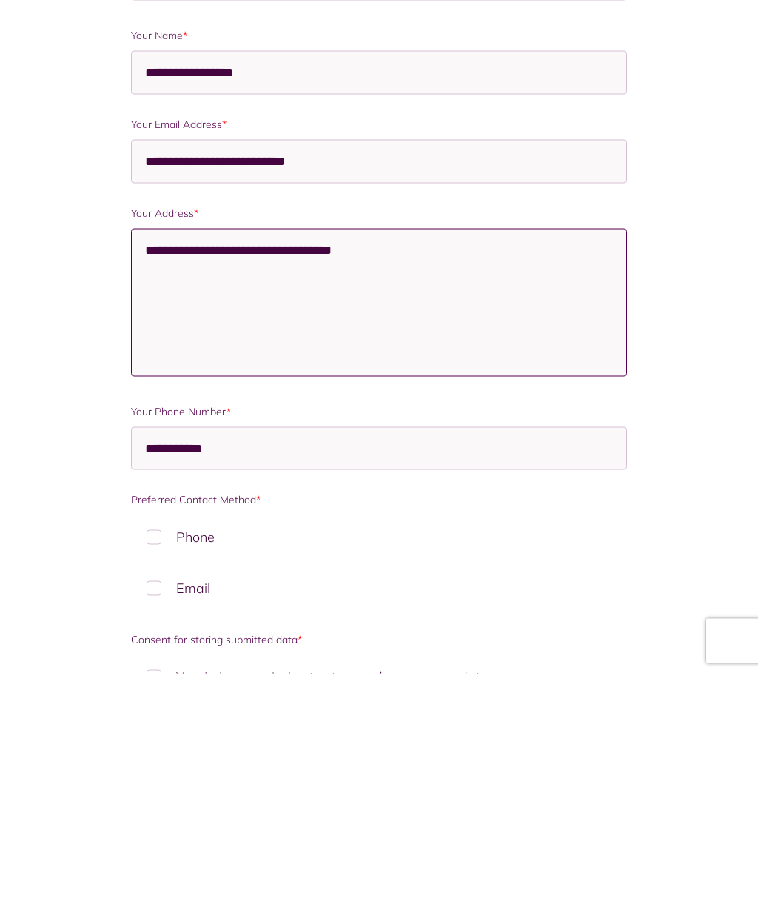
scroll to position [228, 0]
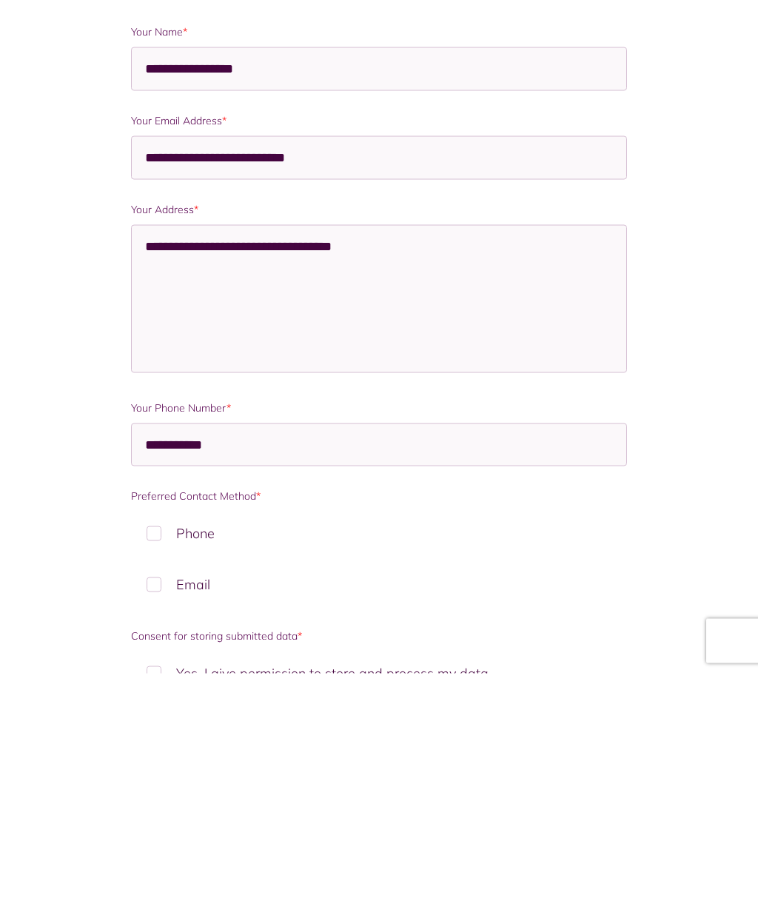
click at [155, 807] on label "Email" at bounding box center [378, 829] width 495 height 44
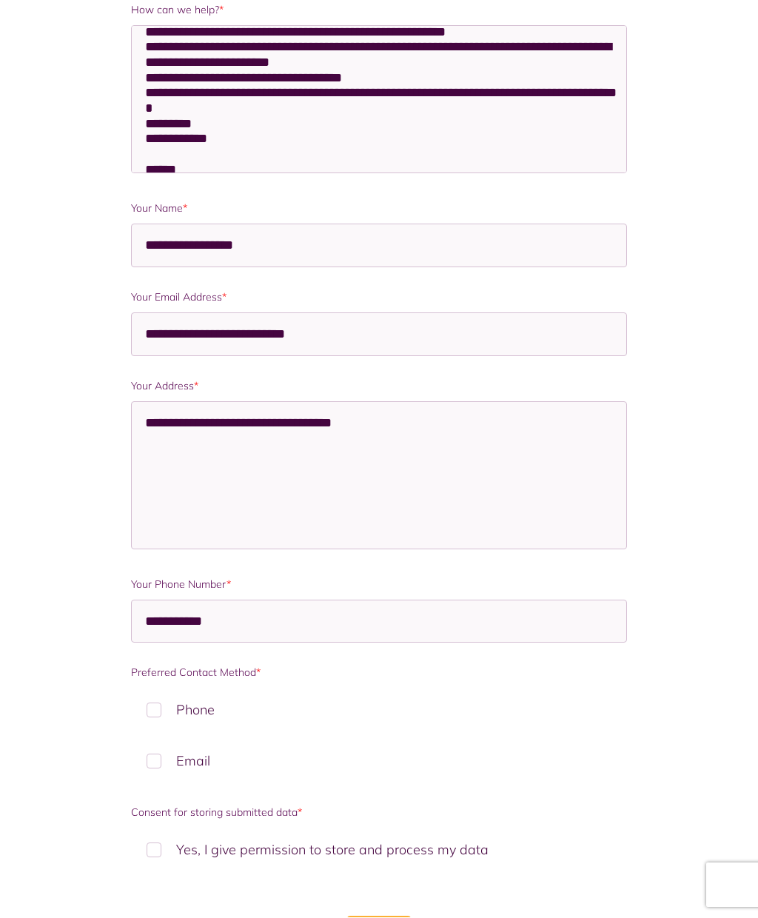
click at [161, 722] on label "Phone" at bounding box center [378, 710] width 495 height 44
click at [155, 773] on label "Email" at bounding box center [378, 762] width 495 height 44
click at [152, 851] on label "Yes, I give permission to store and process my data" at bounding box center [378, 850] width 495 height 44
click at [155, 768] on label "Email" at bounding box center [378, 762] width 495 height 44
click at [150, 769] on label "Email" at bounding box center [378, 762] width 495 height 44
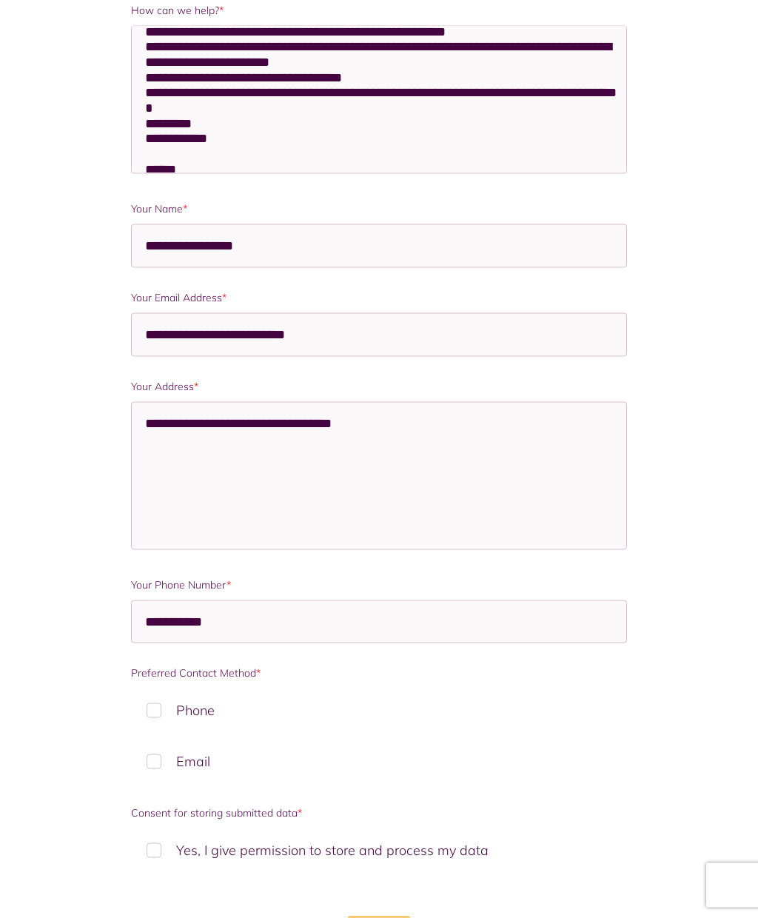
click at [402, 917] on input "******" at bounding box center [379, 933] width 64 height 34
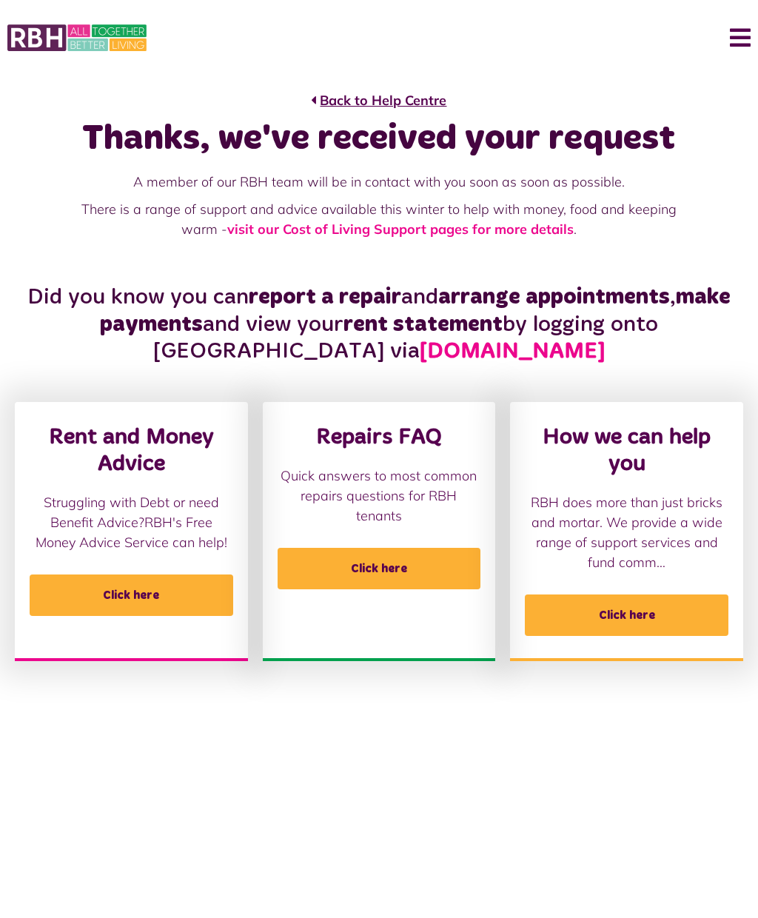
click at [690, 617] on span "Click here" at bounding box center [627, 614] width 204 height 41
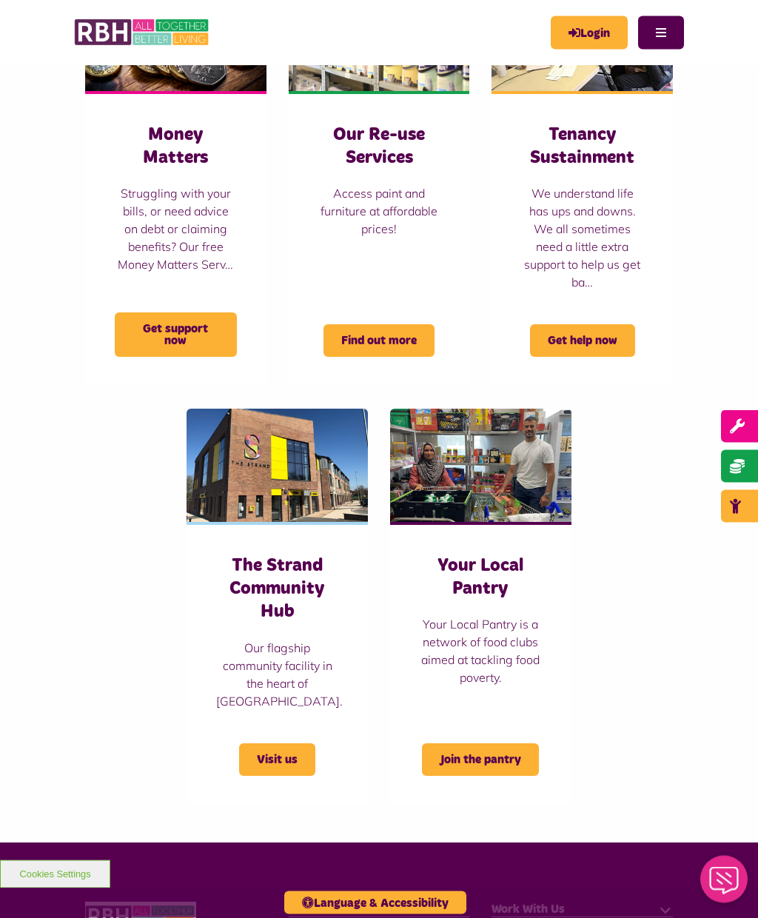
scroll to position [723, 0]
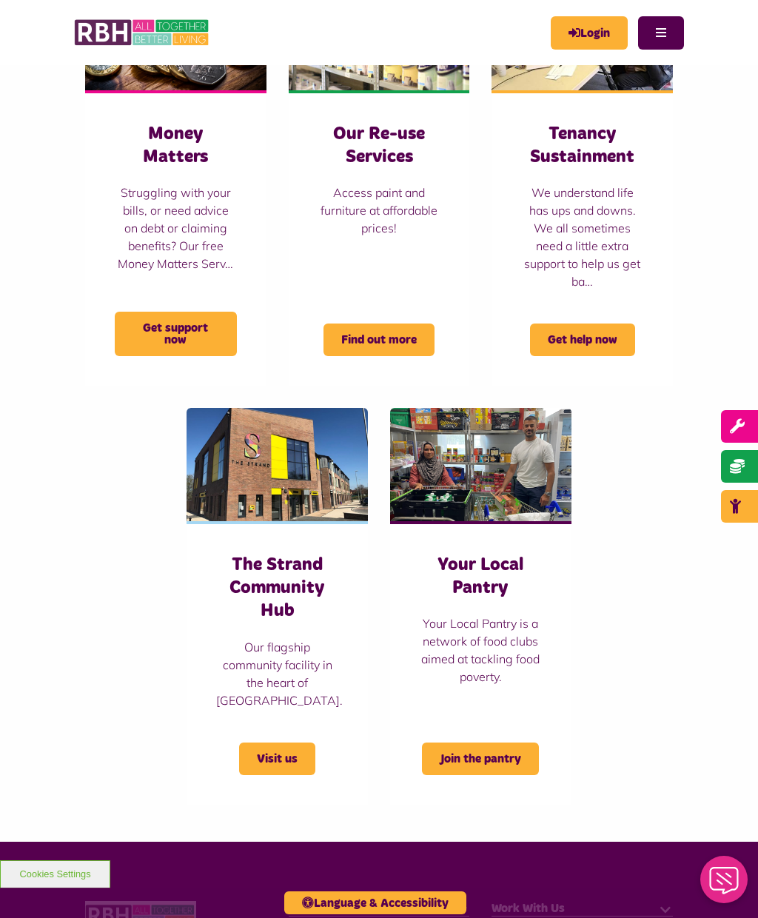
click at [615, 329] on span "Get help now" at bounding box center [582, 340] width 105 height 33
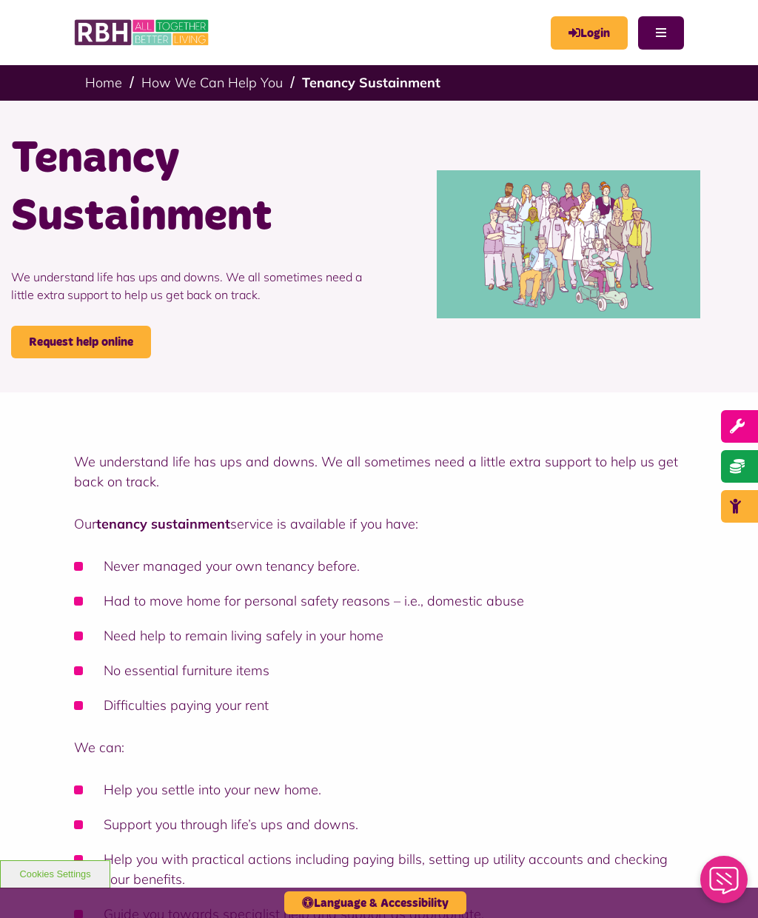
click at [103, 86] on link "Home" at bounding box center [103, 82] width 37 height 17
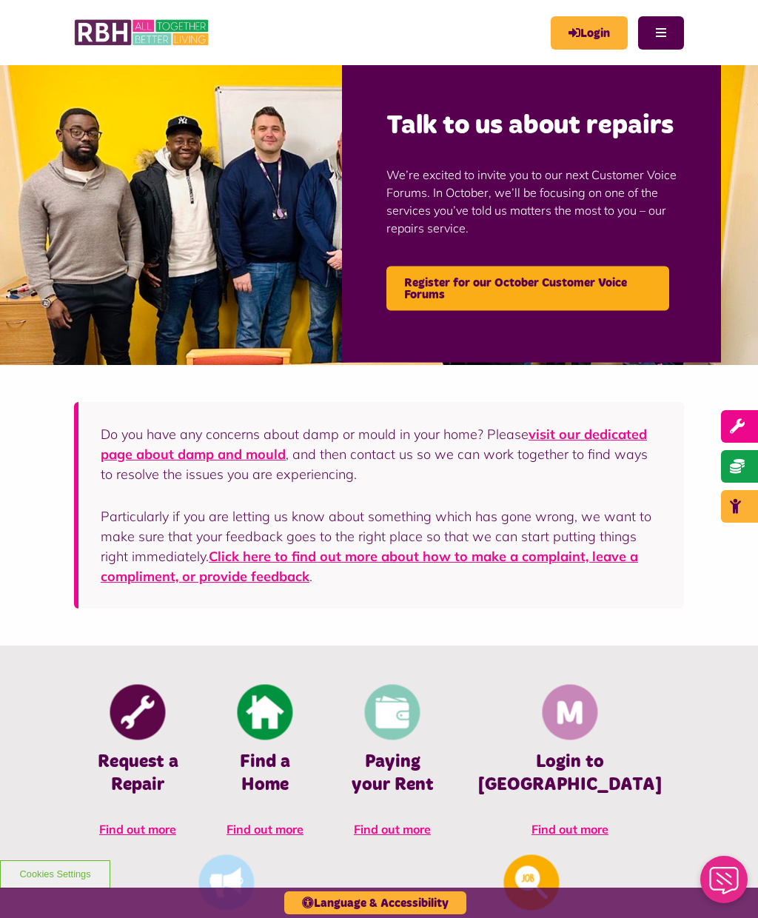
click at [588, 30] on link "Login" at bounding box center [589, 32] width 77 height 33
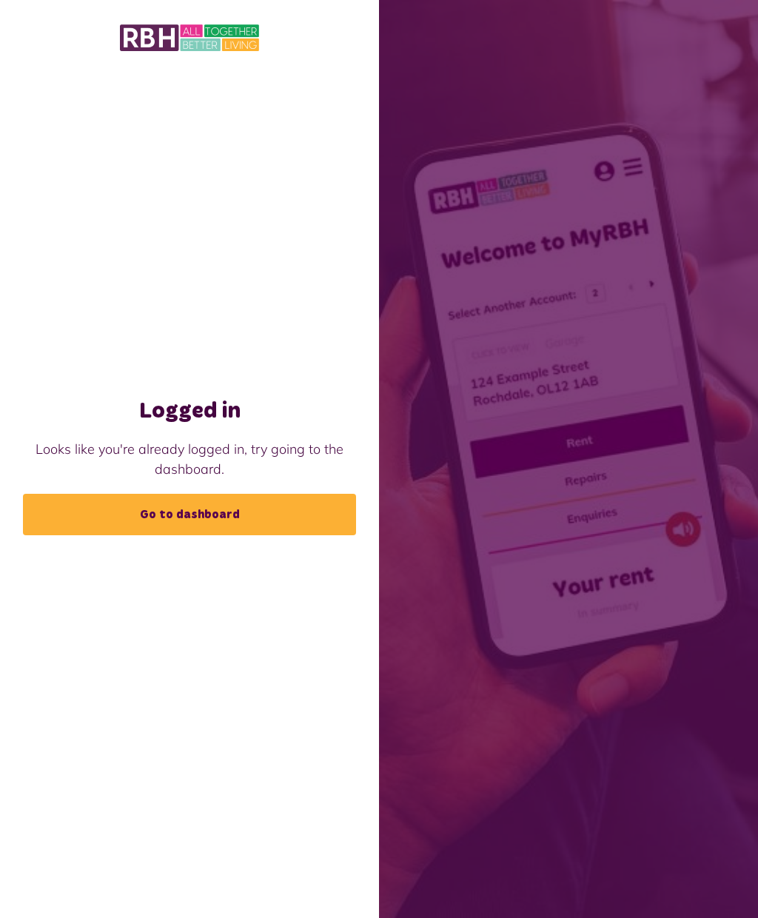
click at [247, 535] on link "Go to dashboard" at bounding box center [189, 514] width 333 height 41
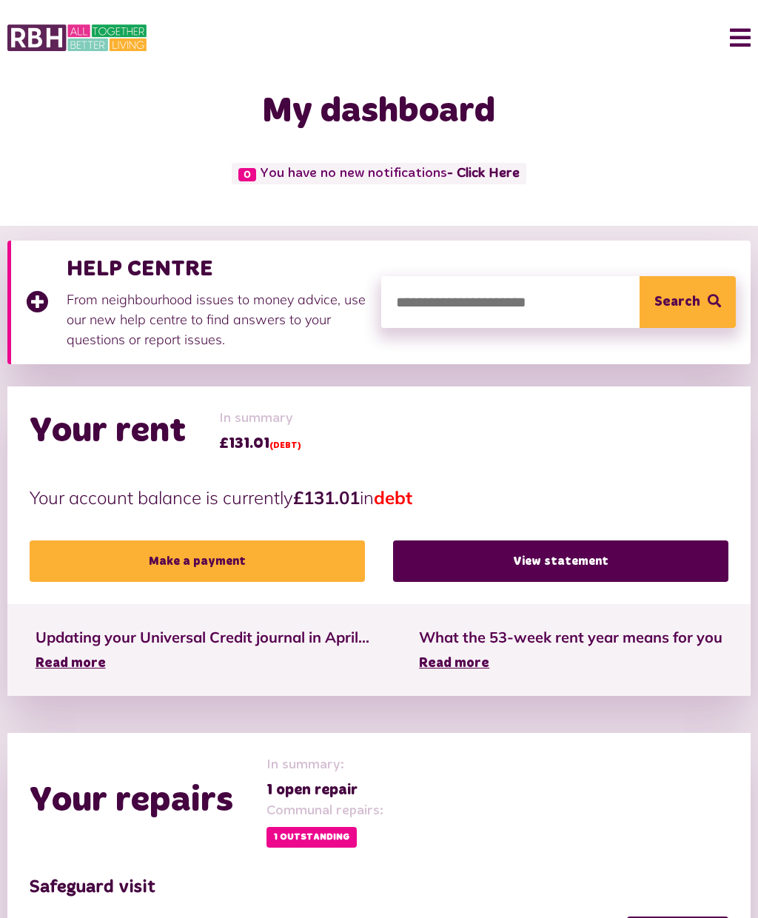
click at [261, 563] on link "Make a payment" at bounding box center [197, 560] width 335 height 41
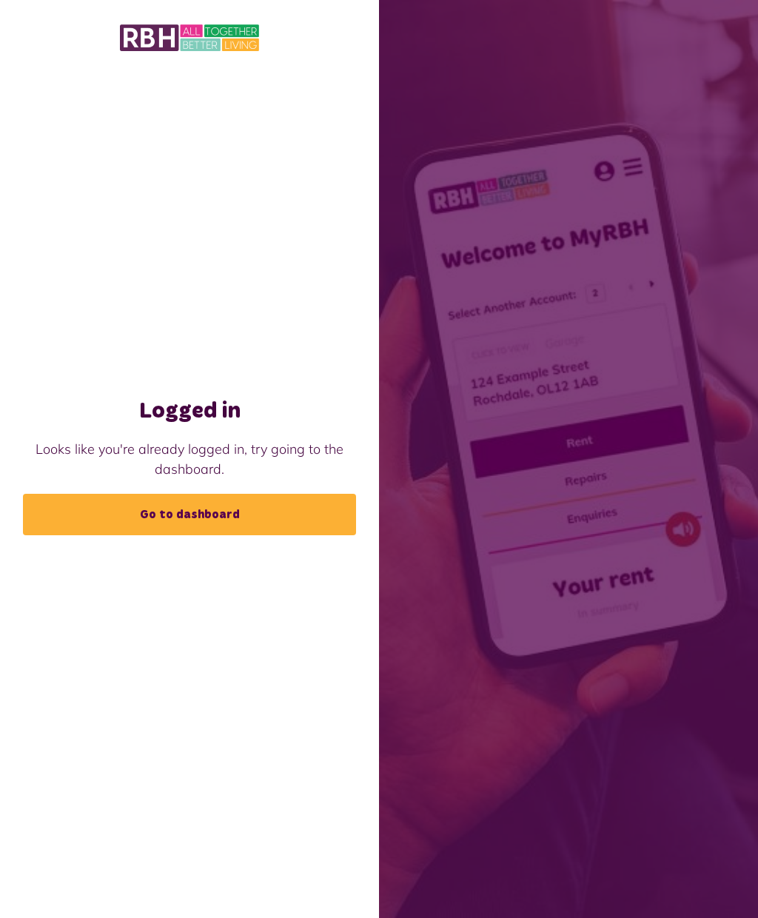
click at [220, 535] on link "Go to dashboard" at bounding box center [189, 514] width 333 height 41
click at [259, 535] on link "Go to dashboard" at bounding box center [189, 514] width 333 height 41
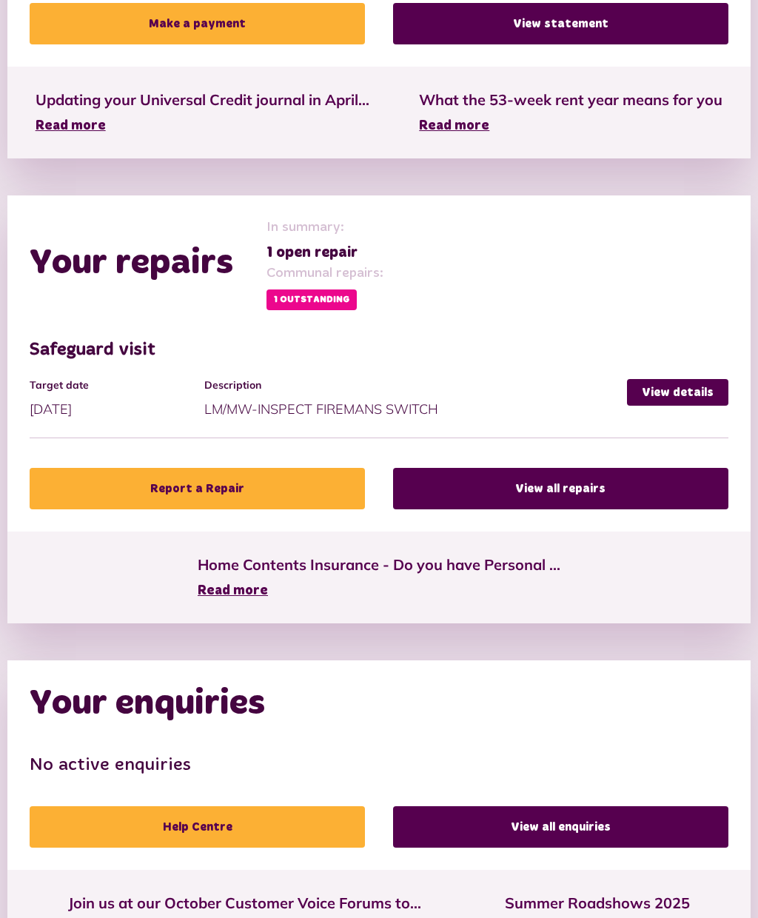
scroll to position [562, 0]
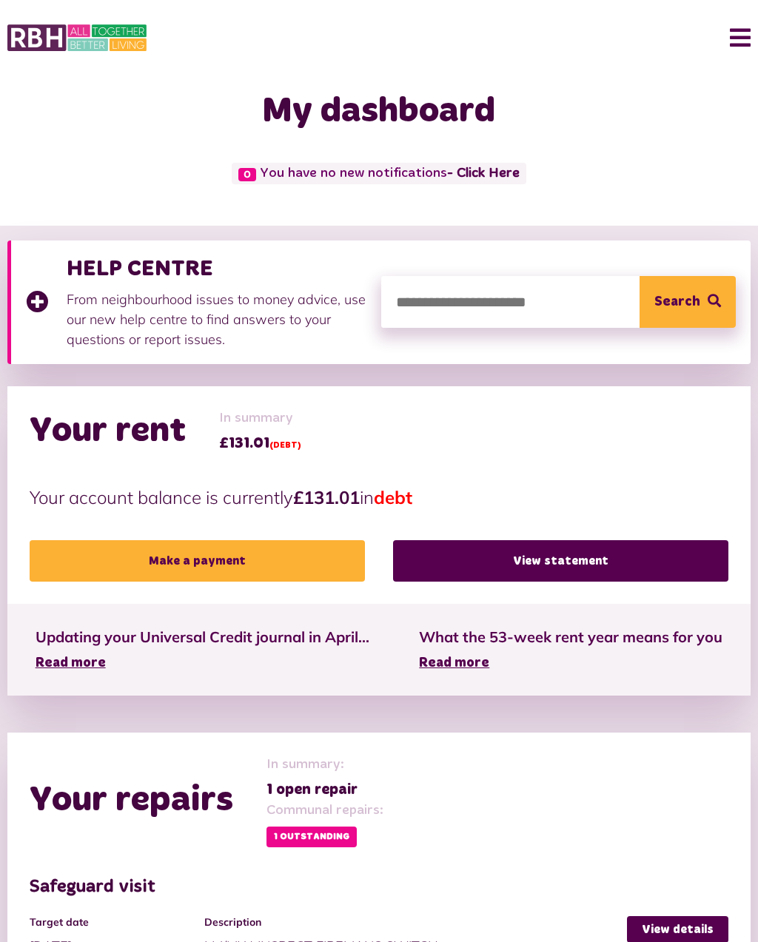
click at [737, 33] on button "Menu" at bounding box center [735, 38] width 32 height 46
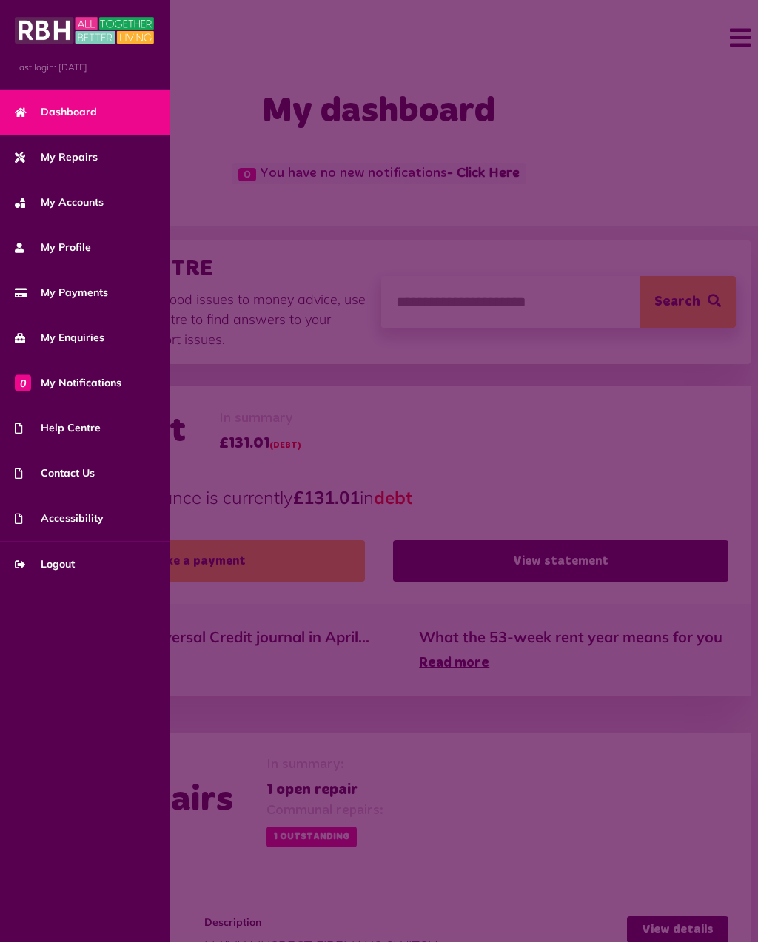
click at [73, 714] on div "Last login: 13/10/2025 Dashboard My Repairs My Accounts My Profile My Payments …" at bounding box center [85, 471] width 170 height 942
